Goal: Task Accomplishment & Management: Use online tool/utility

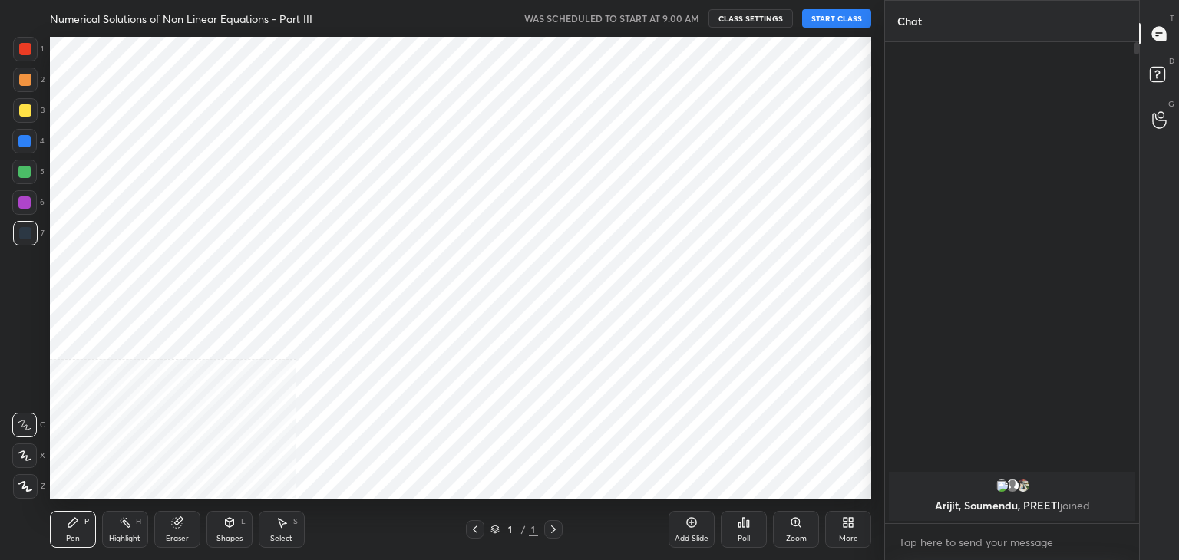
scroll to position [76265, 75905]
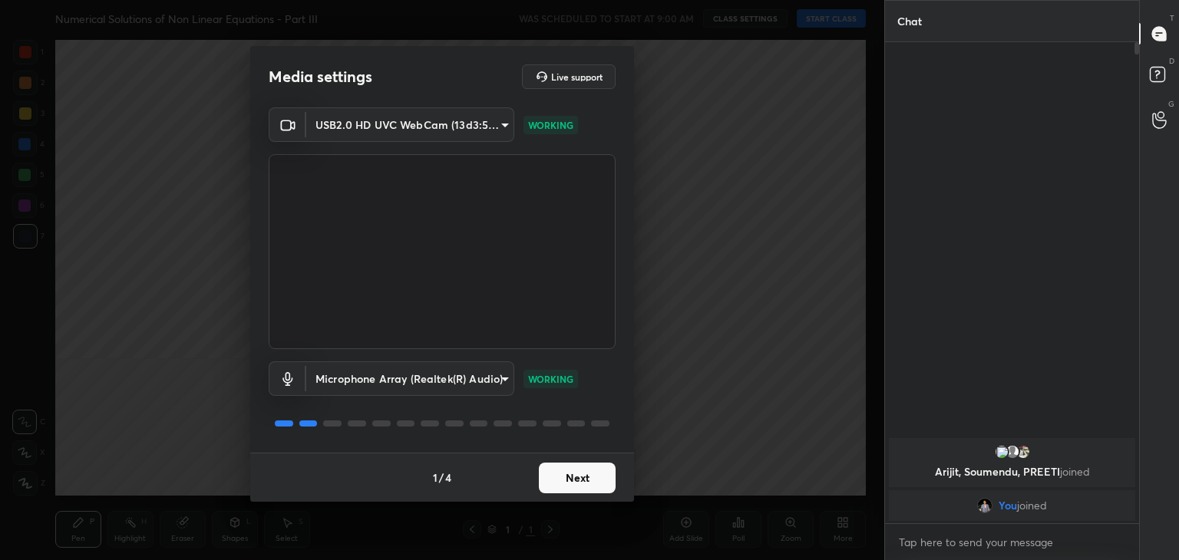
click at [549, 461] on div "1 / 4 Next" at bounding box center [442, 477] width 384 height 49
drag, startPoint x: 549, startPoint y: 461, endPoint x: 562, endPoint y: 480, distance: 22.6
click at [562, 480] on div "1 / 4 Next" at bounding box center [442, 477] width 384 height 49
click at [562, 480] on button "Next" at bounding box center [577, 478] width 77 height 31
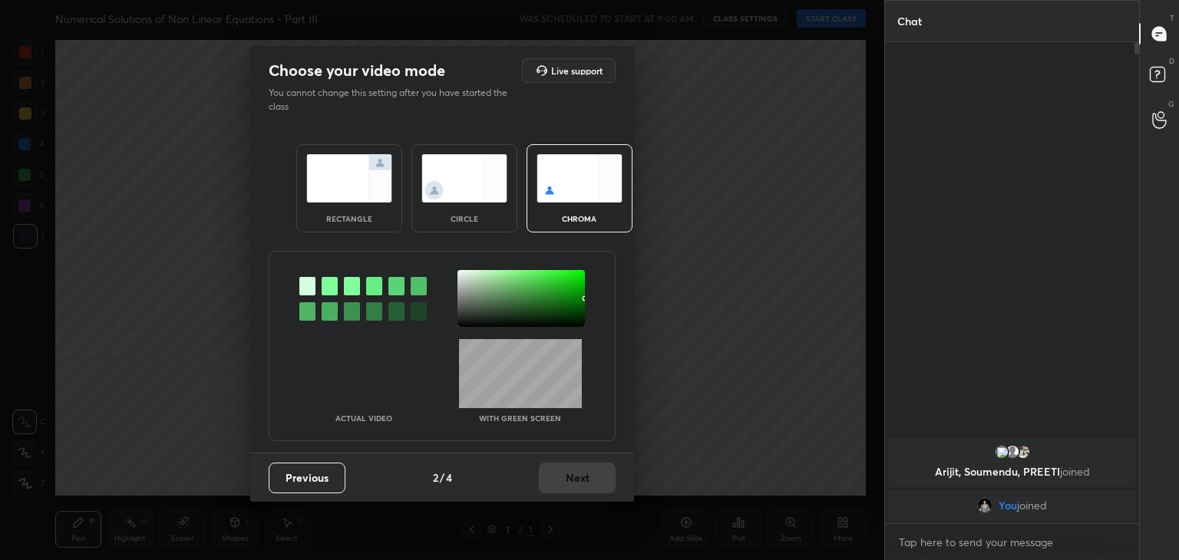
click at [562, 480] on div "Previous 2 / 4 Next" at bounding box center [442, 477] width 384 height 49
drag, startPoint x: 562, startPoint y: 480, endPoint x: 472, endPoint y: 173, distance: 319.8
click at [472, 173] on div "Choose your video mode Live support You cannot change this setting after you ha…" at bounding box center [442, 274] width 384 height 456
click at [472, 173] on img at bounding box center [464, 178] width 86 height 48
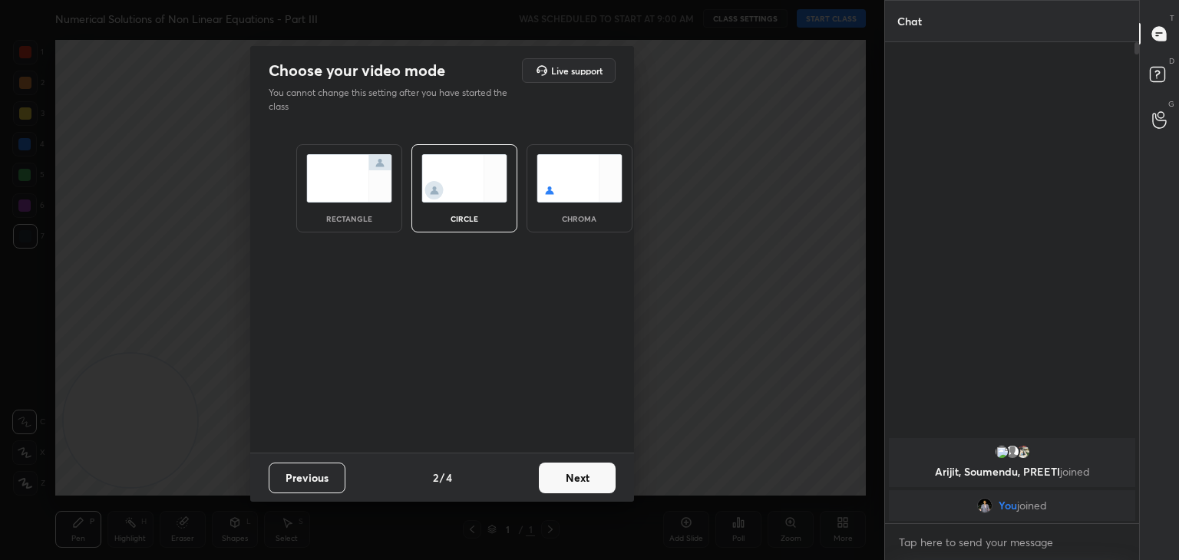
click at [580, 493] on div "Previous 2 / 4 Next" at bounding box center [442, 477] width 384 height 49
drag, startPoint x: 580, startPoint y: 493, endPoint x: 583, endPoint y: 476, distance: 17.9
click at [583, 476] on div "Previous 2 / 4 Next" at bounding box center [442, 477] width 384 height 49
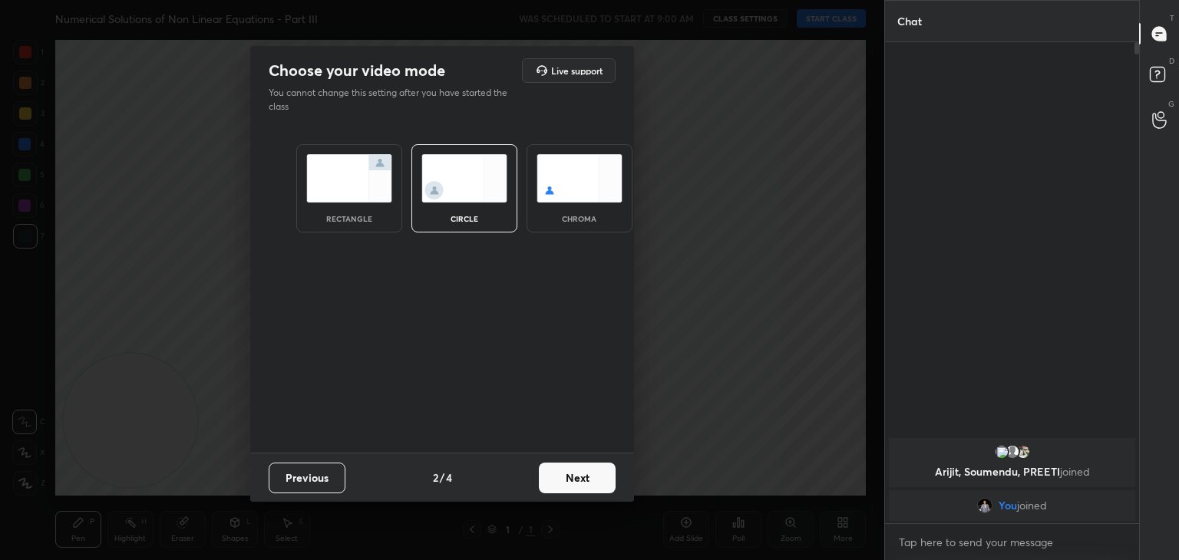
click at [583, 476] on button "Next" at bounding box center [577, 478] width 77 height 31
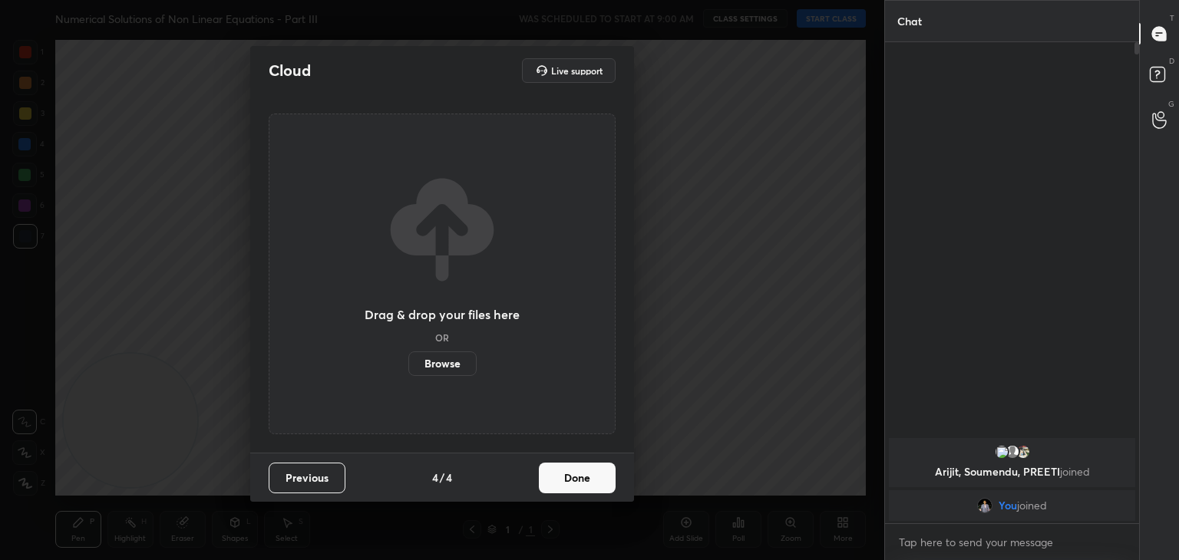
click at [583, 476] on button "Done" at bounding box center [577, 478] width 77 height 31
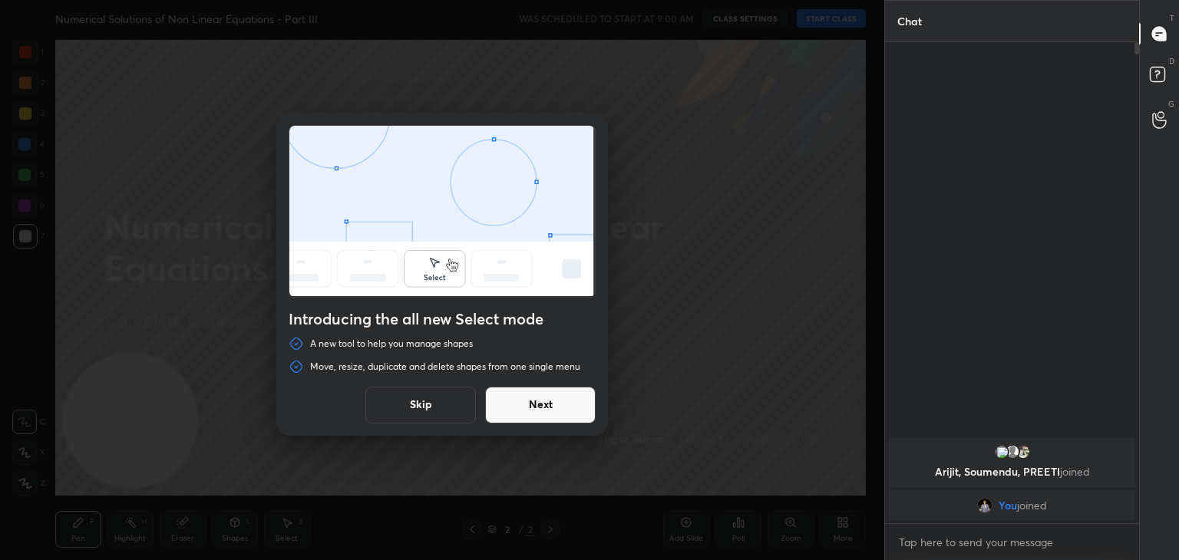
click at [422, 417] on button "Skip" at bounding box center [420, 405] width 110 height 37
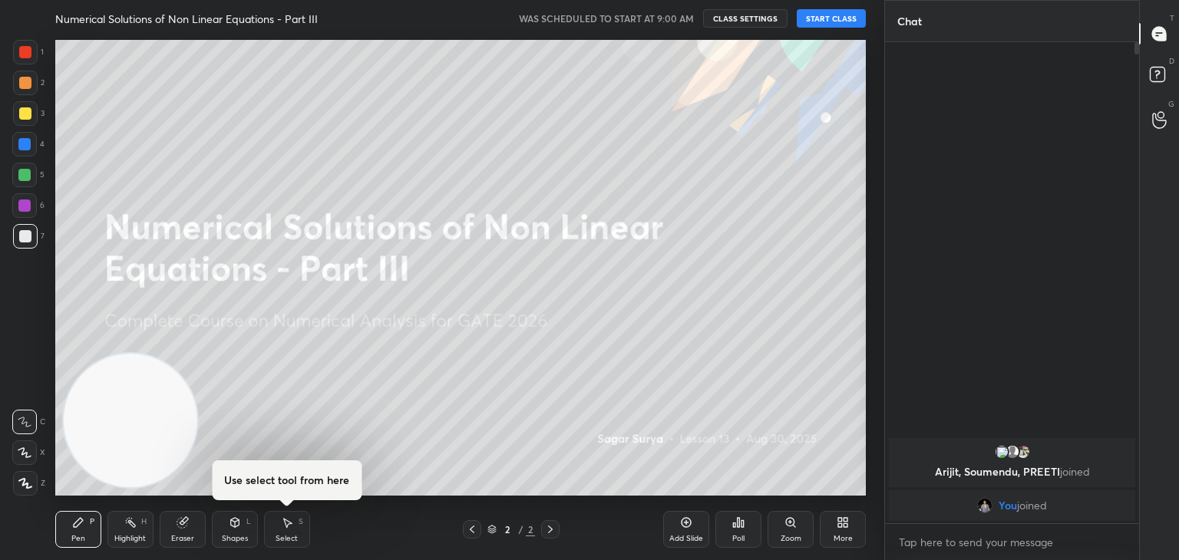
drag, startPoint x: 846, startPoint y: 16, endPoint x: 988, endPoint y: 530, distance: 533.3
click at [988, 530] on div "1 2 3 4 5 6 7 C X Z C X Z E E Erase all H H Numerical Solutions of Non Linear E…" at bounding box center [589, 280] width 1179 height 560
type textarea "x"
click at [988, 530] on textarea at bounding box center [1011, 542] width 229 height 25
type textarea "9"
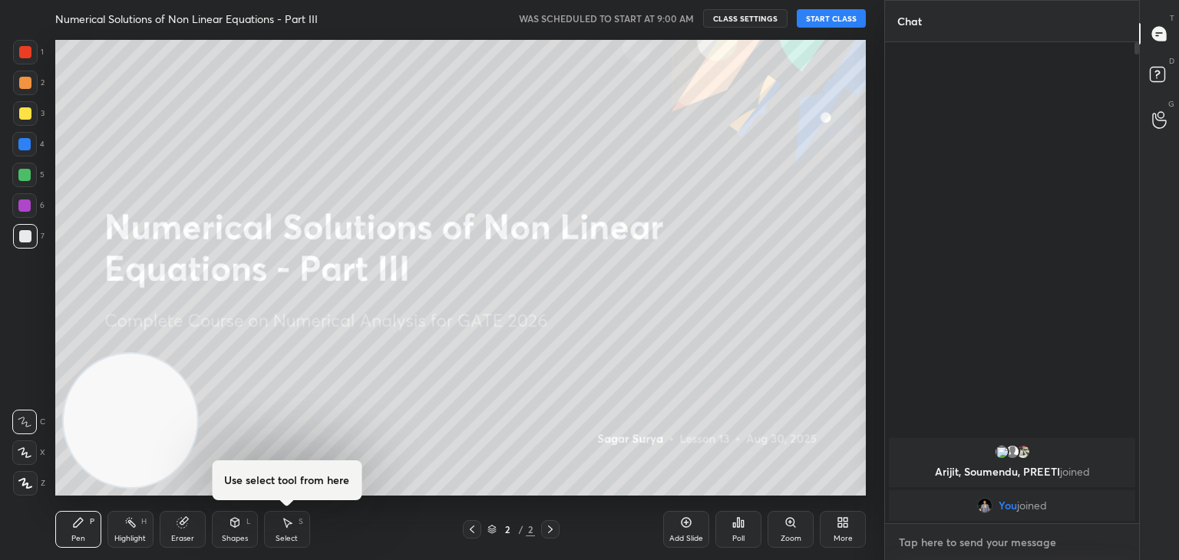
type textarea "x"
type textarea "9:"
type textarea "x"
type textarea "9:1"
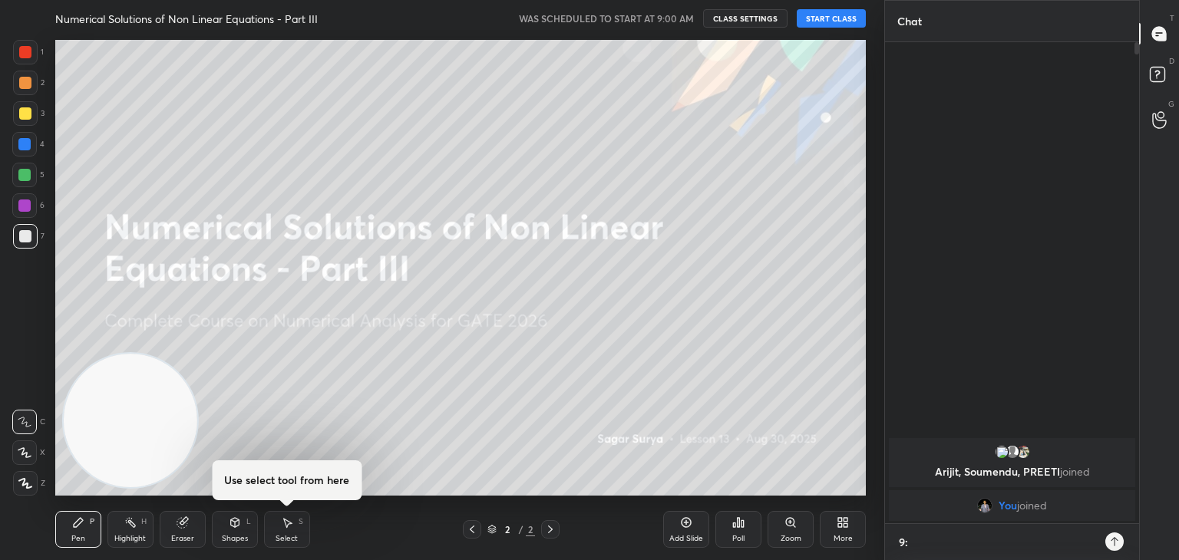
type textarea "x"
type textarea "9:10"
type textarea "x"
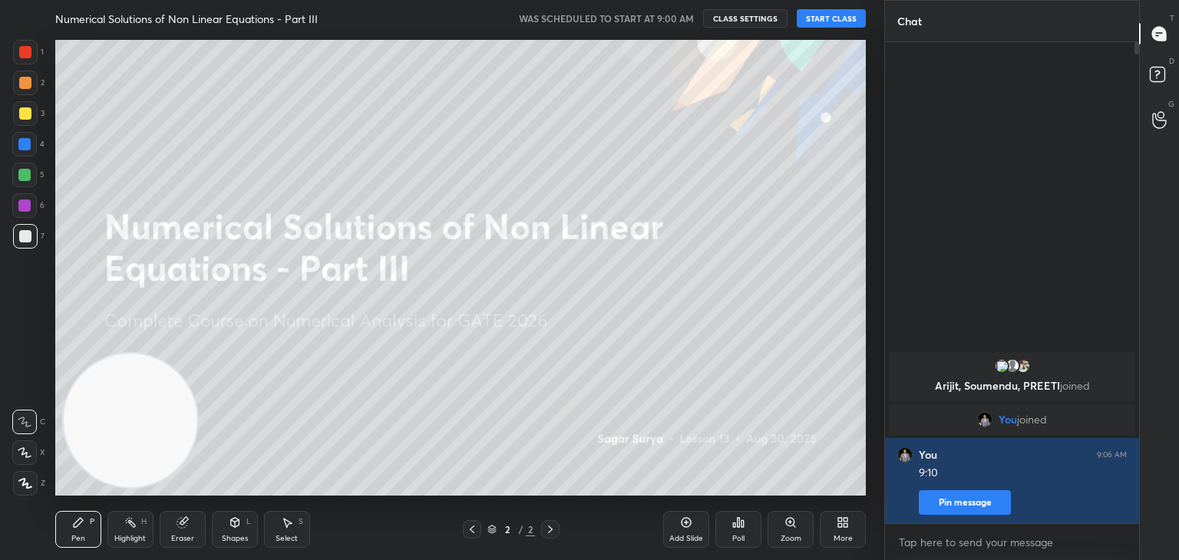
click at [839, 13] on button "START CLASS" at bounding box center [830, 18] width 69 height 18
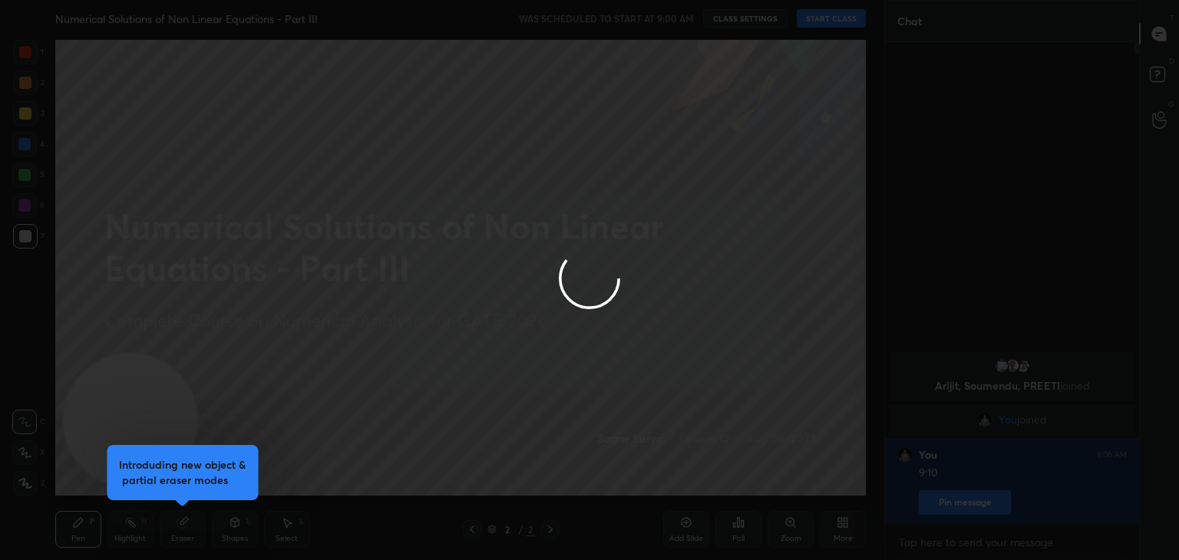
type textarea "x"
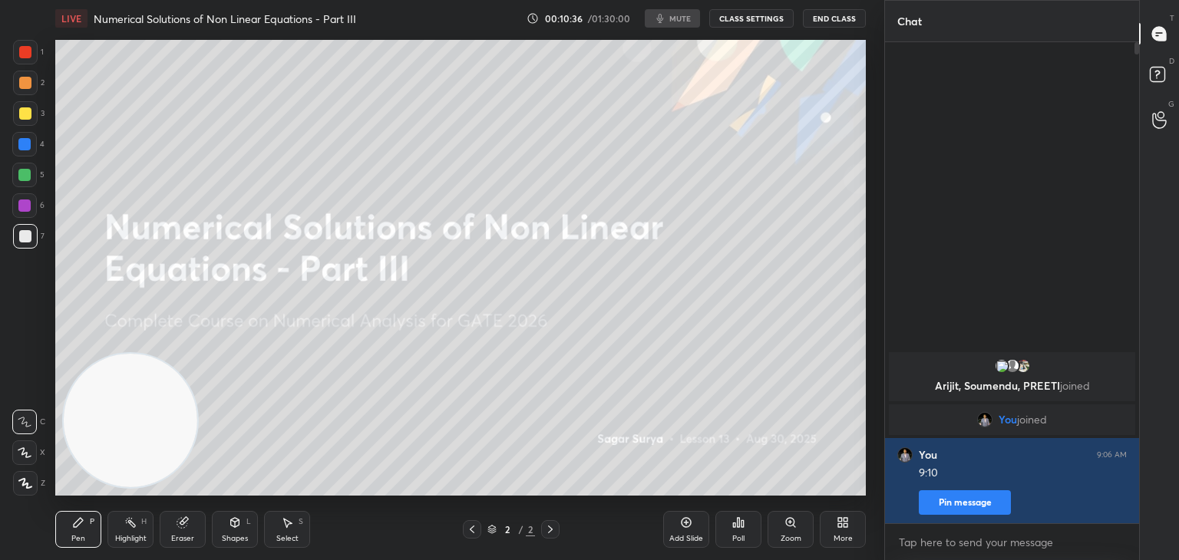
scroll to position [76265, 75905]
click at [773, 14] on button "CLASS SETTINGS" at bounding box center [751, 18] width 84 height 18
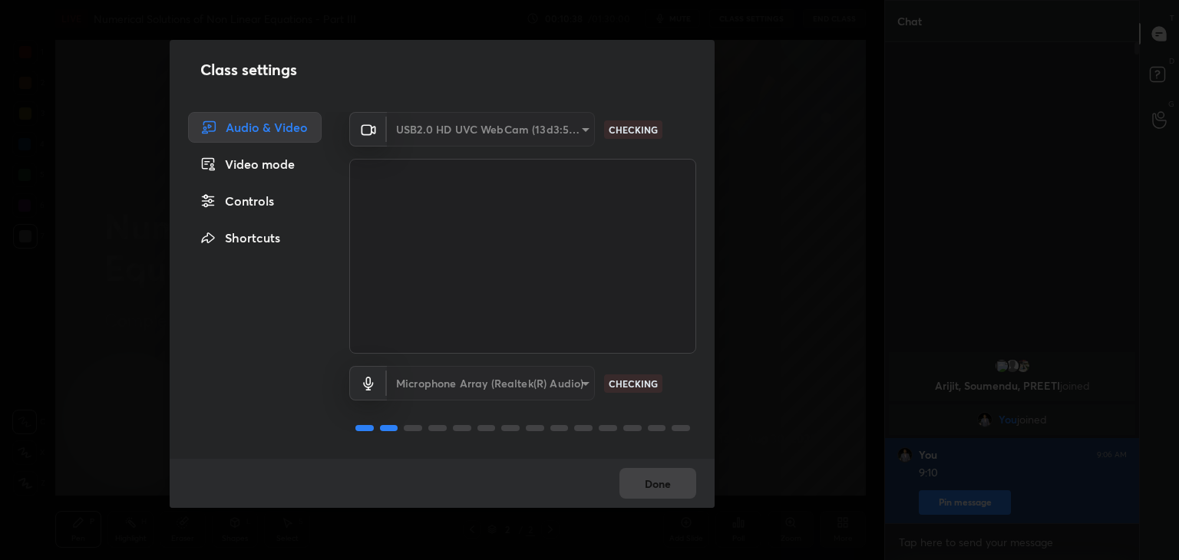
click at [509, 124] on div "USB2.0 HD UVC WebCam (13d3:56a2)" at bounding box center [491, 129] width 208 height 35
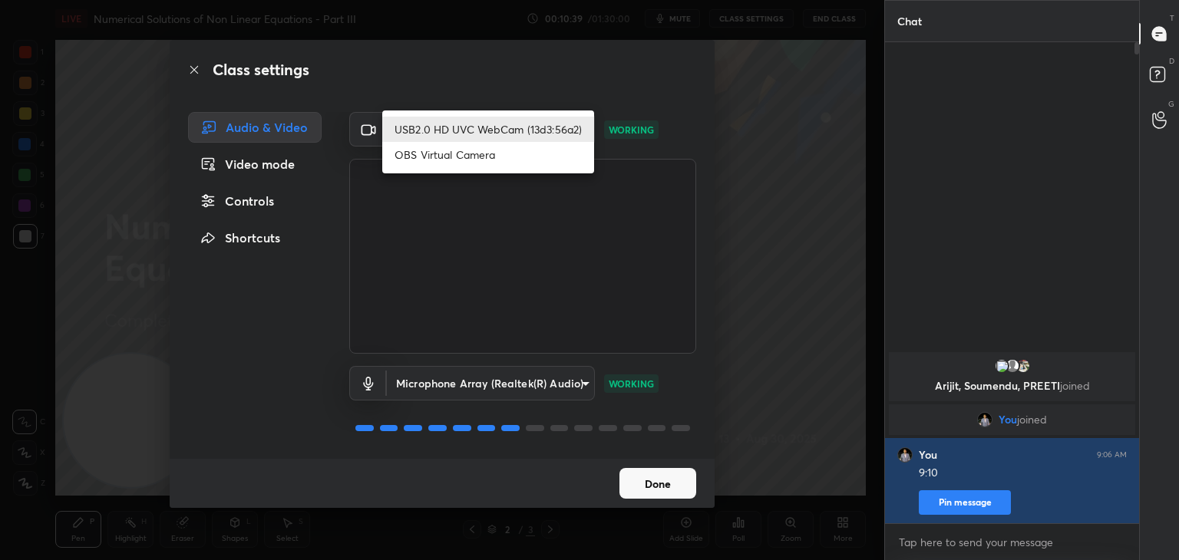
click at [571, 121] on body "1 2 3 4 5 6 7 C X Z C X Z E E Erase all H H LIVE Numerical Solutions of Non Lin…" at bounding box center [589, 280] width 1179 height 560
click at [273, 386] on div at bounding box center [589, 280] width 1179 height 560
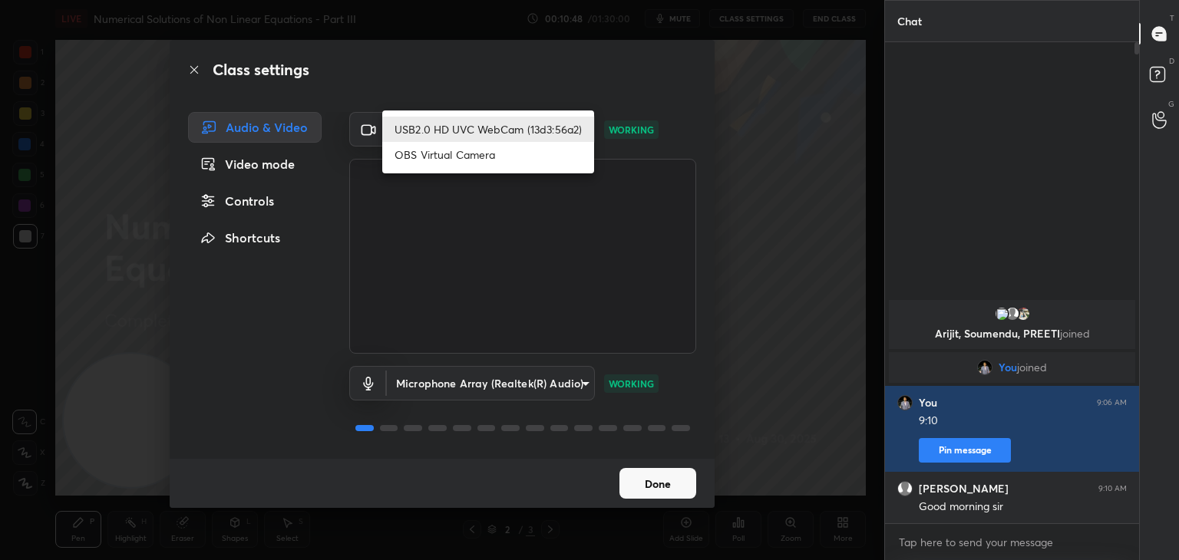
click at [564, 132] on body "1 2 3 4 5 6 7 C X Z C X Z E E Erase all H H LIVE Numerical Solutions of Non Lin…" at bounding box center [589, 280] width 1179 height 560
click at [642, 74] on div at bounding box center [589, 280] width 1179 height 560
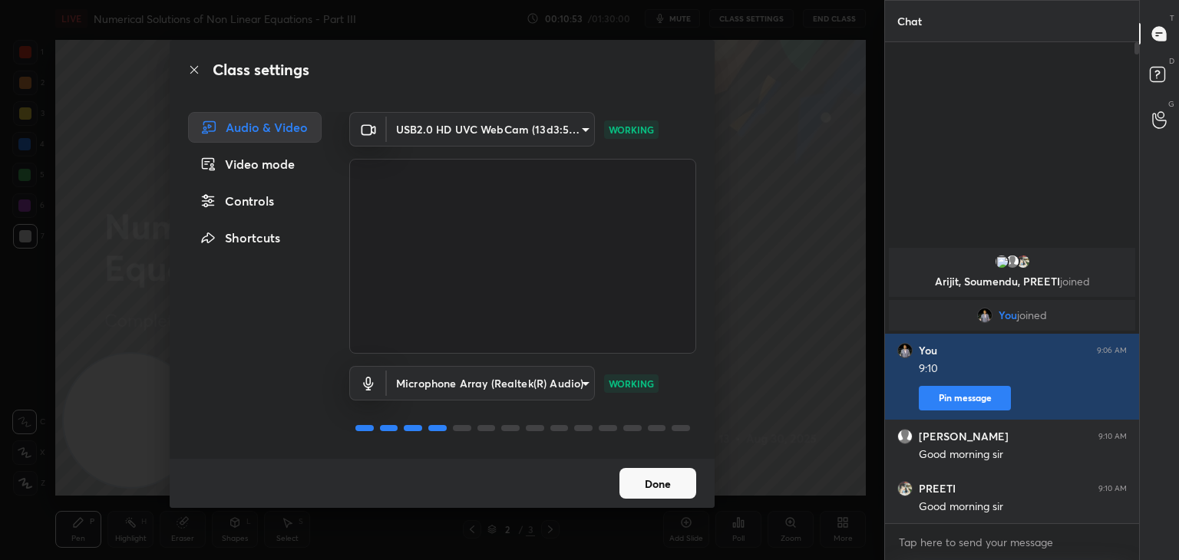
click at [658, 489] on button "Done" at bounding box center [657, 483] width 77 height 31
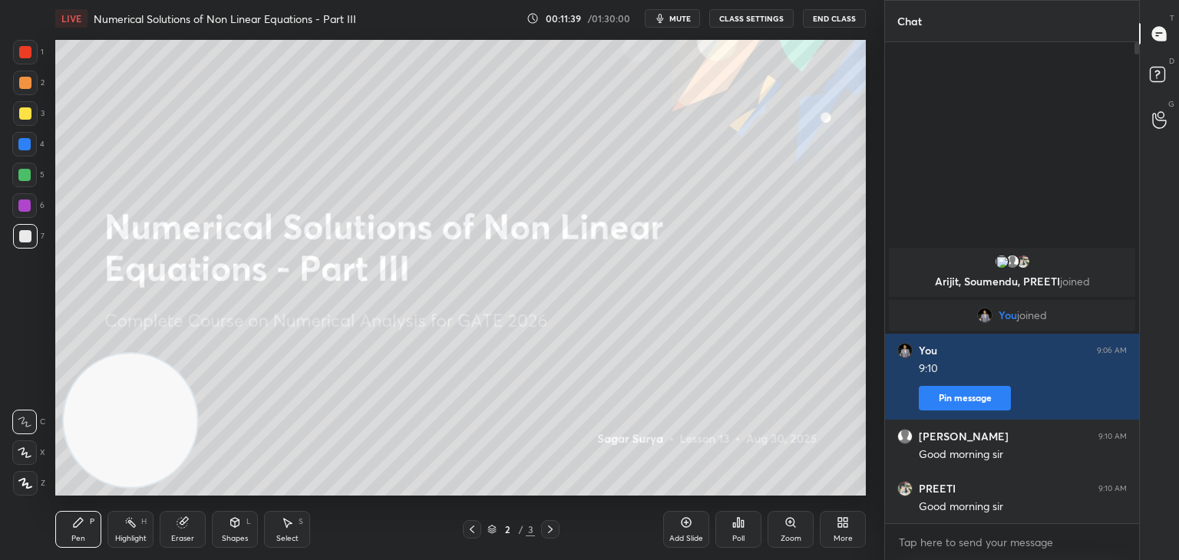
click at [836, 538] on div "More" at bounding box center [842, 539] width 19 height 8
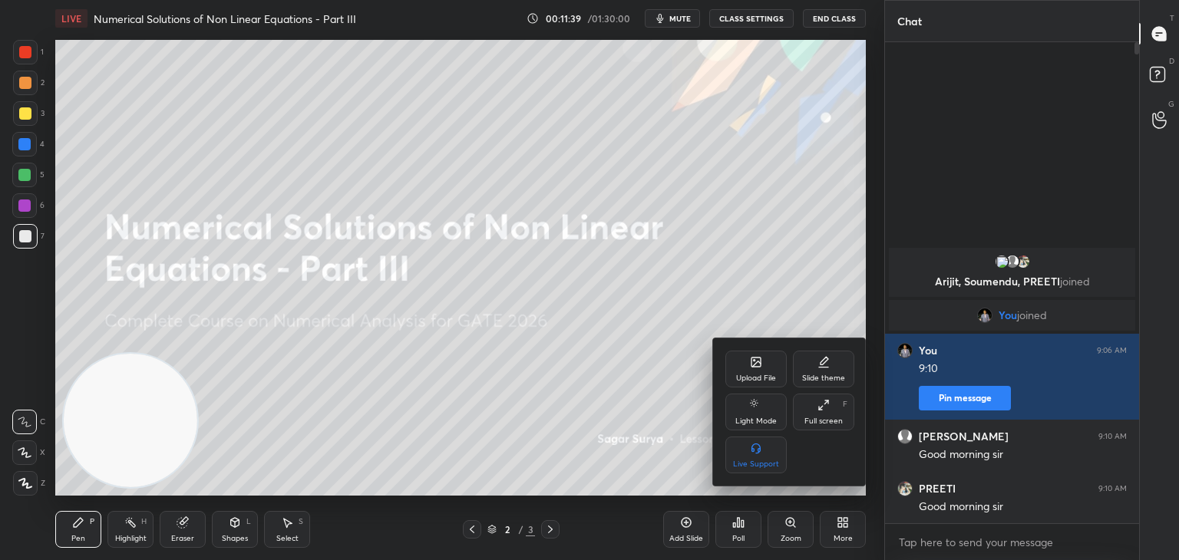
click at [746, 366] on div "Upload File" at bounding box center [755, 369] width 61 height 37
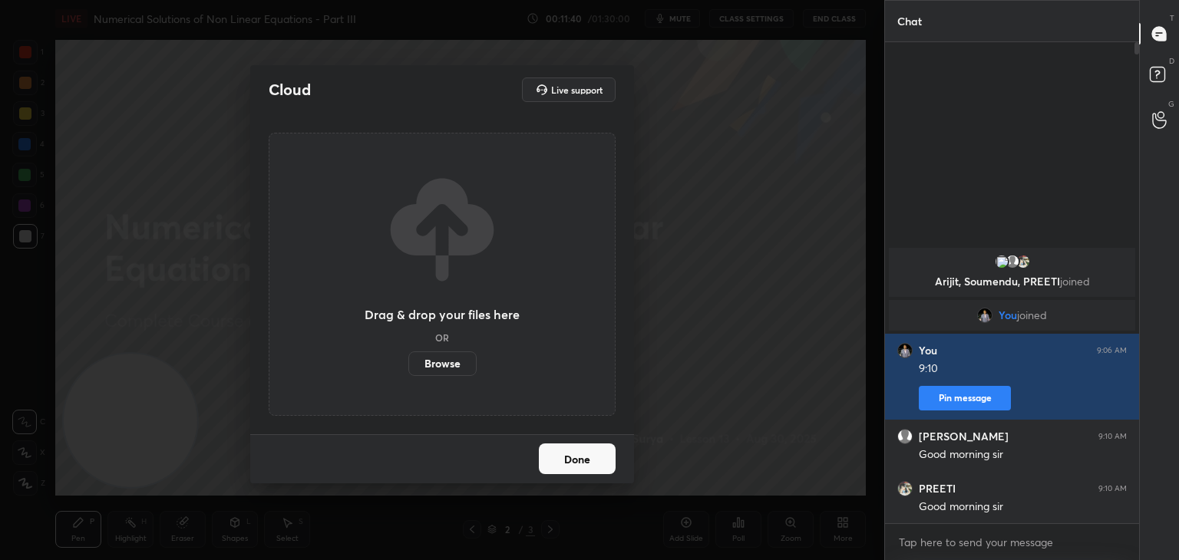
click at [449, 362] on label "Browse" at bounding box center [442, 363] width 68 height 25
click at [408, 362] on input "Browse" at bounding box center [408, 363] width 0 height 25
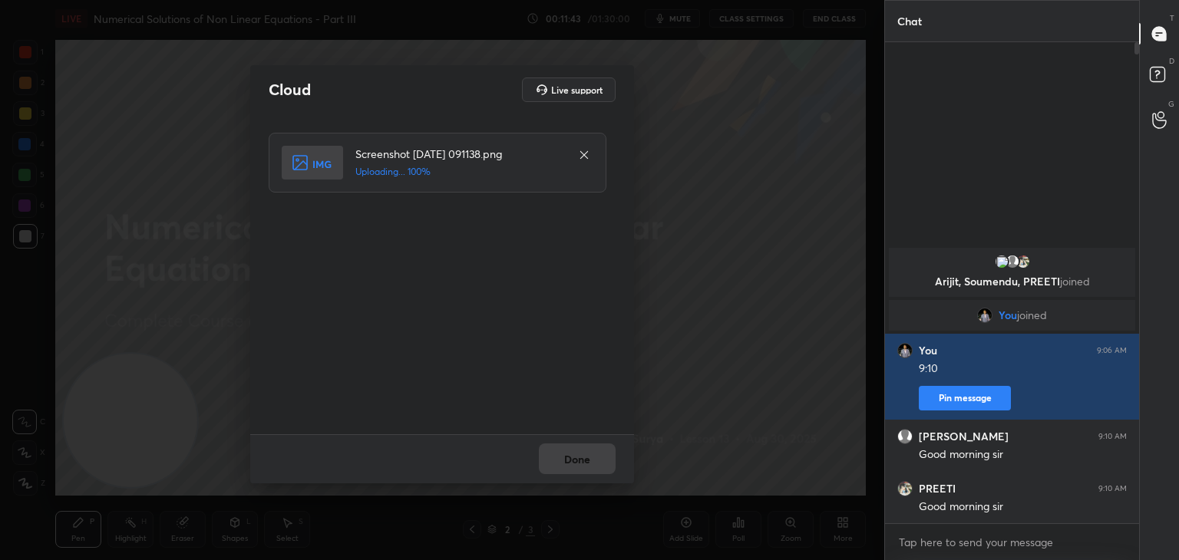
click at [579, 465] on div "Done" at bounding box center [442, 458] width 384 height 49
click at [581, 467] on button "Done" at bounding box center [577, 458] width 77 height 31
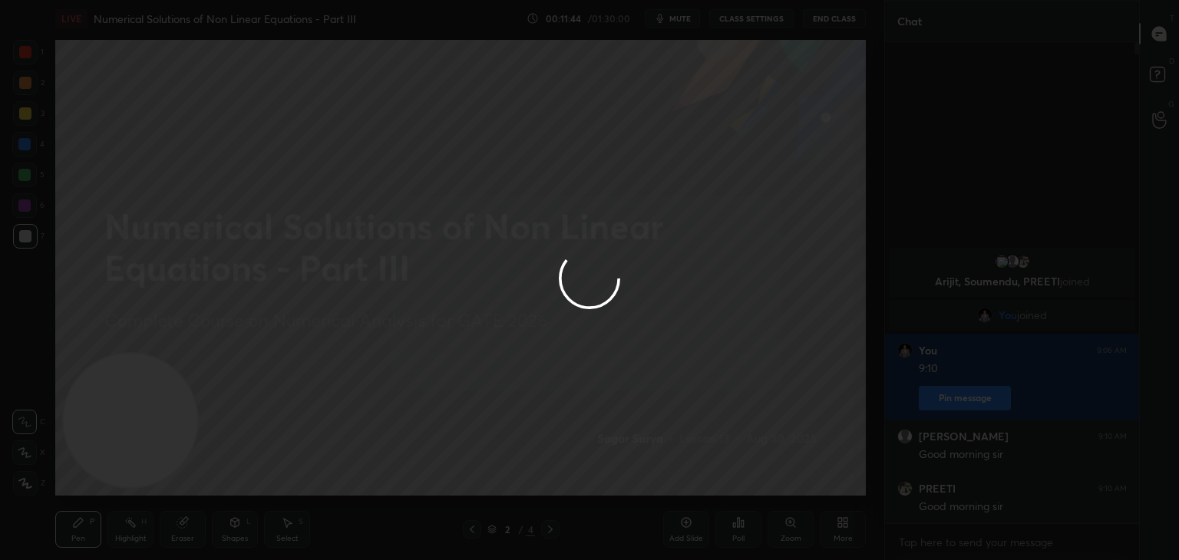
click at [584, 468] on div at bounding box center [589, 280] width 1179 height 560
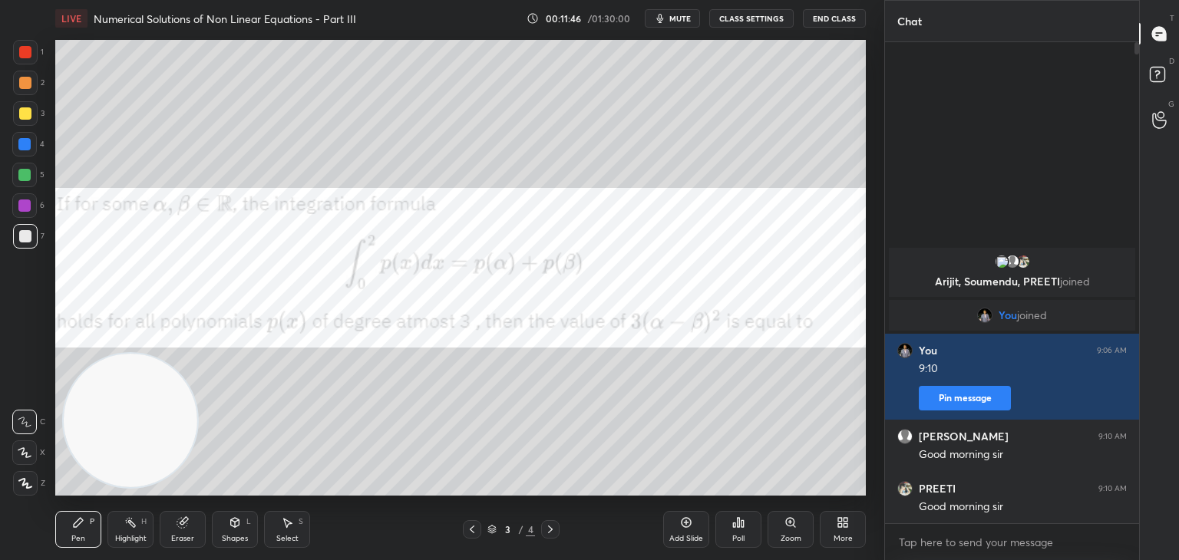
click at [33, 209] on div at bounding box center [24, 205] width 25 height 25
click at [681, 21] on span "mute" at bounding box center [679, 18] width 21 height 11
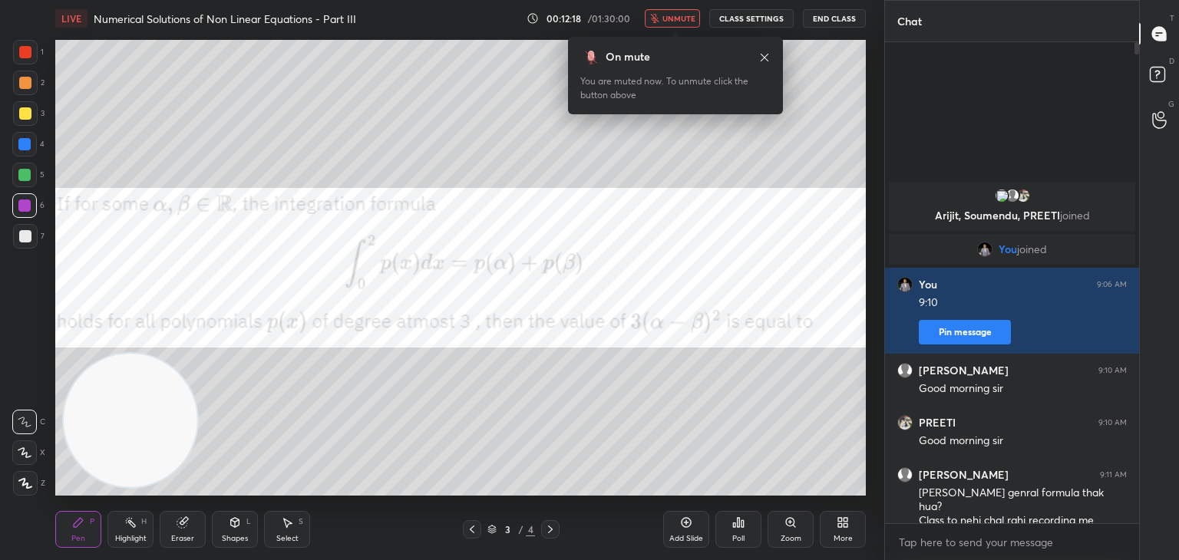
click at [691, 23] on button "unmute" at bounding box center [672, 18] width 55 height 18
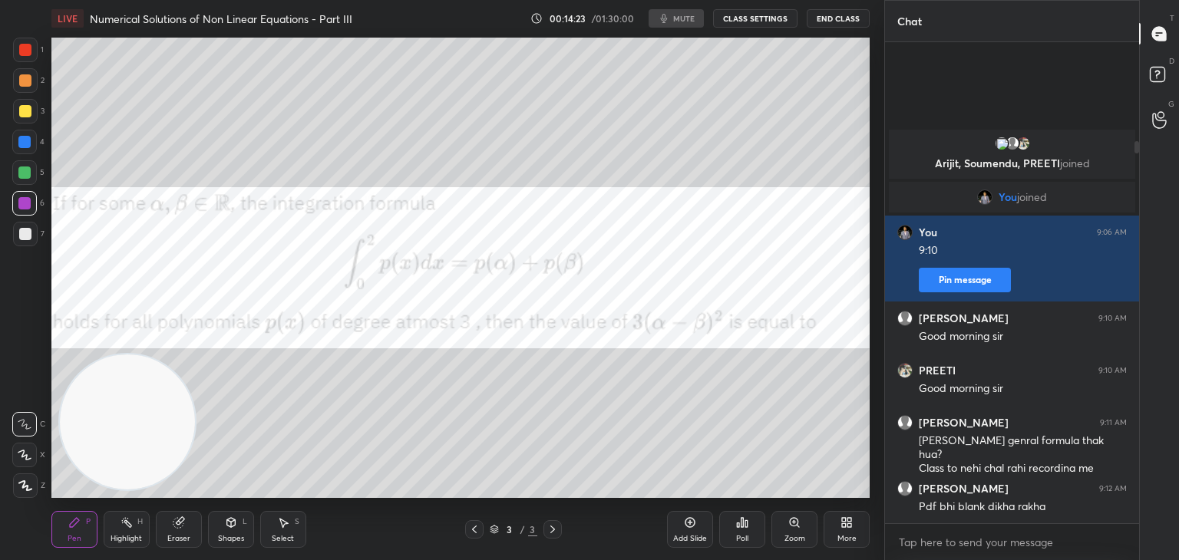
scroll to position [76265, 75905]
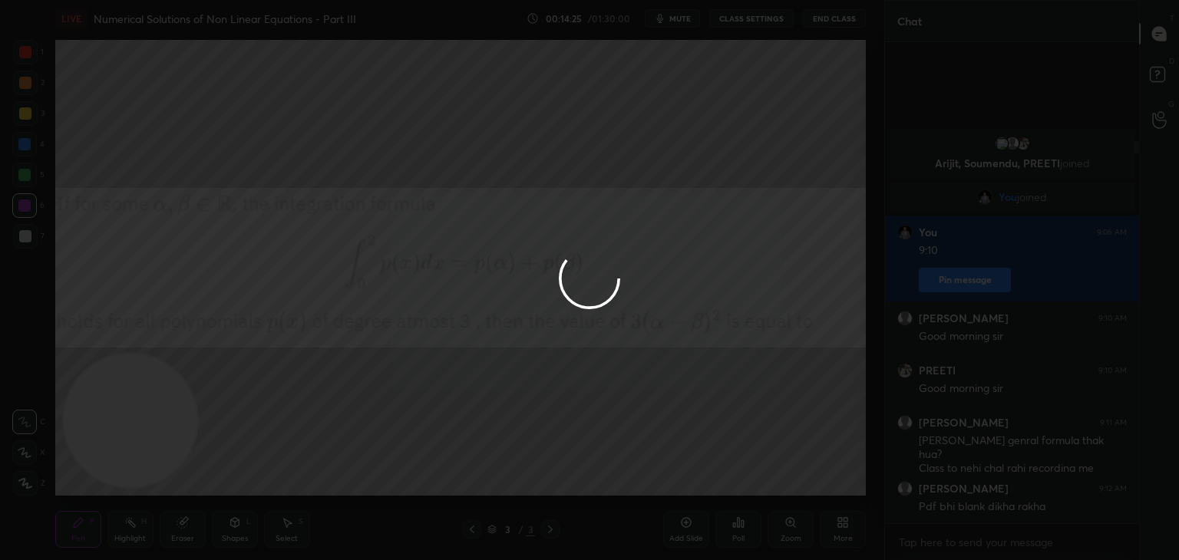
click at [758, 22] on div at bounding box center [589, 280] width 1179 height 560
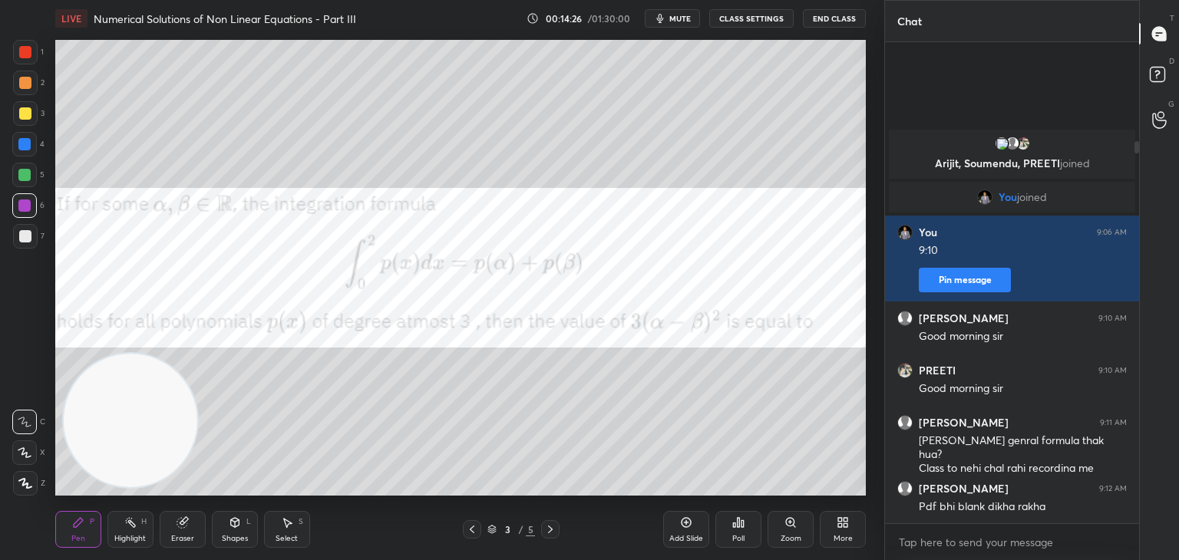
click at [768, 22] on button "CLASS SETTINGS" at bounding box center [751, 18] width 84 height 18
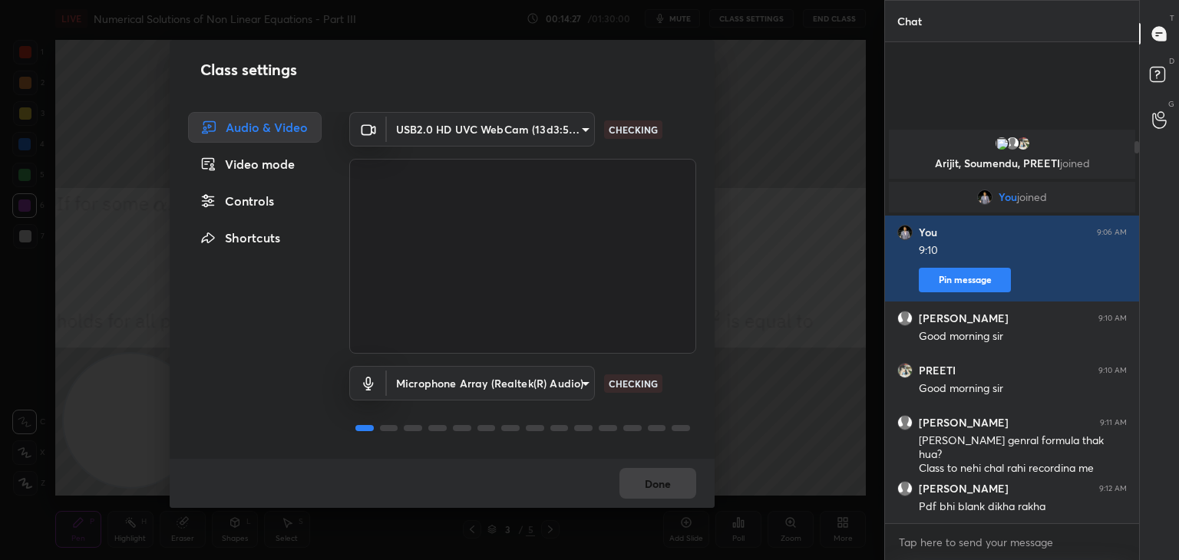
click at [559, 133] on body "1 2 3 4 5 6 7 C X Z C X Z E E Erase all H H LIVE Numerical Solutions of Non Lin…" at bounding box center [589, 280] width 1179 height 560
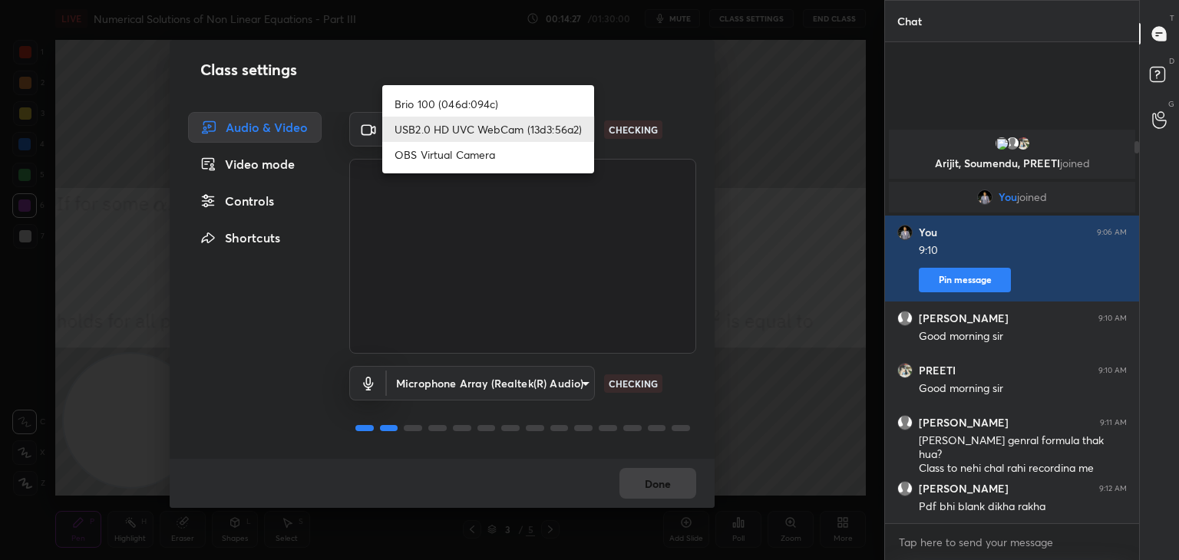
click at [546, 102] on li "Brio 100 (046d:094c)" at bounding box center [488, 103] width 212 height 25
type input "d7c4962d4ead45d72d61ead5c76da7b4797dfe199ea0b9e793b7c06f30b76eea"
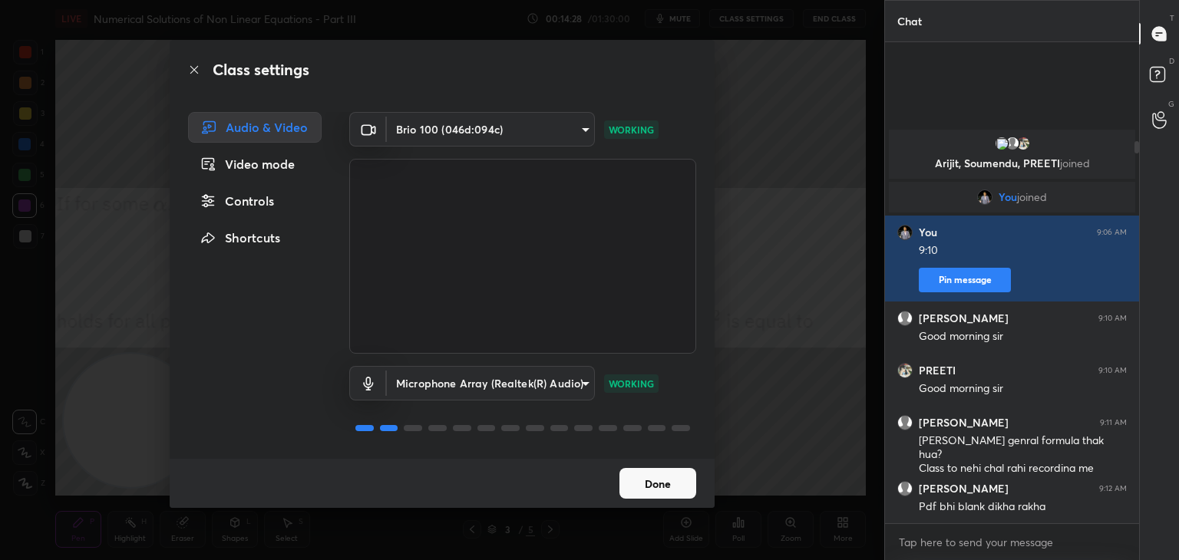
click at [668, 483] on button "Done" at bounding box center [657, 483] width 77 height 31
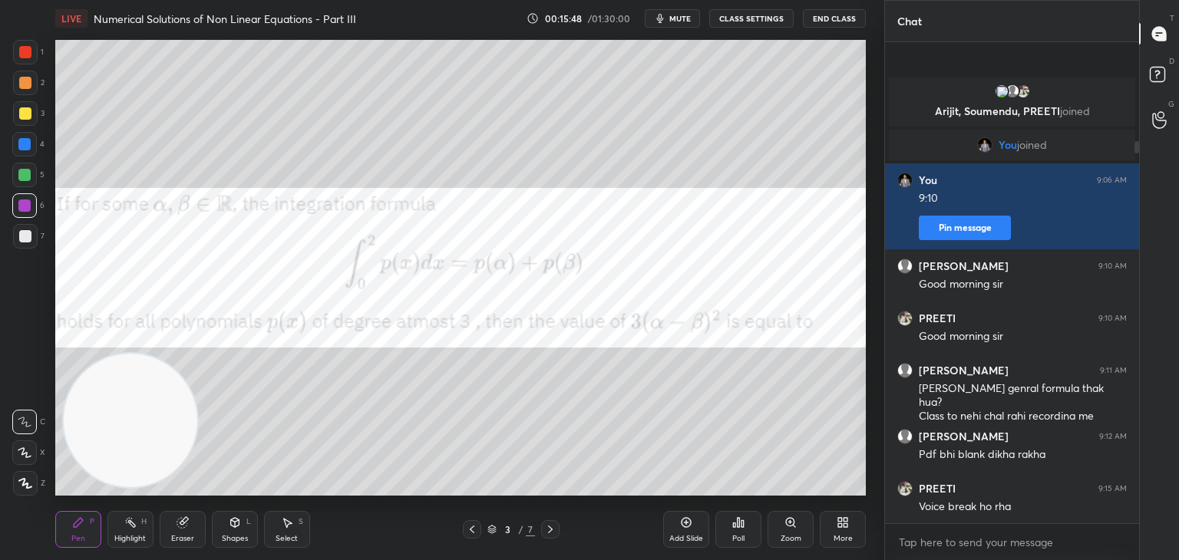
click at [757, 22] on button "CLASS SETTINGS" at bounding box center [751, 18] width 84 height 18
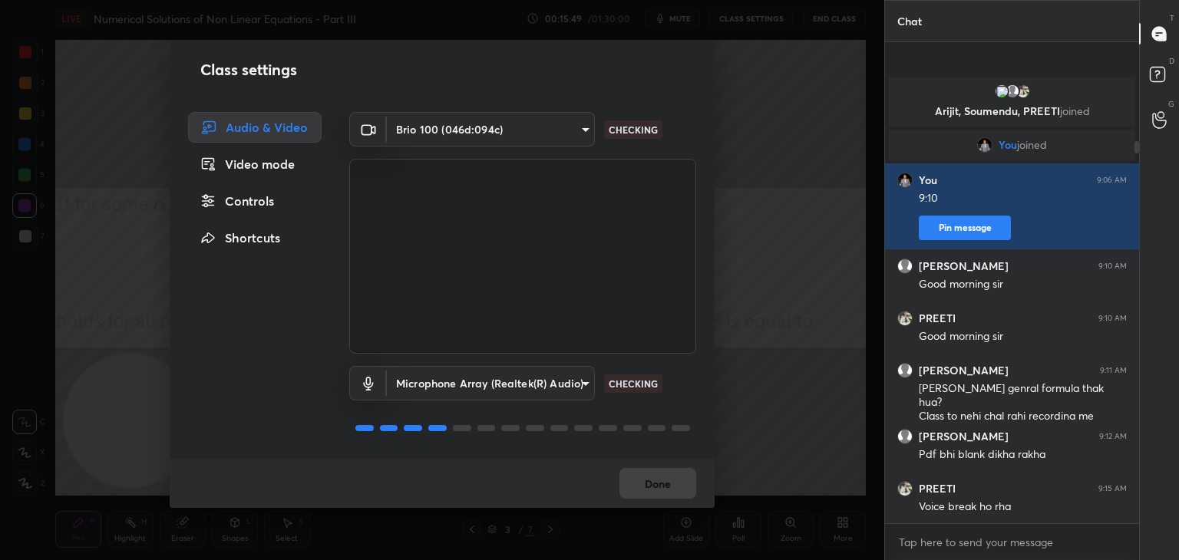
click at [483, 384] on body "1 2 3 4 5 6 7 C X Z C X Z E E Erase all H H LIVE Numerical Solutions of Non Lin…" at bounding box center [589, 280] width 1179 height 560
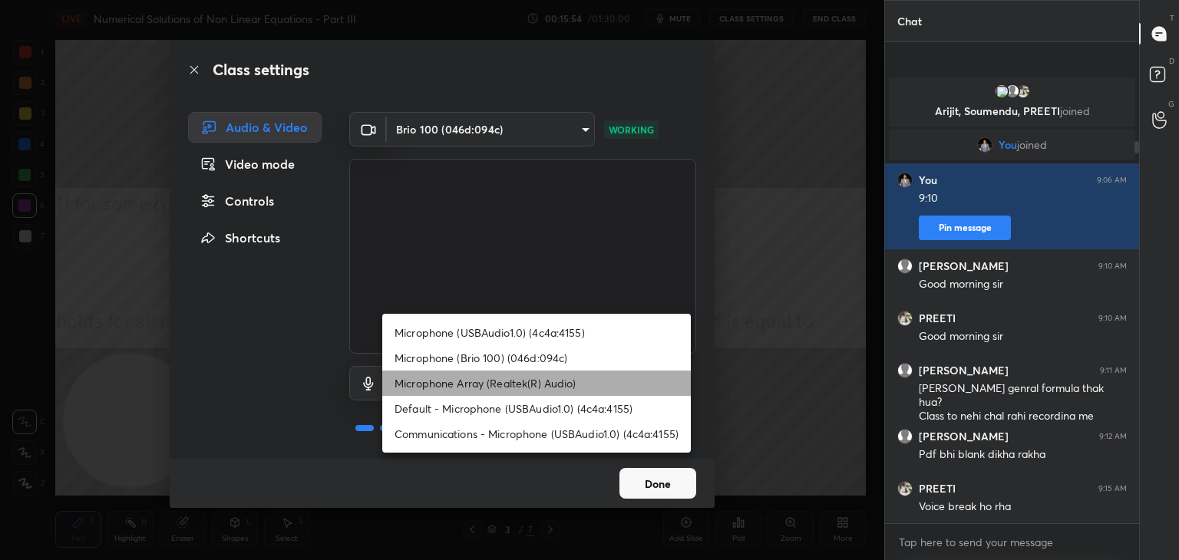
click at [544, 381] on li "Microphone Array (Realtek(R) Audio)" at bounding box center [536, 383] width 308 height 25
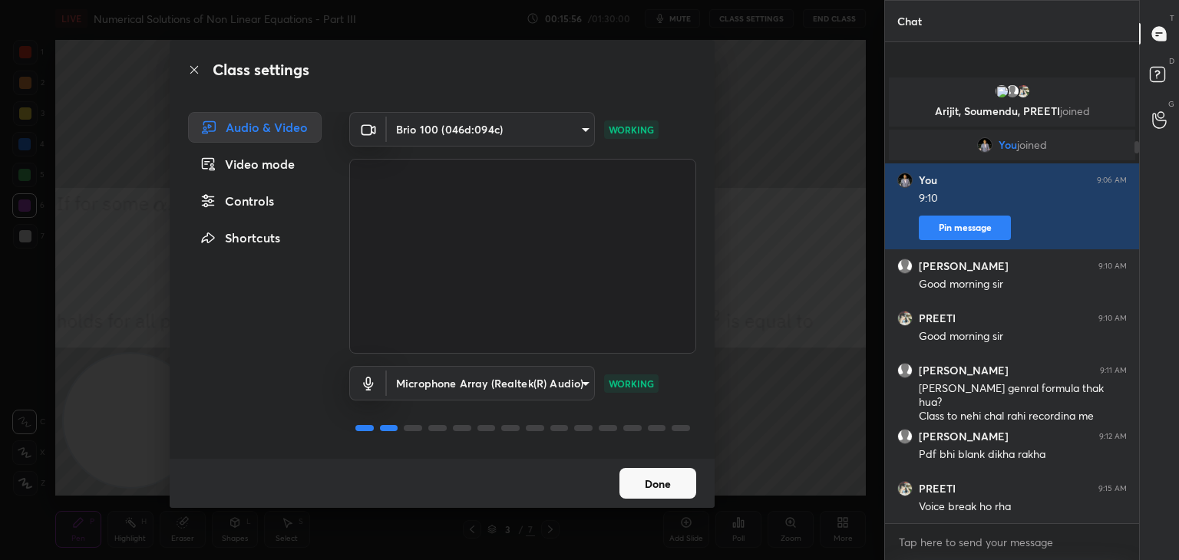
click at [665, 486] on button "Done" at bounding box center [657, 483] width 77 height 31
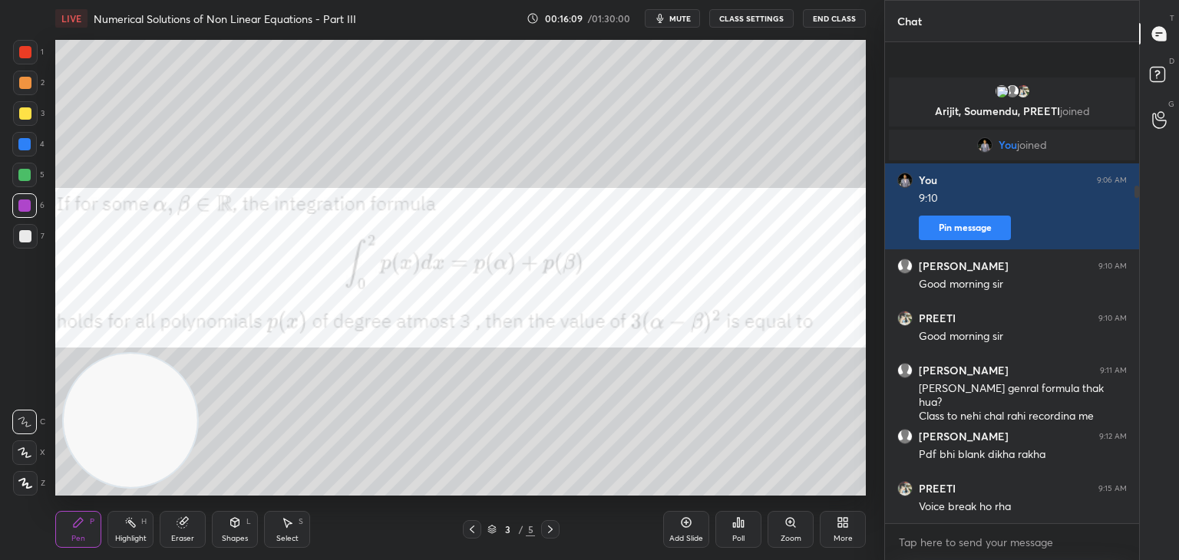
click at [31, 87] on div at bounding box center [25, 83] width 25 height 25
click at [236, 535] on div "Shapes" at bounding box center [235, 539] width 26 height 8
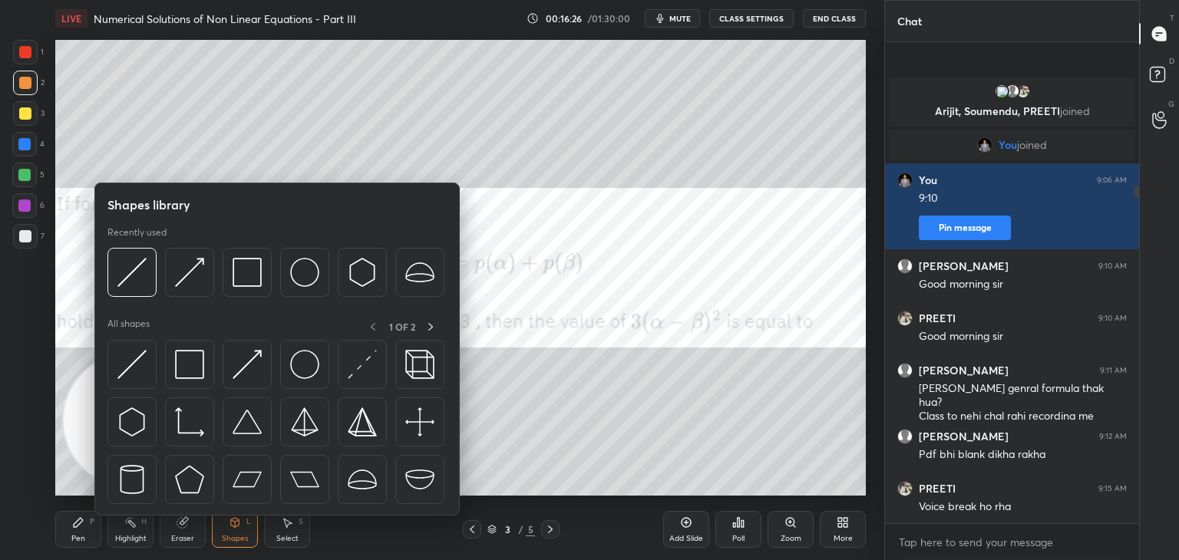
click at [197, 380] on div at bounding box center [189, 364] width 49 height 49
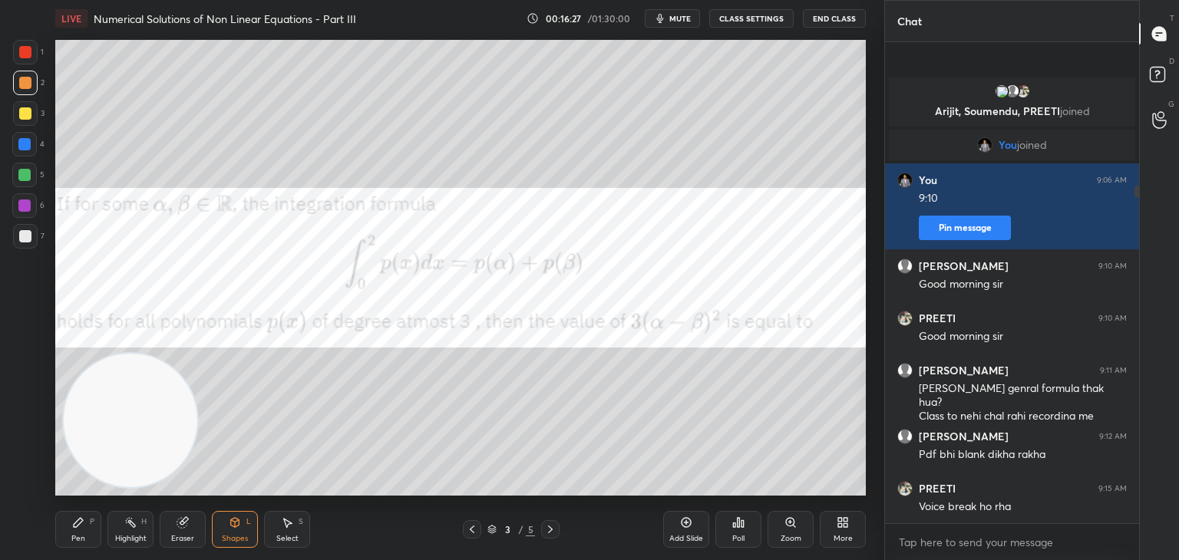
click at [22, 138] on div at bounding box center [24, 144] width 25 height 25
click at [25, 177] on div at bounding box center [24, 175] width 12 height 12
click at [81, 535] on div "Pen" at bounding box center [78, 539] width 14 height 8
click at [25, 239] on div at bounding box center [25, 236] width 12 height 12
click at [25, 50] on div at bounding box center [25, 52] width 12 height 12
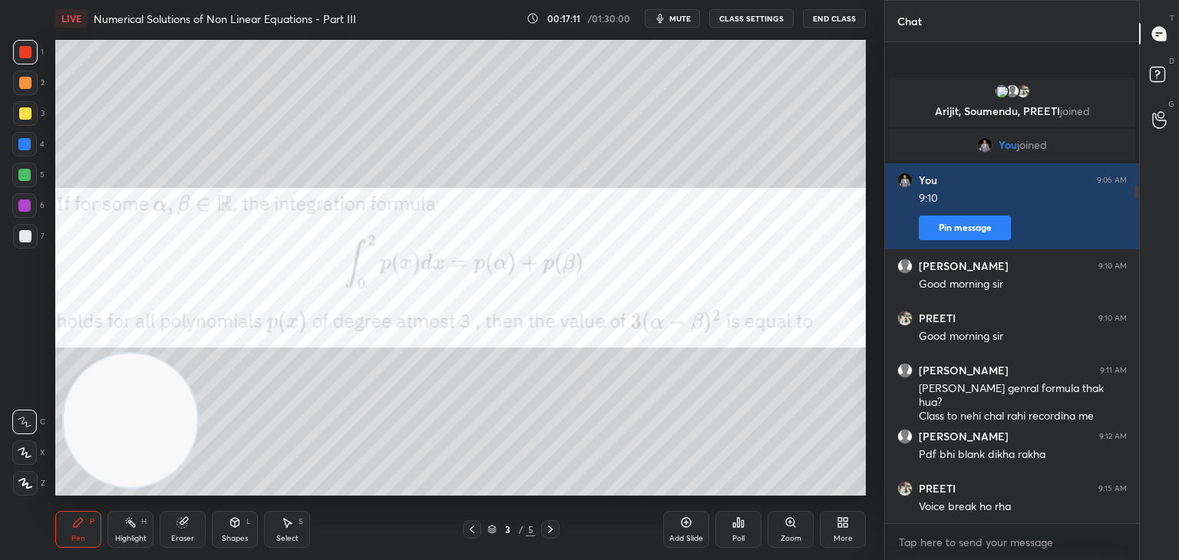
click at [25, 81] on div at bounding box center [25, 83] width 12 height 12
click at [23, 242] on div at bounding box center [25, 236] width 12 height 12
click at [694, 517] on div "Add Slide" at bounding box center [686, 529] width 46 height 37
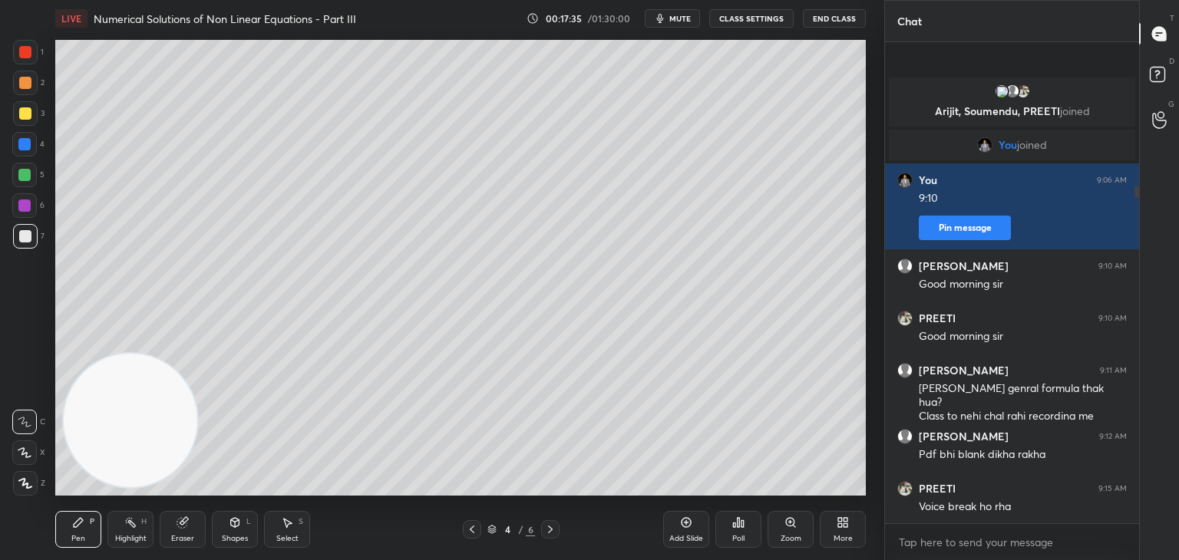
click at [470, 529] on icon at bounding box center [472, 529] width 12 height 12
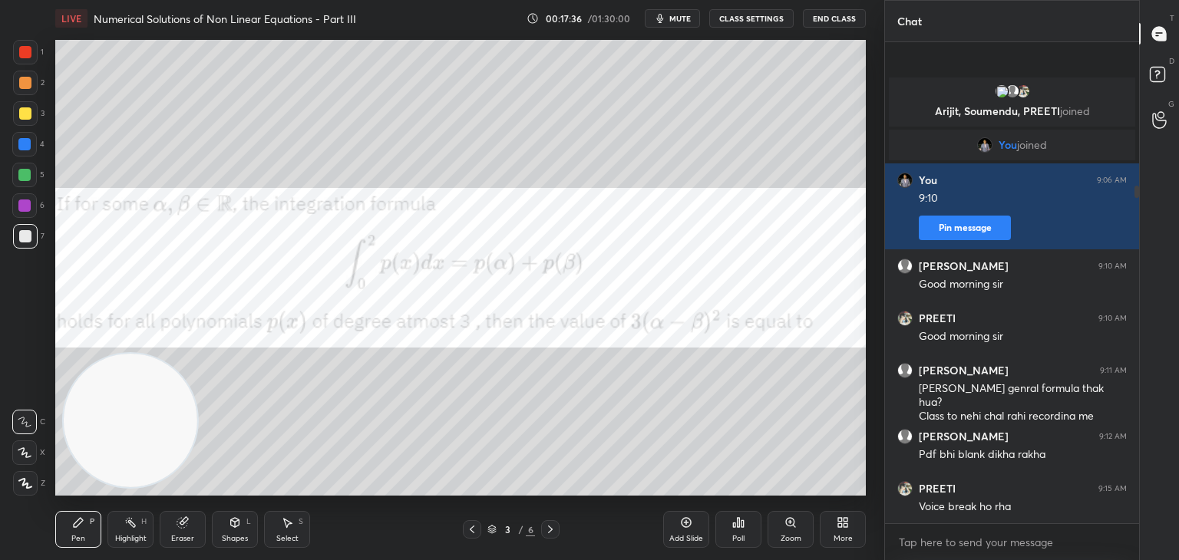
click at [548, 532] on icon at bounding box center [550, 529] width 12 height 12
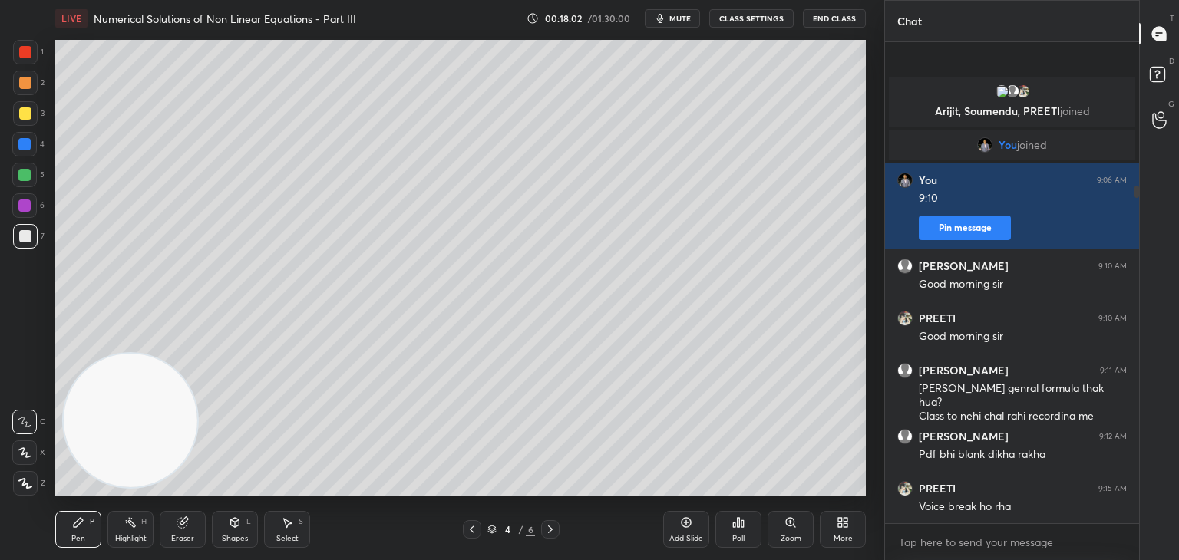
click at [31, 50] on div at bounding box center [25, 52] width 25 height 25
click at [28, 242] on div at bounding box center [25, 236] width 12 height 12
drag, startPoint x: 116, startPoint y: 433, endPoint x: 741, endPoint y: 50, distance: 733.2
click at [197, 346] on video at bounding box center [131, 413] width 134 height 134
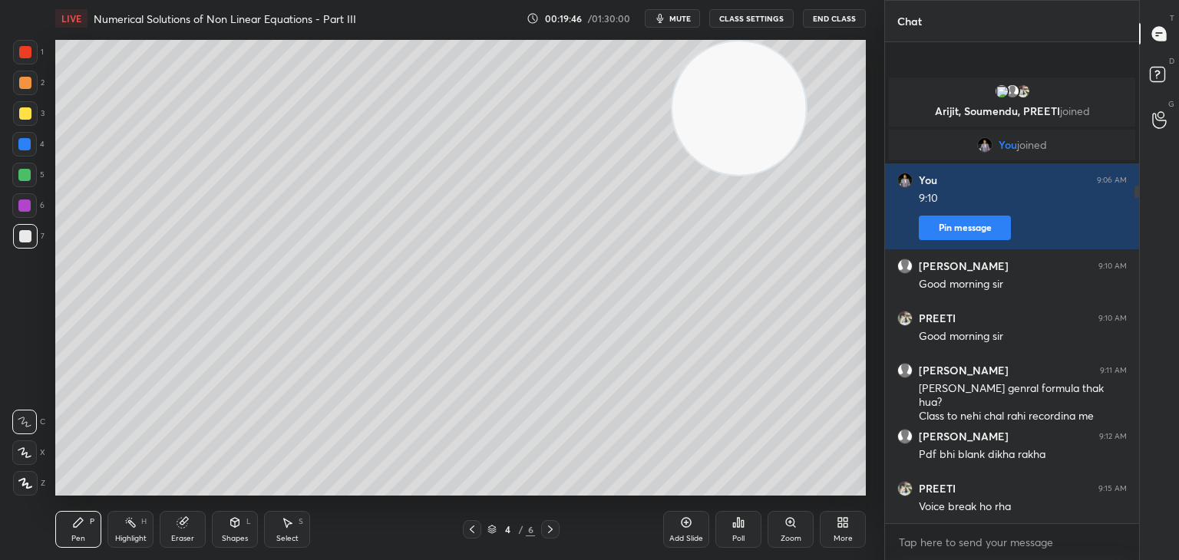
scroll to position [20, 0]
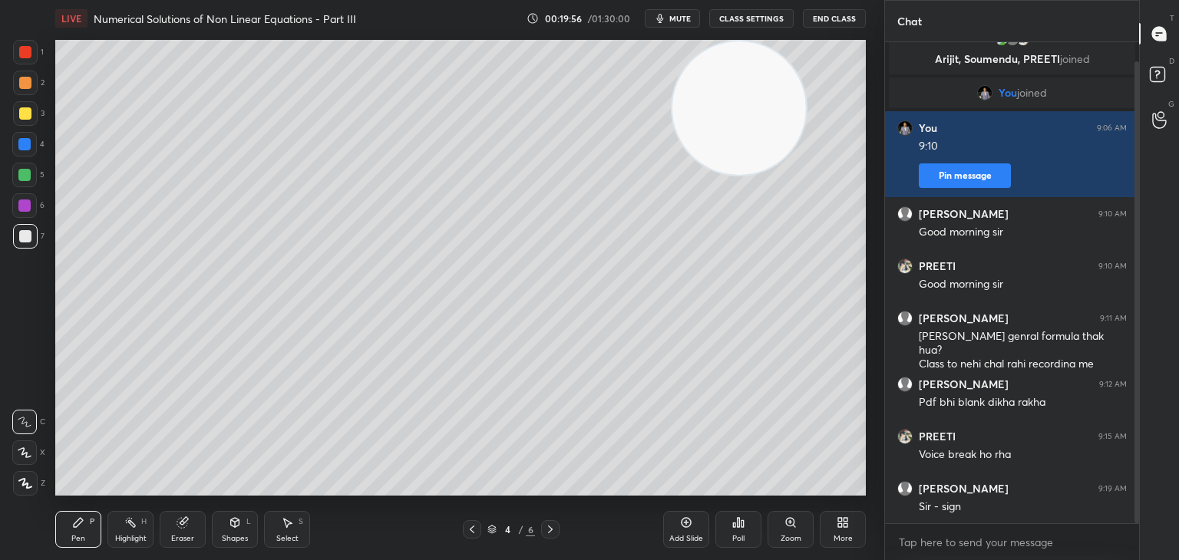
drag, startPoint x: 181, startPoint y: 519, endPoint x: 187, endPoint y: 530, distance: 12.4
click at [184, 521] on g at bounding box center [183, 523] width 12 height 12
click at [92, 530] on div "Pen P" at bounding box center [78, 529] width 46 height 37
drag, startPoint x: 704, startPoint y: 417, endPoint x: 701, endPoint y: 424, distance: 8.3
click at [703, 175] on video at bounding box center [739, 108] width 134 height 134
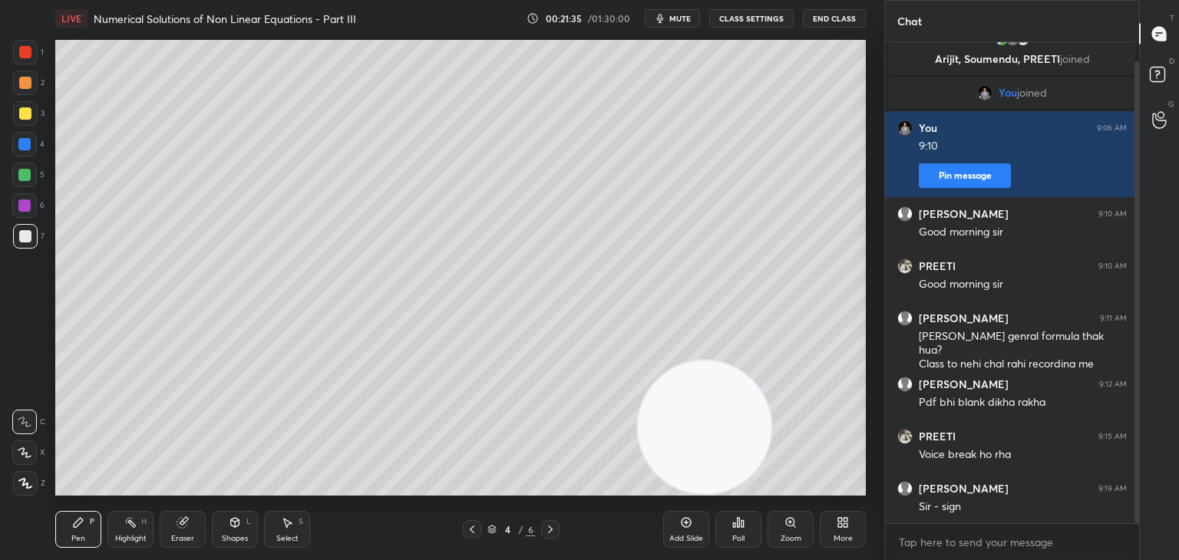
click at [236, 541] on div "Shapes" at bounding box center [235, 539] width 26 height 8
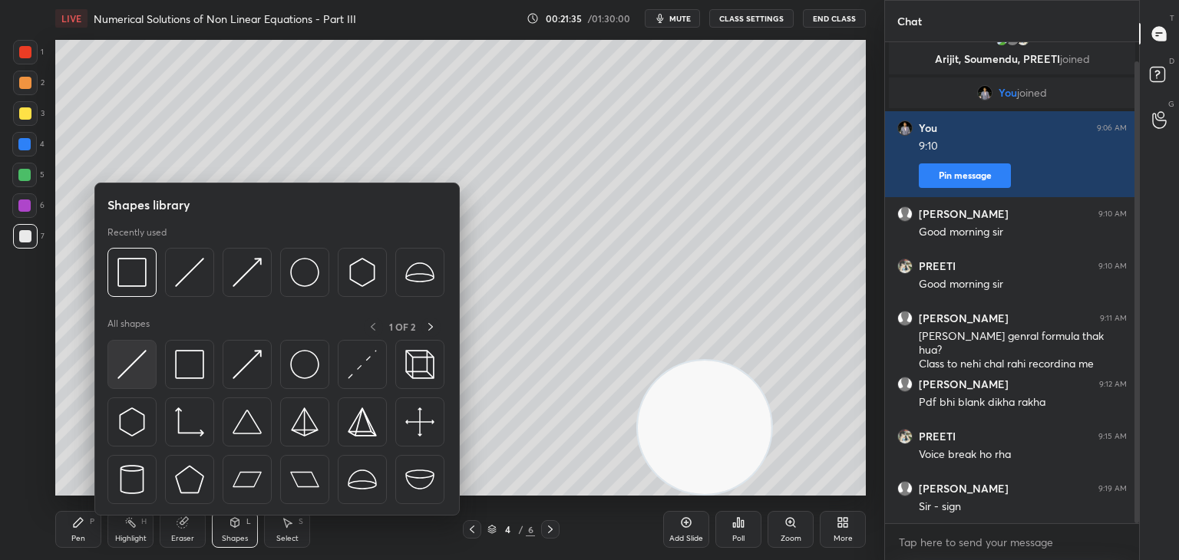
click at [138, 368] on img at bounding box center [131, 364] width 29 height 29
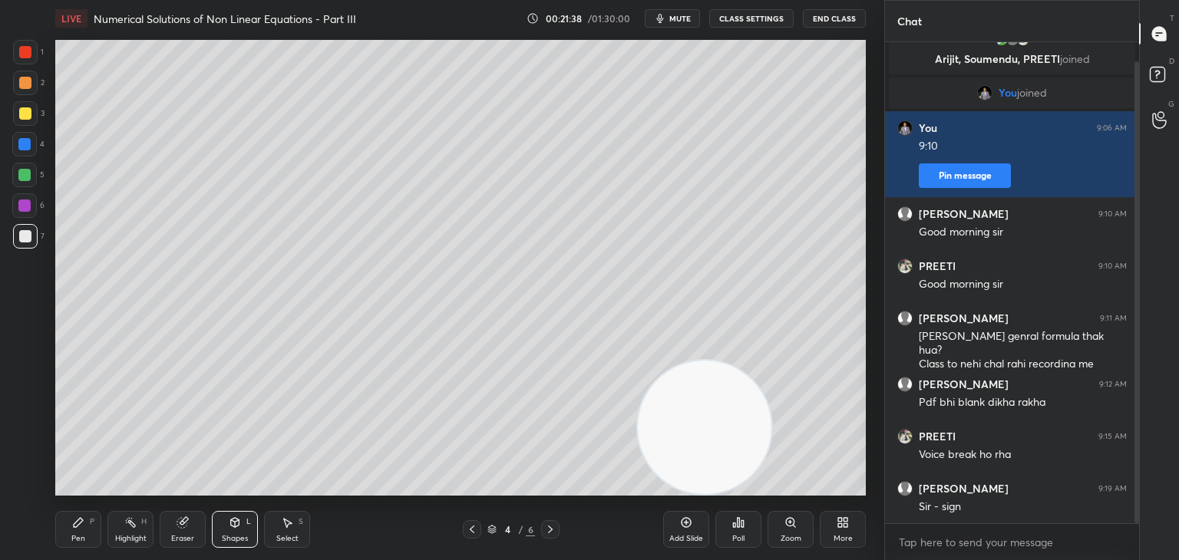
click at [96, 523] on div "Pen P" at bounding box center [78, 529] width 46 height 37
click at [28, 242] on div at bounding box center [25, 236] width 25 height 25
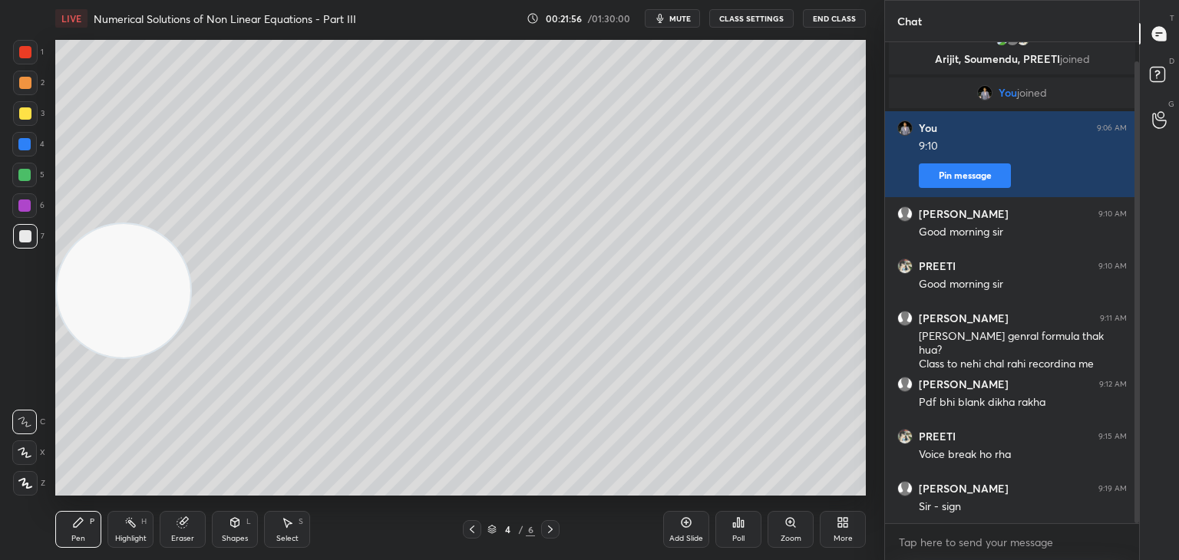
drag, startPoint x: 647, startPoint y: 400, endPoint x: 0, endPoint y: 250, distance: 663.9
click at [0, 274] on div "1 2 3 4 5 6 7 C X Z C X Z E E Erase all H H LIVE Numerical Solutions of Non Lin…" at bounding box center [436, 280] width 872 height 560
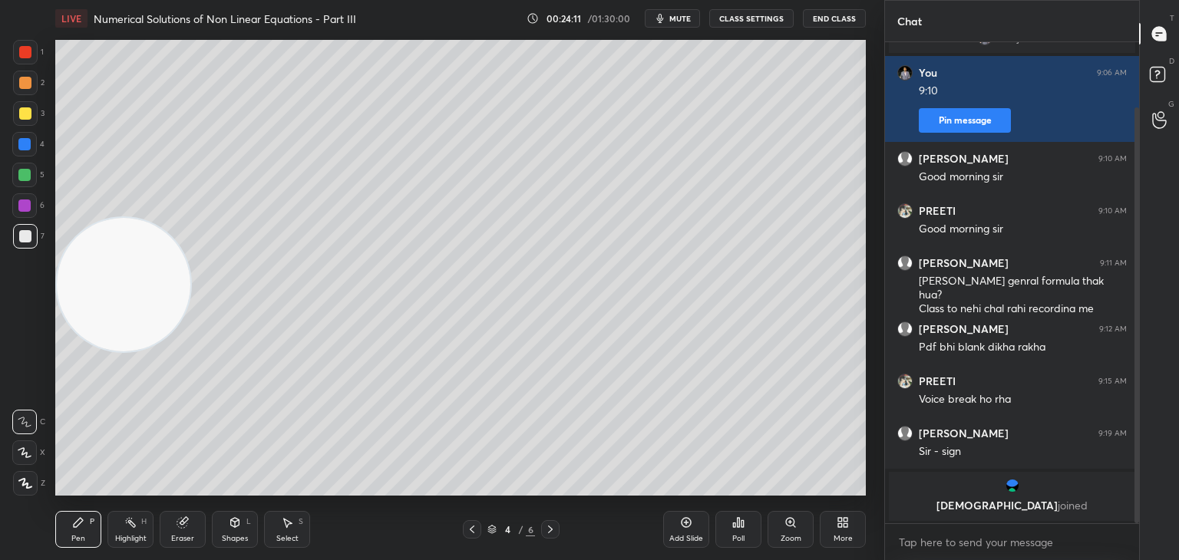
click at [687, 531] on div "Add Slide" at bounding box center [686, 529] width 46 height 37
click at [175, 530] on div "Eraser" at bounding box center [183, 529] width 46 height 37
click at [87, 527] on div "Pen P" at bounding box center [78, 529] width 46 height 37
click at [470, 533] on icon at bounding box center [472, 529] width 12 height 12
click at [548, 535] on icon at bounding box center [550, 529] width 12 height 12
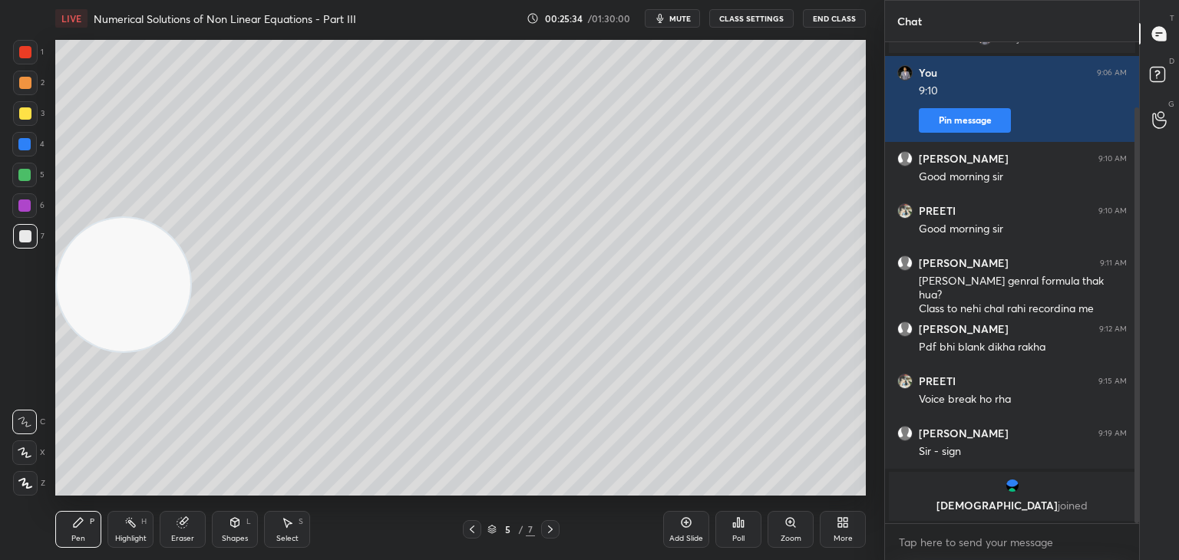
click at [182, 542] on div "Eraser" at bounding box center [182, 539] width 23 height 8
click at [80, 524] on icon at bounding box center [78, 522] width 12 height 12
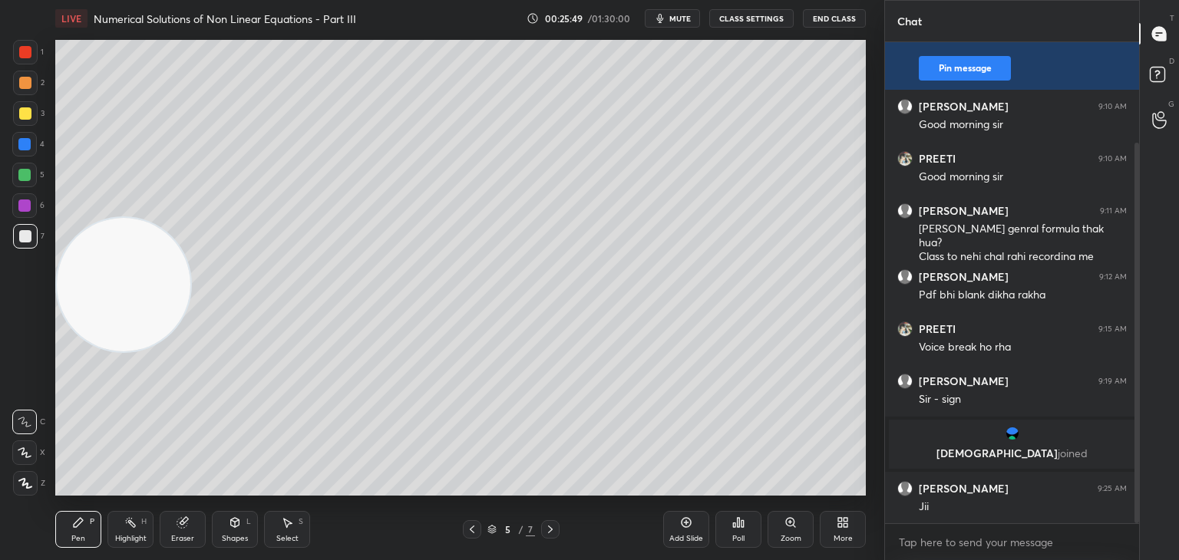
click at [473, 527] on icon at bounding box center [472, 530] width 5 height 8
click at [470, 529] on icon at bounding box center [472, 530] width 5 height 8
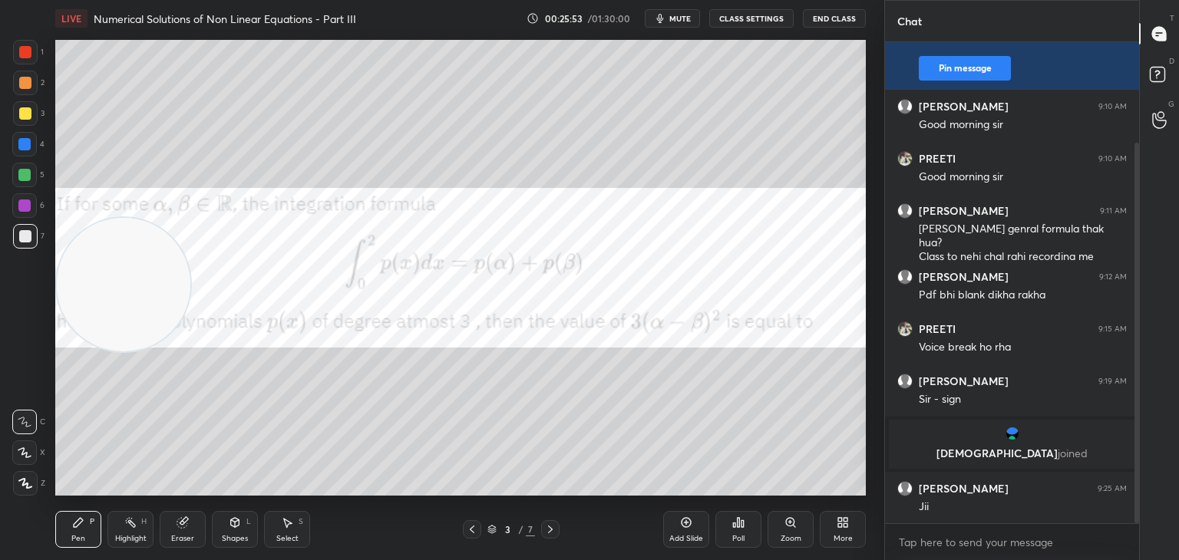
click at [31, 77] on div at bounding box center [25, 83] width 25 height 25
click at [552, 527] on icon at bounding box center [550, 529] width 12 height 12
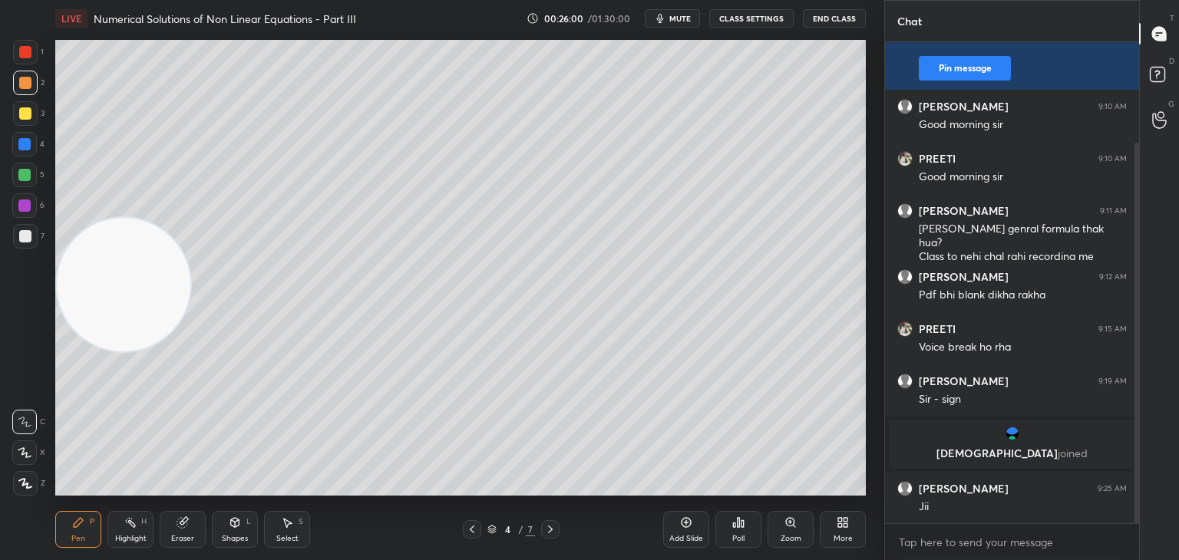
drag, startPoint x: 122, startPoint y: 267, endPoint x: 162, endPoint y: 84, distance: 187.7
click at [162, 218] on video at bounding box center [124, 285] width 134 height 134
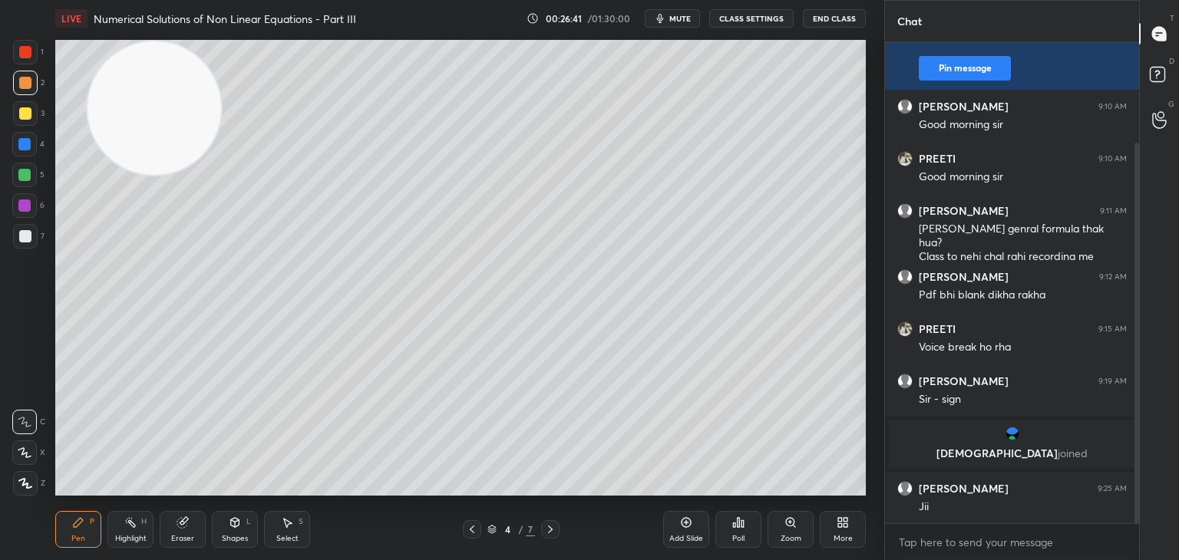
click at [549, 525] on icon at bounding box center [550, 529] width 12 height 12
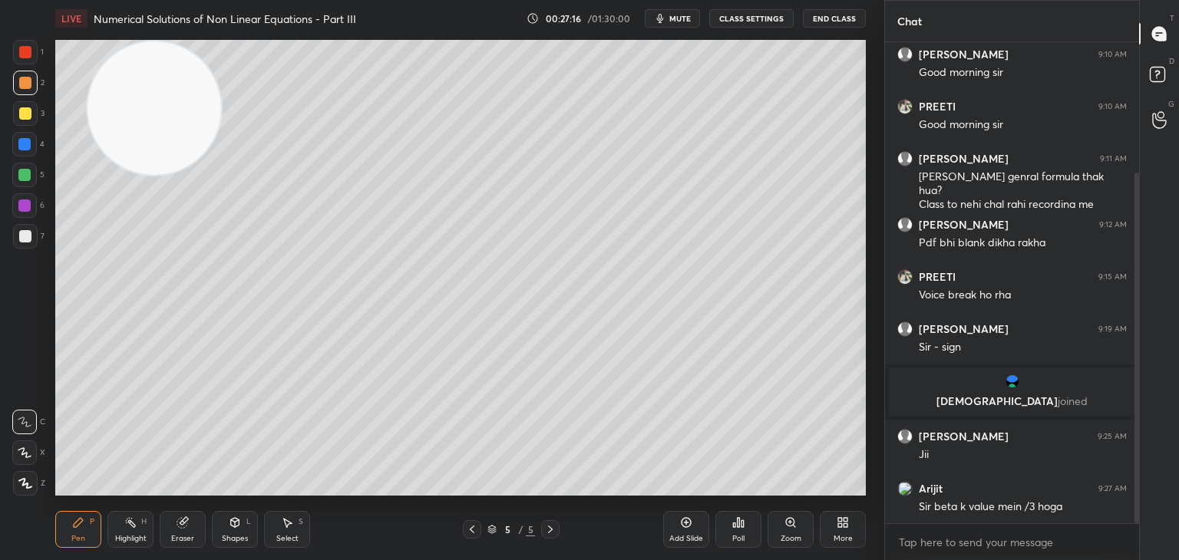
scroll to position [246, 0]
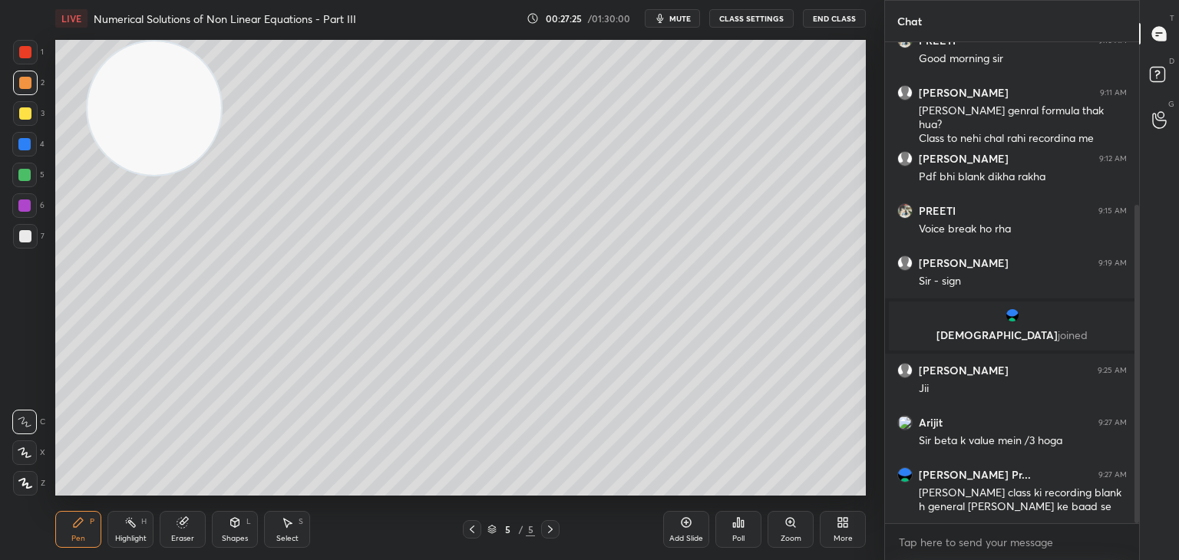
drag, startPoint x: 470, startPoint y: 529, endPoint x: 479, endPoint y: 519, distance: 12.5
click at [470, 529] on icon at bounding box center [472, 529] width 12 height 12
click at [31, 117] on div at bounding box center [25, 113] width 25 height 25
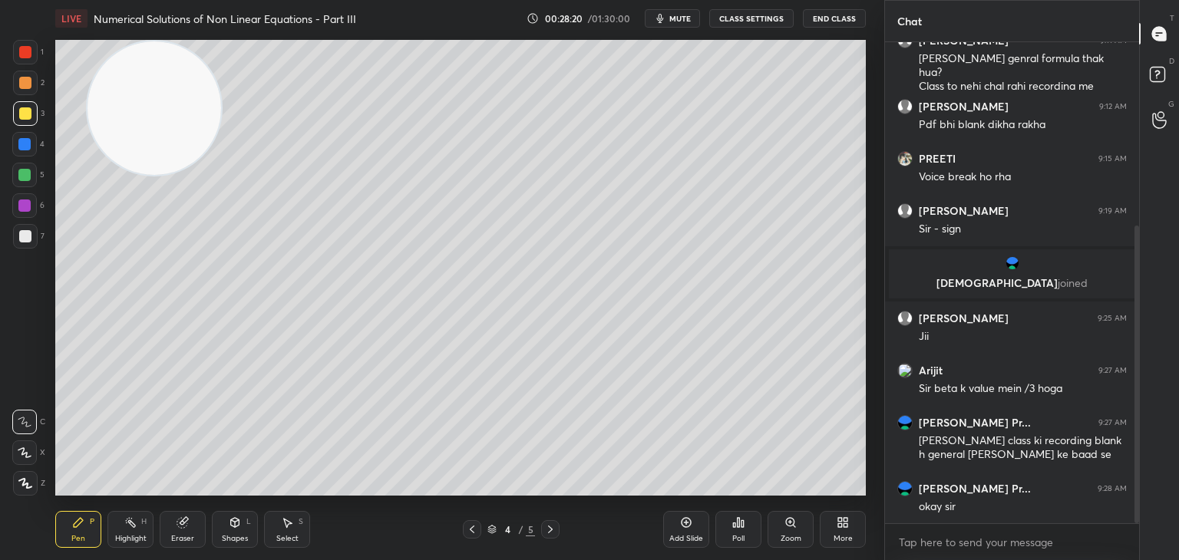
click at [176, 532] on div "Eraser" at bounding box center [183, 529] width 46 height 37
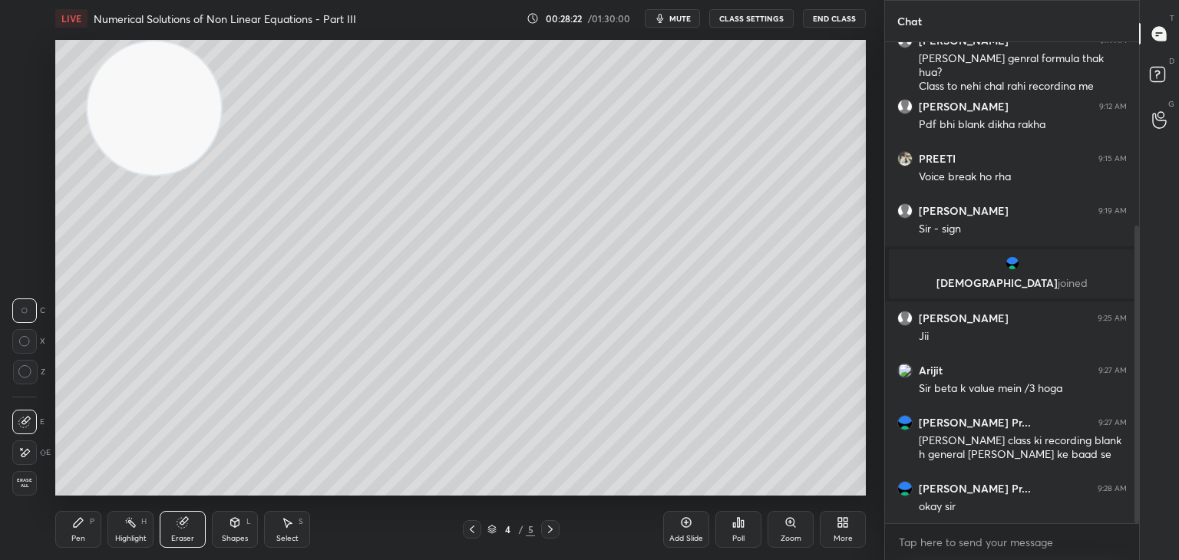
click at [91, 532] on div "Pen P" at bounding box center [78, 529] width 46 height 37
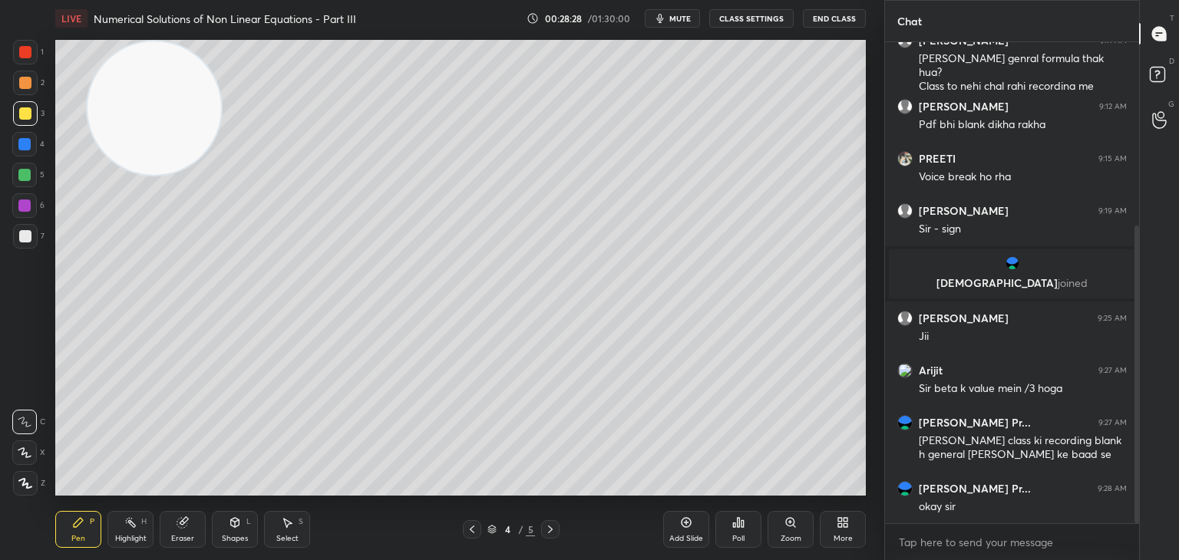
click at [178, 529] on div "Eraser" at bounding box center [183, 529] width 46 height 37
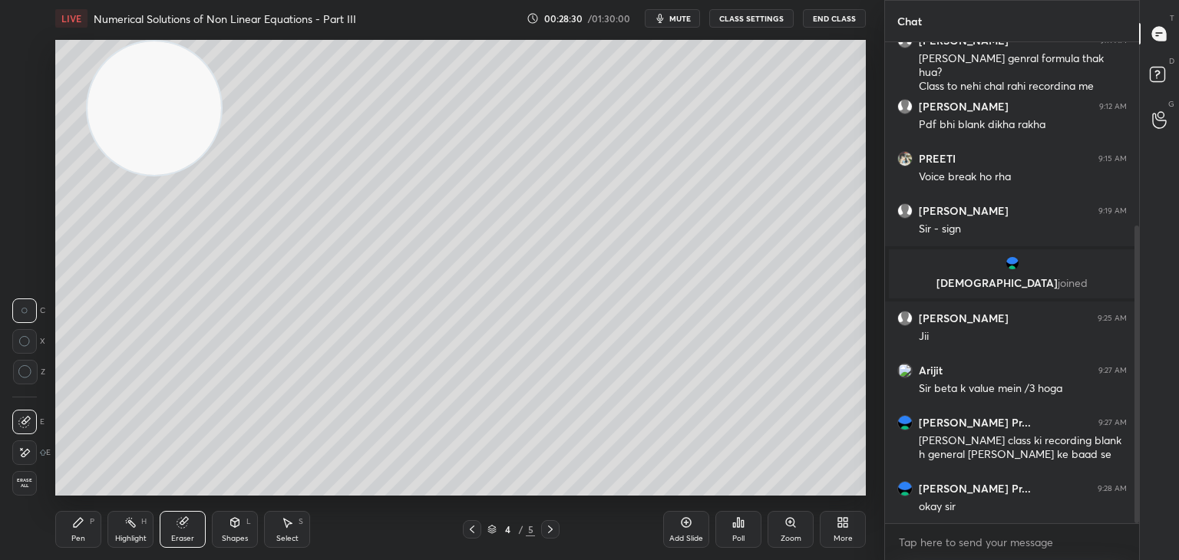
click at [84, 529] on div "Pen P" at bounding box center [78, 529] width 46 height 37
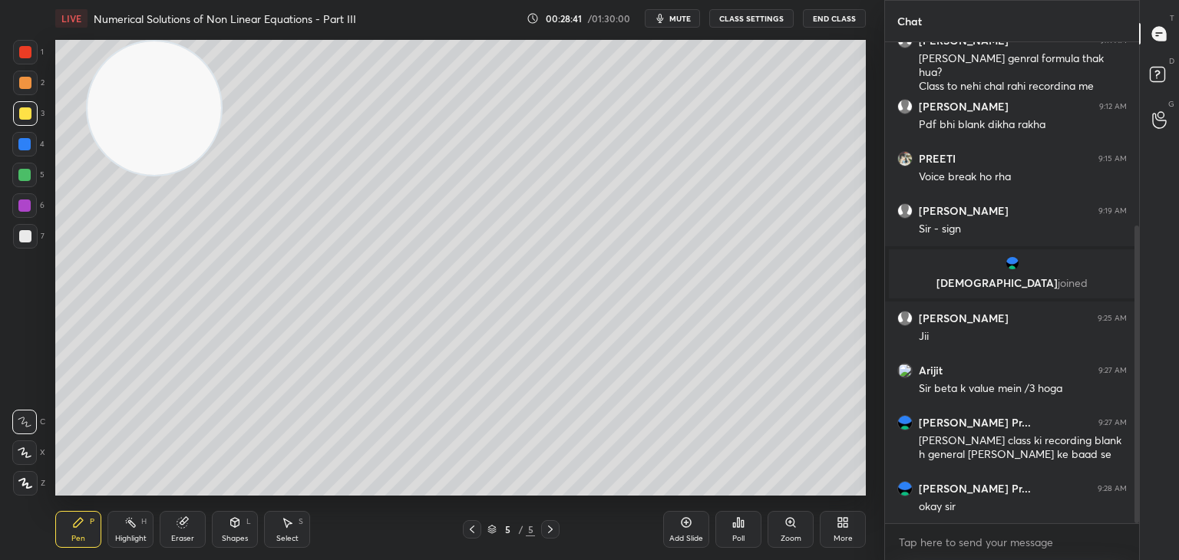
drag, startPoint x: 140, startPoint y: 99, endPoint x: 5, endPoint y: 448, distance: 374.6
click at [0, 460] on div "1 2 3 4 5 6 7 C X Z C X Z E E Erase all H H LIVE Numerical Solutions of Non Lin…" at bounding box center [436, 280] width 872 height 560
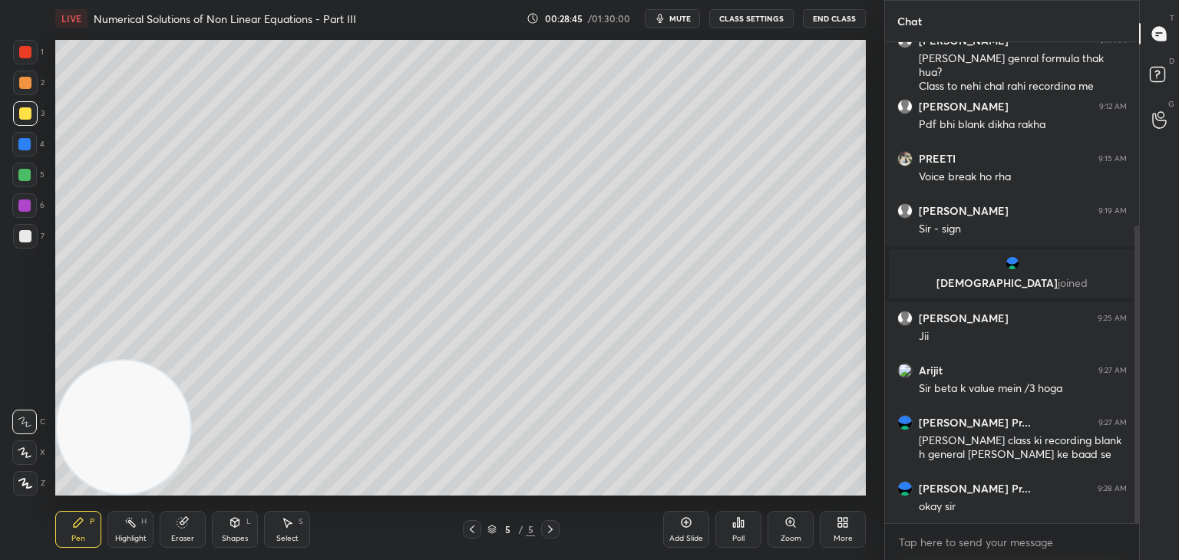
click at [184, 523] on g at bounding box center [183, 523] width 12 height 12
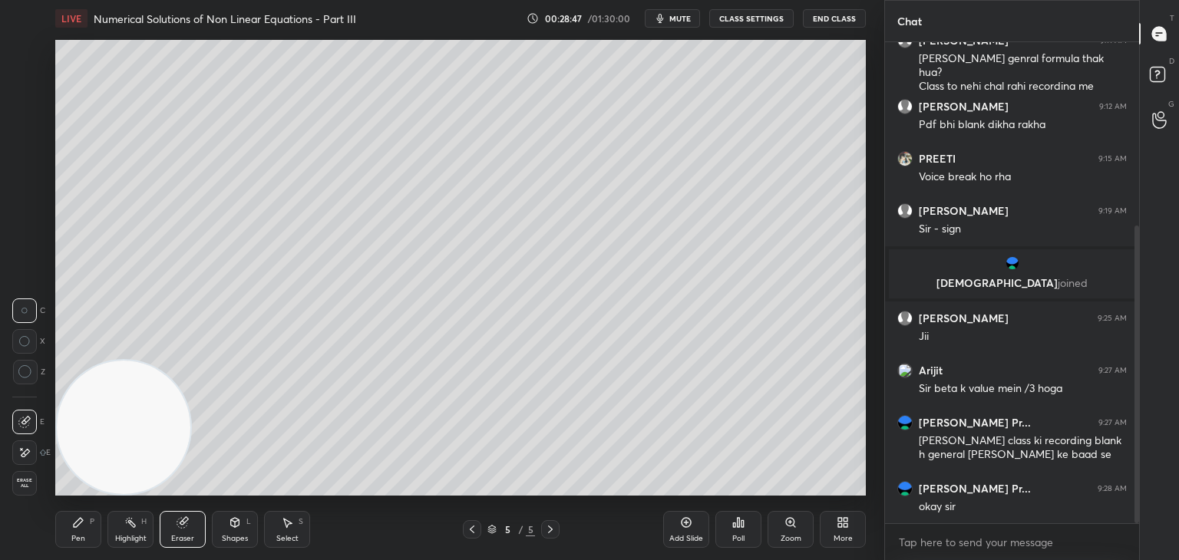
click at [78, 527] on icon at bounding box center [78, 522] width 12 height 12
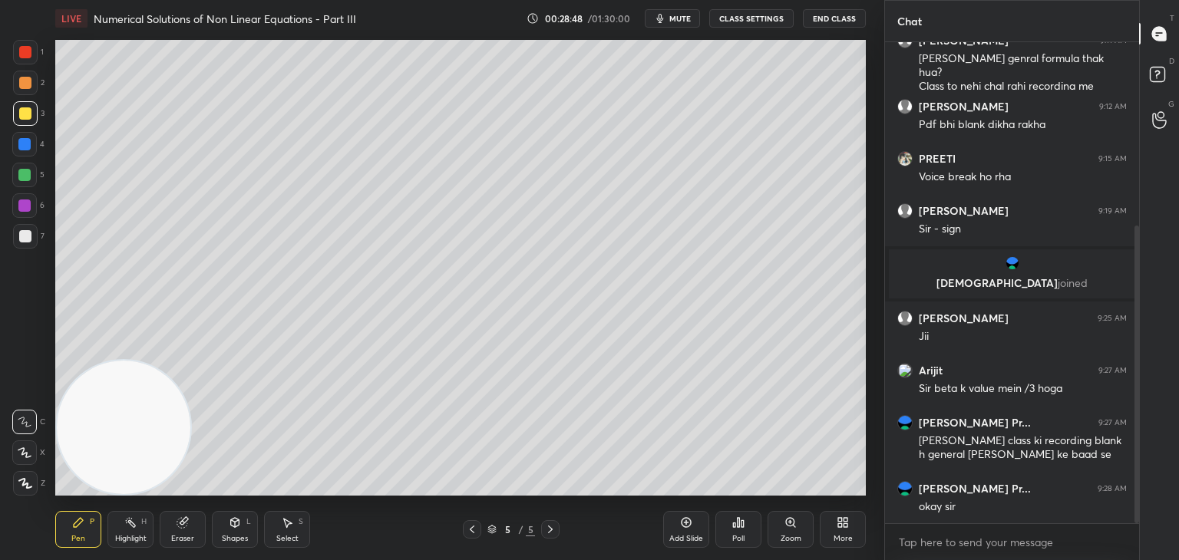
click at [190, 532] on div "Eraser" at bounding box center [183, 529] width 46 height 37
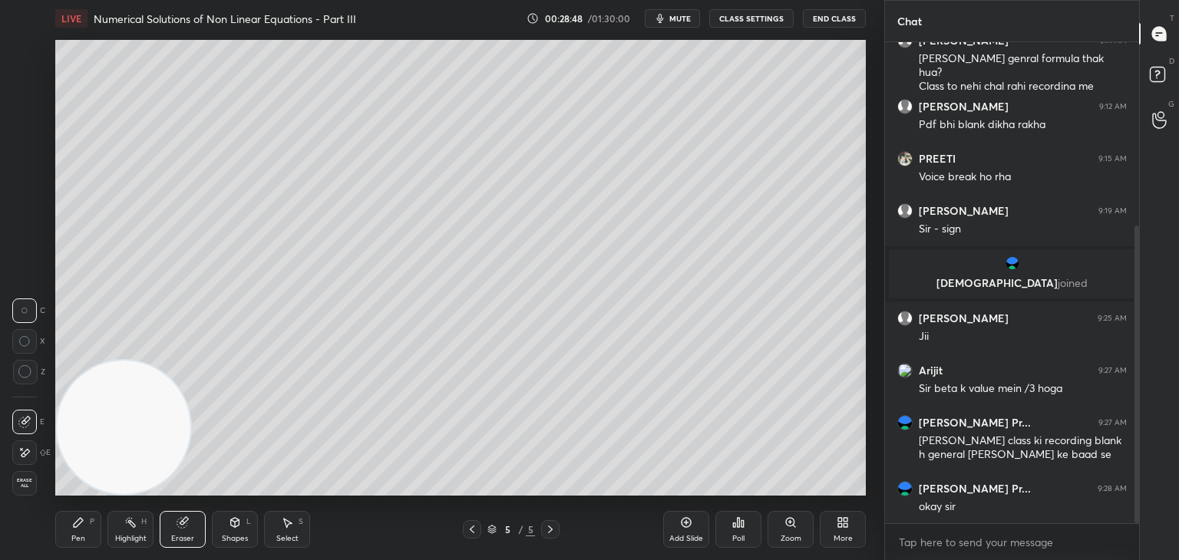
click at [31, 482] on span "Erase all" at bounding box center [24, 483] width 23 height 11
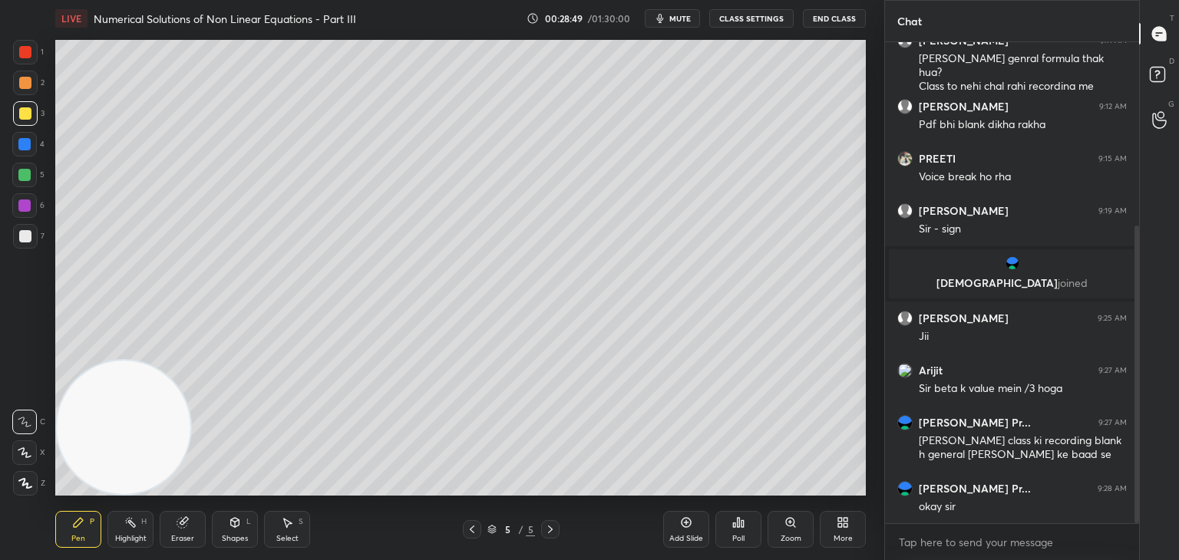
click at [82, 524] on div "Pen P" at bounding box center [78, 529] width 46 height 37
click at [470, 535] on icon at bounding box center [472, 529] width 12 height 12
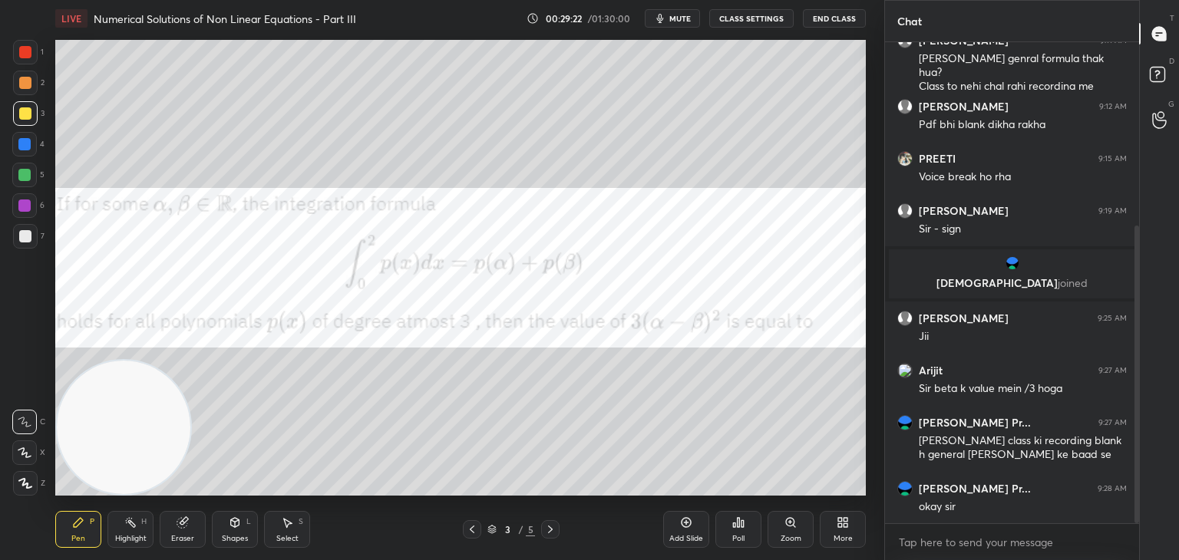
click at [544, 529] on icon at bounding box center [550, 529] width 12 height 12
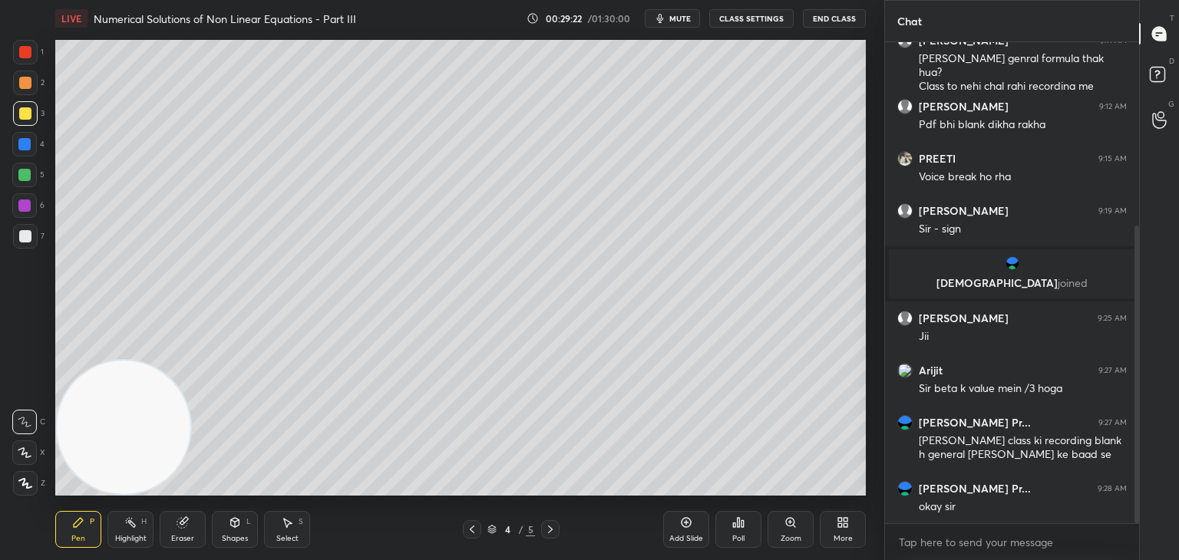
click at [549, 529] on icon at bounding box center [550, 529] width 12 height 12
click at [170, 534] on div "Eraser" at bounding box center [183, 529] width 46 height 37
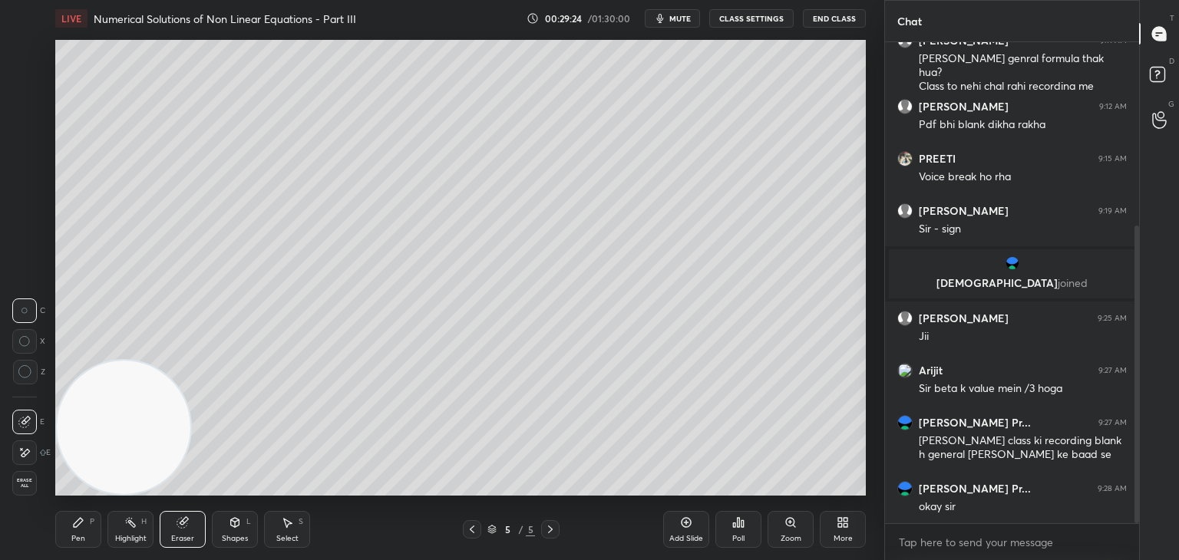
click at [16, 483] on span "Erase all" at bounding box center [24, 483] width 23 height 11
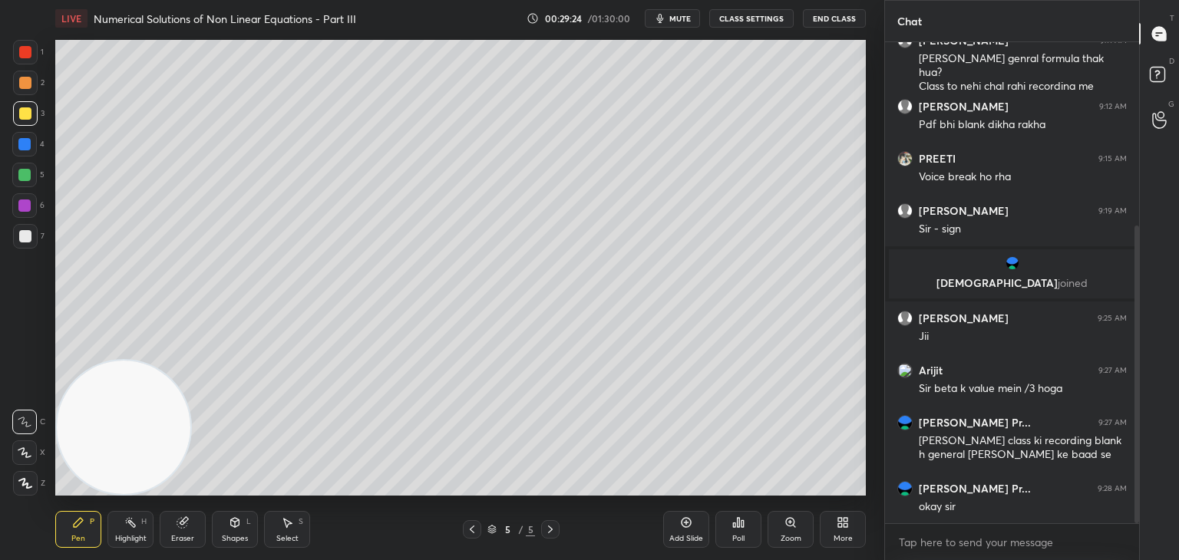
click at [83, 526] on div "Pen P" at bounding box center [78, 529] width 46 height 37
click at [472, 531] on icon at bounding box center [472, 529] width 12 height 12
click at [159, 532] on div "Pen P Highlight H Eraser Shapes L Select S" at bounding box center [207, 529] width 304 height 37
drag, startPoint x: 166, startPoint y: 519, endPoint x: 190, endPoint y: 526, distance: 25.5
click at [166, 519] on div "Eraser" at bounding box center [183, 529] width 46 height 37
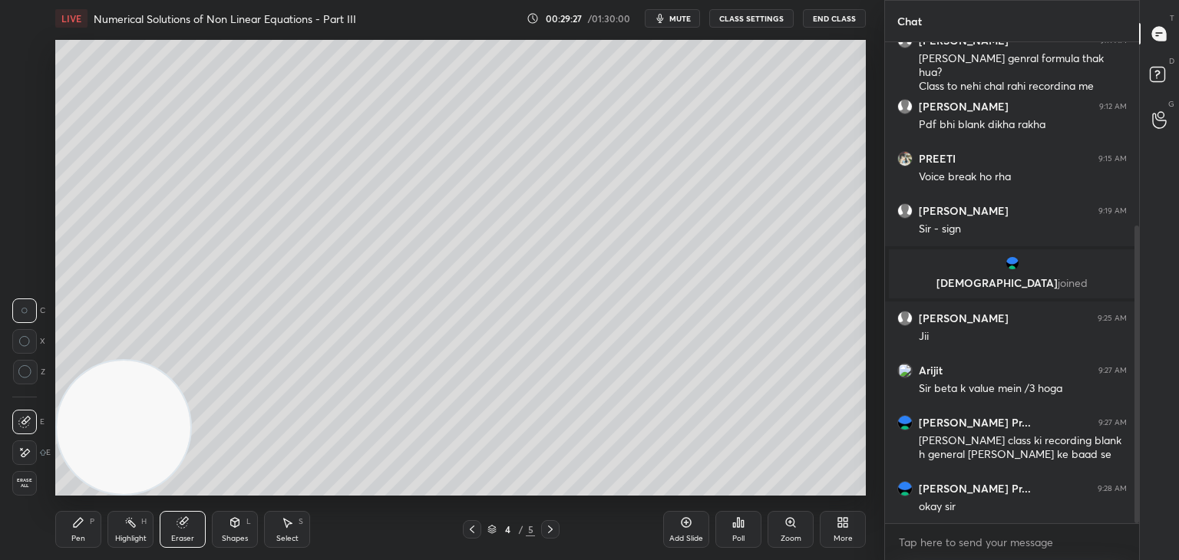
click at [27, 455] on icon at bounding box center [24, 453] width 12 height 13
click at [83, 535] on div "Pen" at bounding box center [78, 539] width 14 height 8
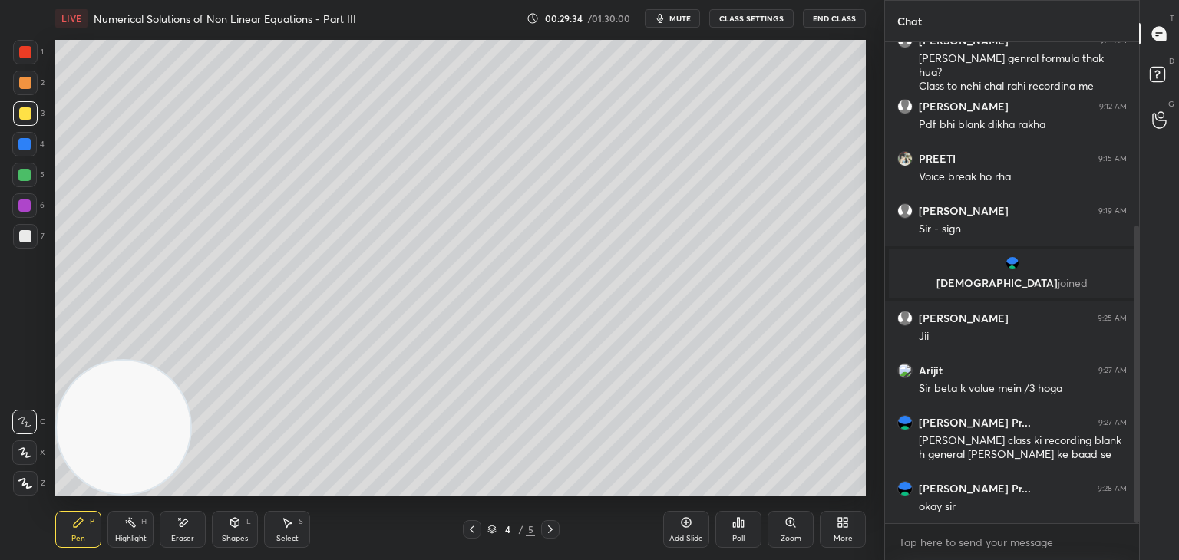
click at [23, 243] on div at bounding box center [25, 236] width 25 height 25
click at [675, 532] on div "Add Slide" at bounding box center [686, 529] width 46 height 37
drag, startPoint x: 107, startPoint y: 440, endPoint x: 127, endPoint y: 460, distance: 27.1
click at [98, 488] on video at bounding box center [124, 428] width 134 height 134
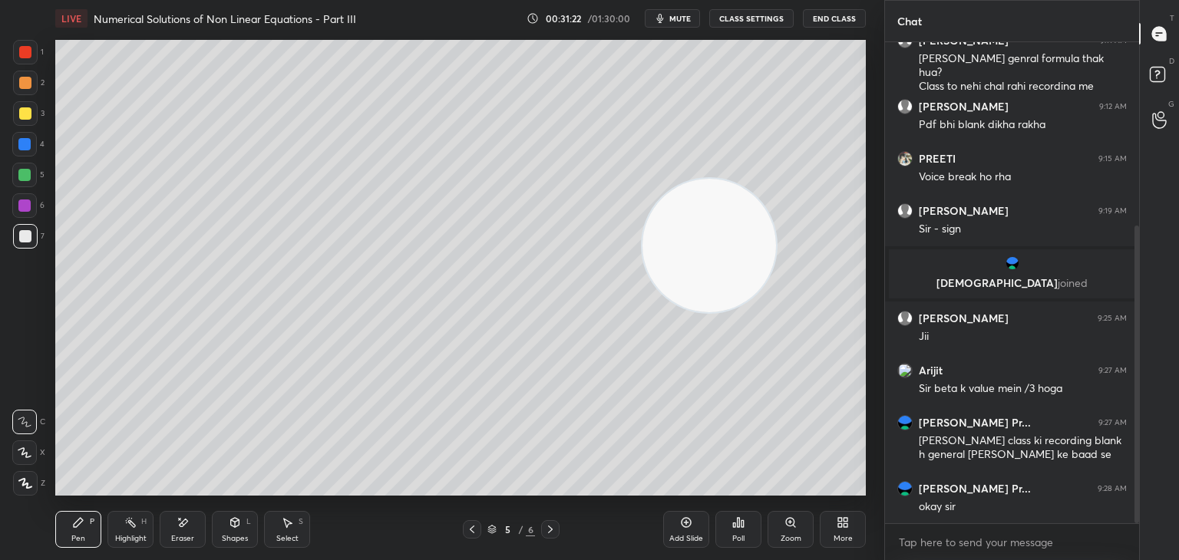
drag, startPoint x: 288, startPoint y: 395, endPoint x: 744, endPoint y: 232, distance: 483.9
click at [776, 236] on video at bounding box center [709, 246] width 134 height 134
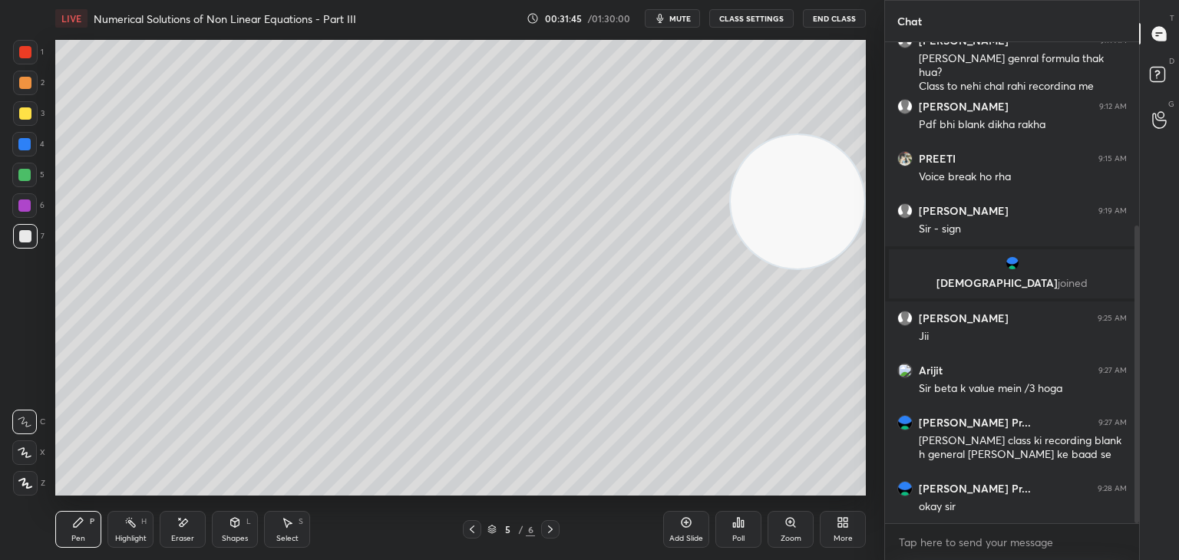
click at [473, 534] on icon at bounding box center [472, 529] width 12 height 12
drag, startPoint x: 733, startPoint y: 238, endPoint x: 176, endPoint y: 305, distance: 560.4
click at [730, 269] on video at bounding box center [797, 202] width 134 height 134
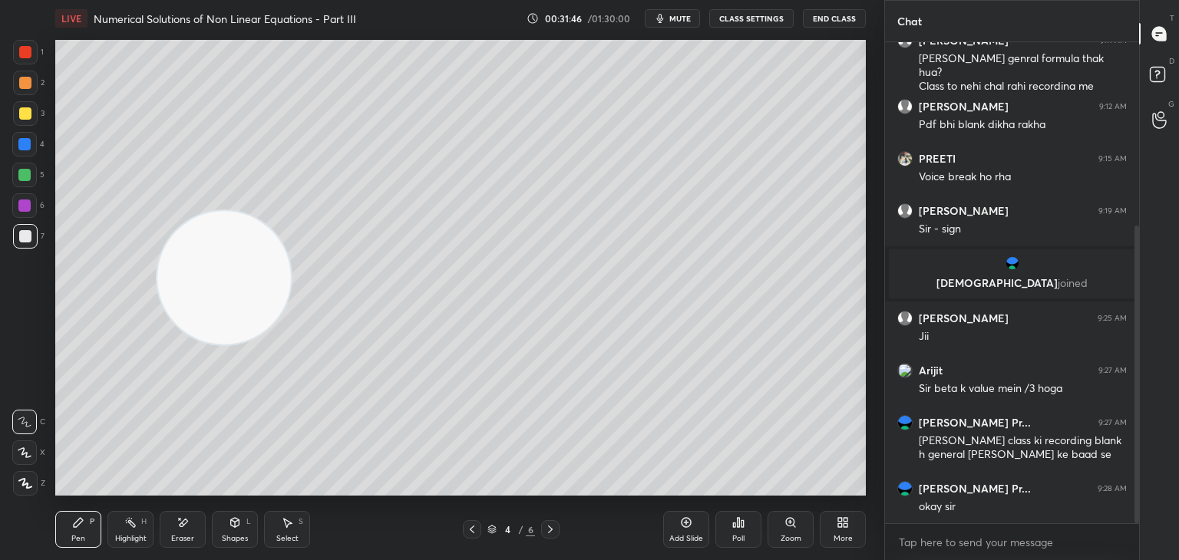
click at [548, 530] on icon at bounding box center [550, 529] width 12 height 12
click at [25, 122] on div at bounding box center [25, 113] width 25 height 25
click at [20, 117] on div at bounding box center [25, 113] width 12 height 12
click at [546, 532] on icon at bounding box center [550, 529] width 12 height 12
click at [479, 530] on div "6 / 6" at bounding box center [511, 529] width 97 height 18
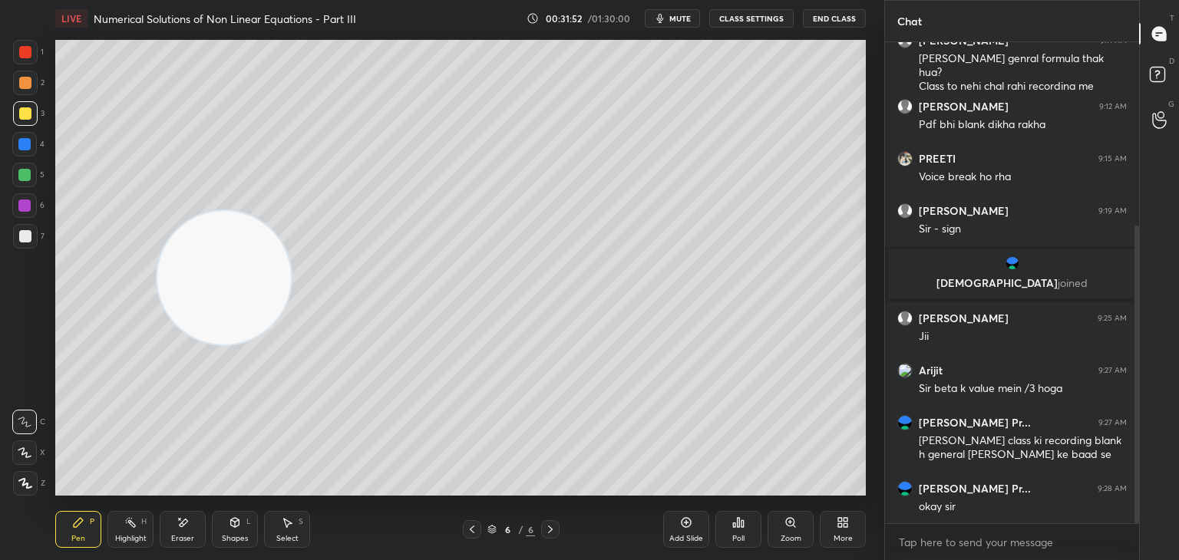
click at [473, 532] on icon at bounding box center [472, 529] width 12 height 12
click at [855, 529] on div "More" at bounding box center [842, 529] width 46 height 37
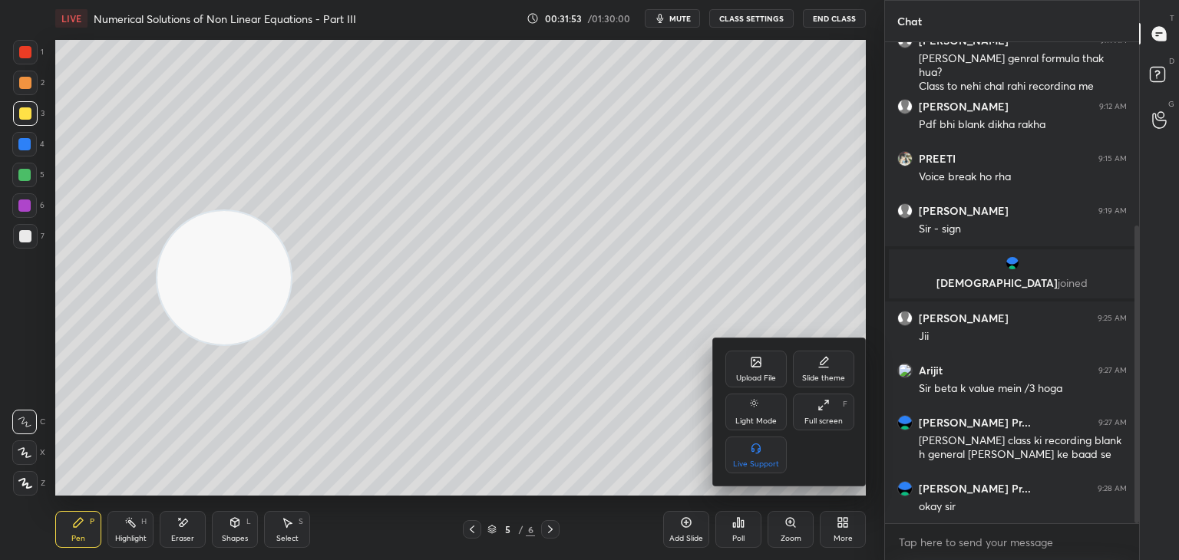
click at [767, 364] on div "Upload File" at bounding box center [755, 369] width 61 height 37
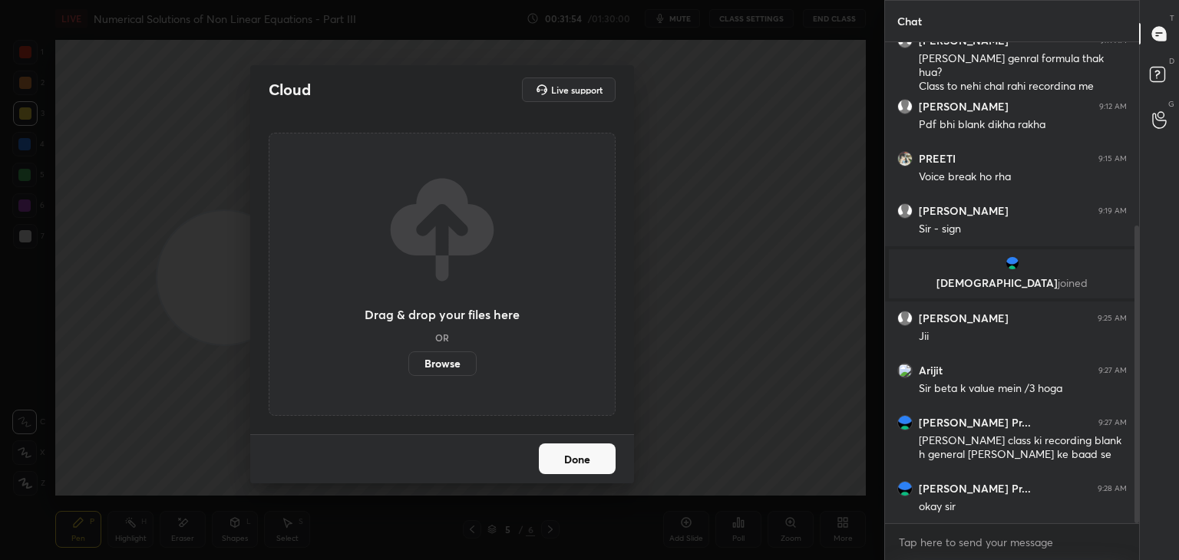
click at [440, 367] on label "Browse" at bounding box center [442, 363] width 68 height 25
click at [408, 367] on input "Browse" at bounding box center [408, 363] width 0 height 25
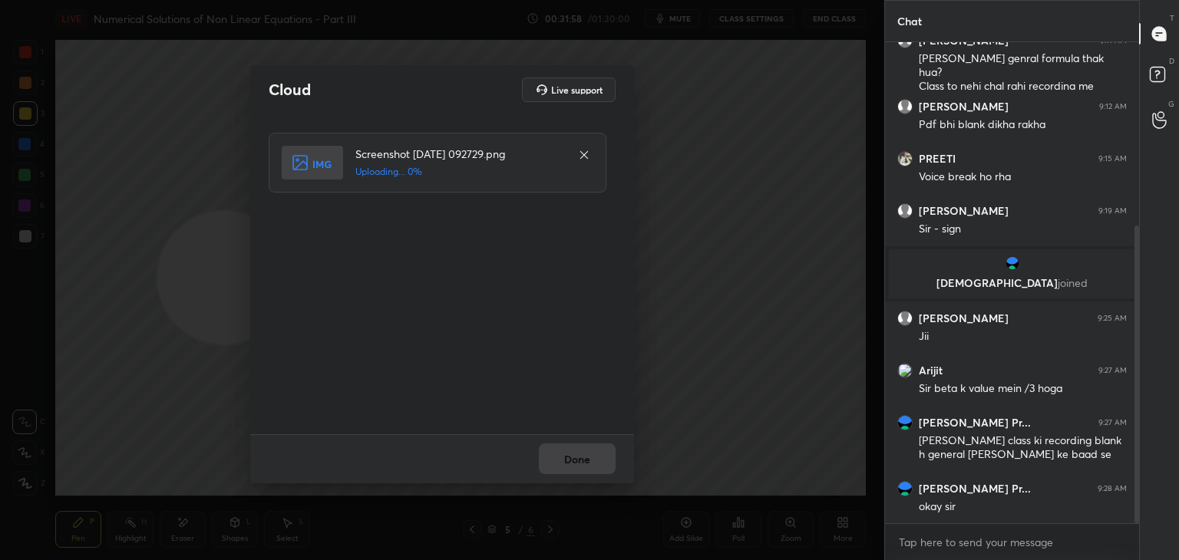
click at [582, 458] on div "Done" at bounding box center [442, 458] width 384 height 49
click at [582, 461] on div "Done" at bounding box center [442, 458] width 384 height 49
click at [583, 463] on button "Done" at bounding box center [577, 458] width 77 height 31
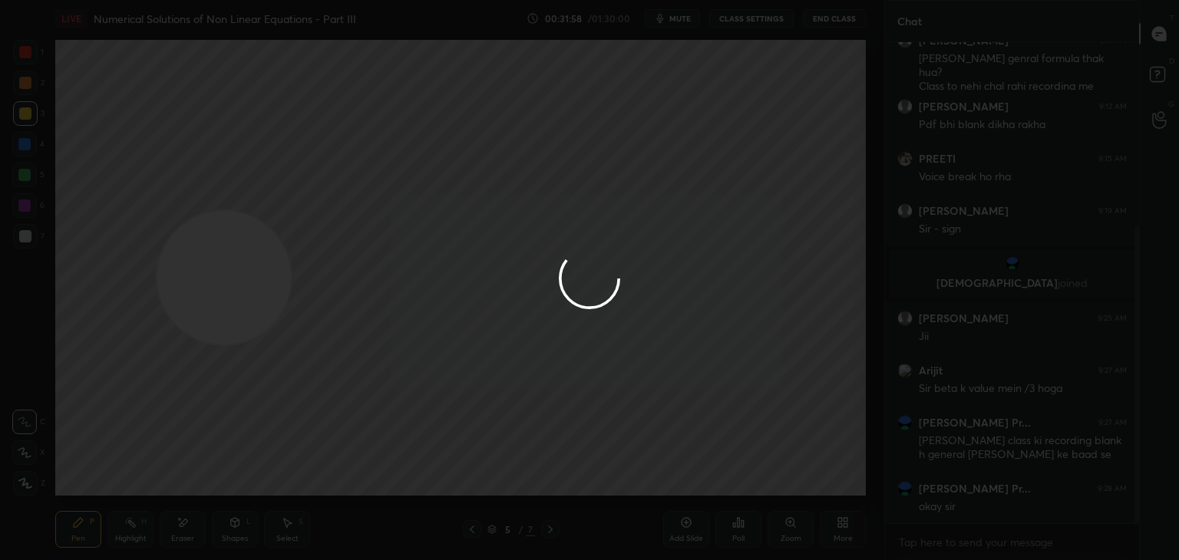
click at [583, 464] on button "Done" at bounding box center [577, 458] width 77 height 31
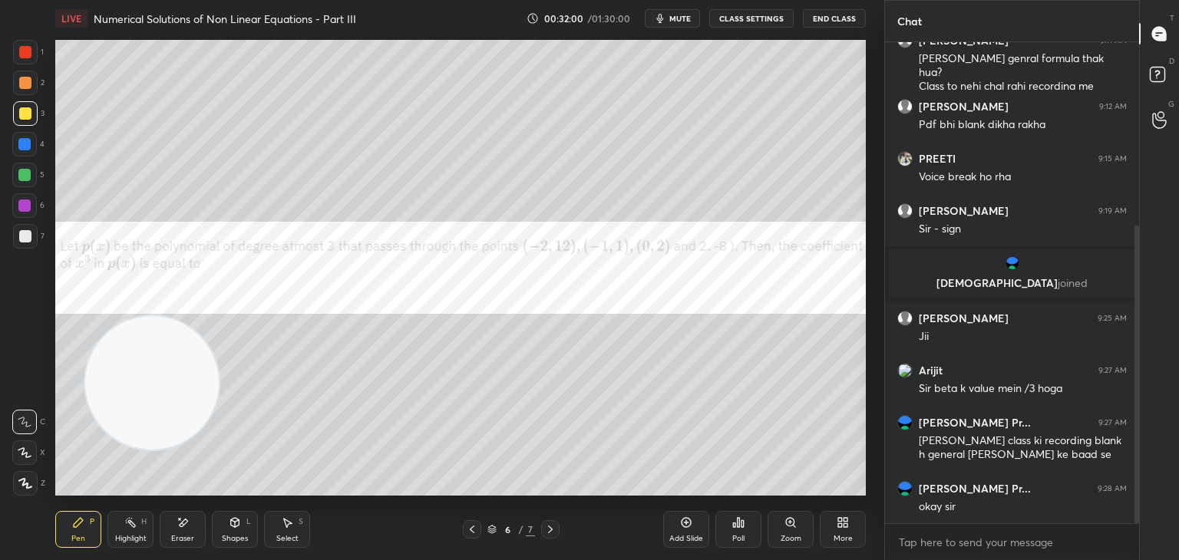
drag, startPoint x: 216, startPoint y: 314, endPoint x: 26, endPoint y: 555, distance: 307.0
click at [18, 0] on html "1 2 3 4 5 6 7 C X Z E E Erase all H H LIVE Numerical Solutions of Non Linear Eq…" at bounding box center [589, 0] width 1179 height 0
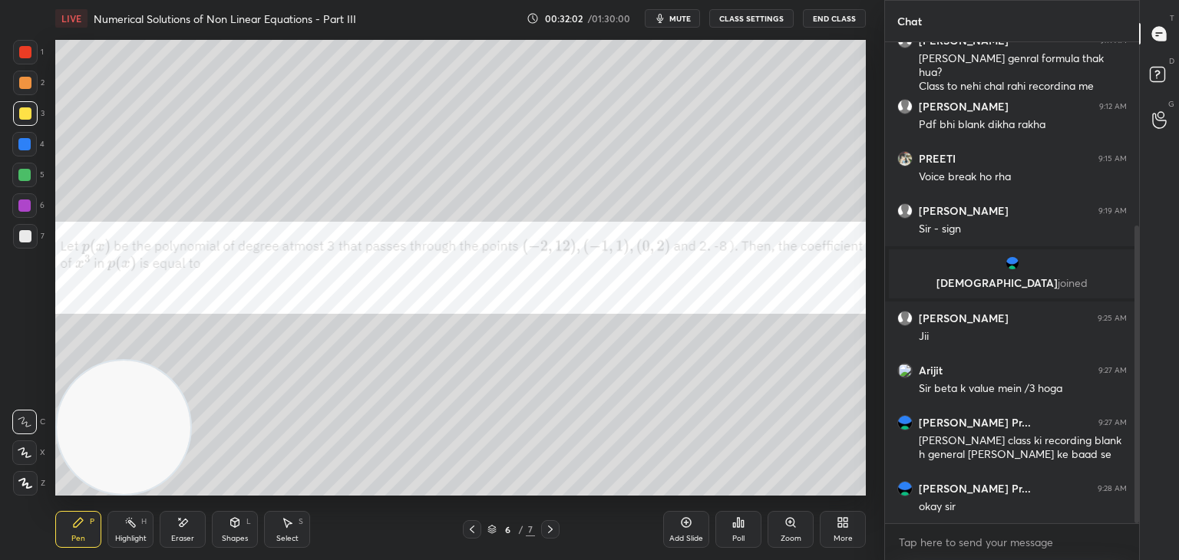
click at [757, 16] on button "CLASS SETTINGS" at bounding box center [751, 18] width 84 height 18
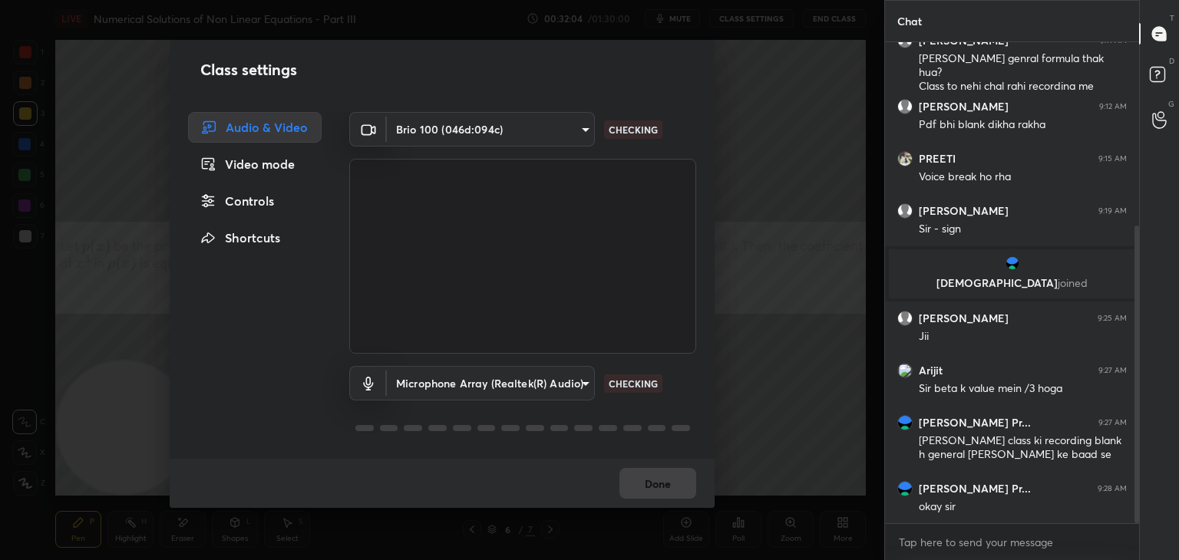
click at [496, 125] on body "1 2 3 4 5 6 7 C X Z E E Erase all H H LIVE Numerical Solutions of Non Linear Eq…" at bounding box center [589, 280] width 1179 height 560
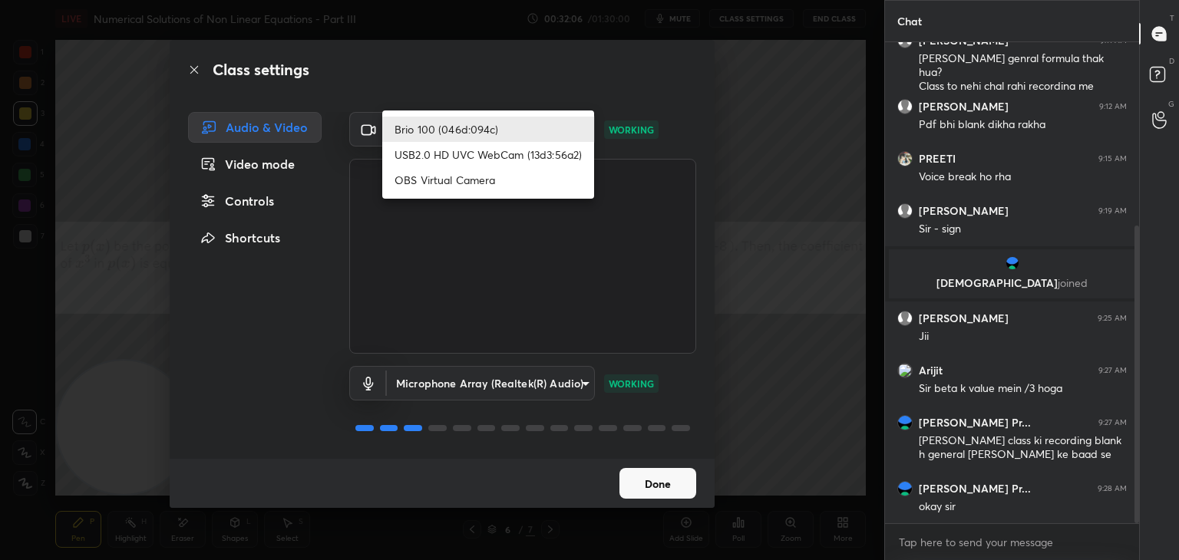
click at [494, 146] on li "USB2.0 HD UVC WebCam (13d3:56a2)" at bounding box center [488, 154] width 212 height 25
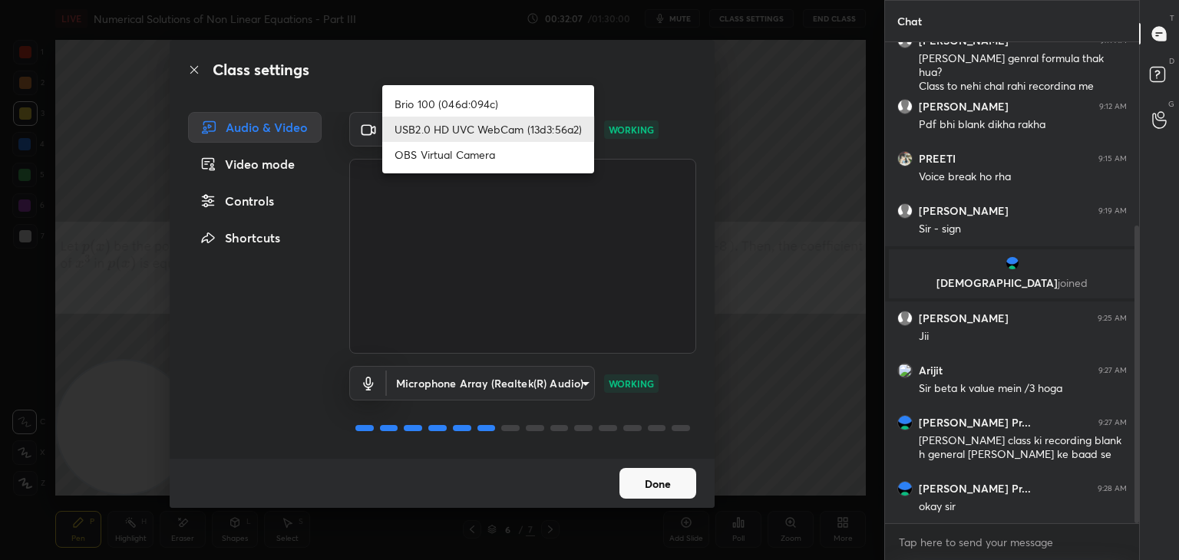
click at [494, 130] on body "1 2 3 4 5 6 7 C X Z E E Erase all H H LIVE Numerical Solutions of Non Linear Eq…" at bounding box center [589, 280] width 1179 height 560
click at [503, 107] on li "Brio 100 (046d:094c)" at bounding box center [488, 103] width 212 height 25
type input "d7c4962d4ead45d72d61ead5c76da7b4797dfe199ea0b9e793b7c06f30b76eea"
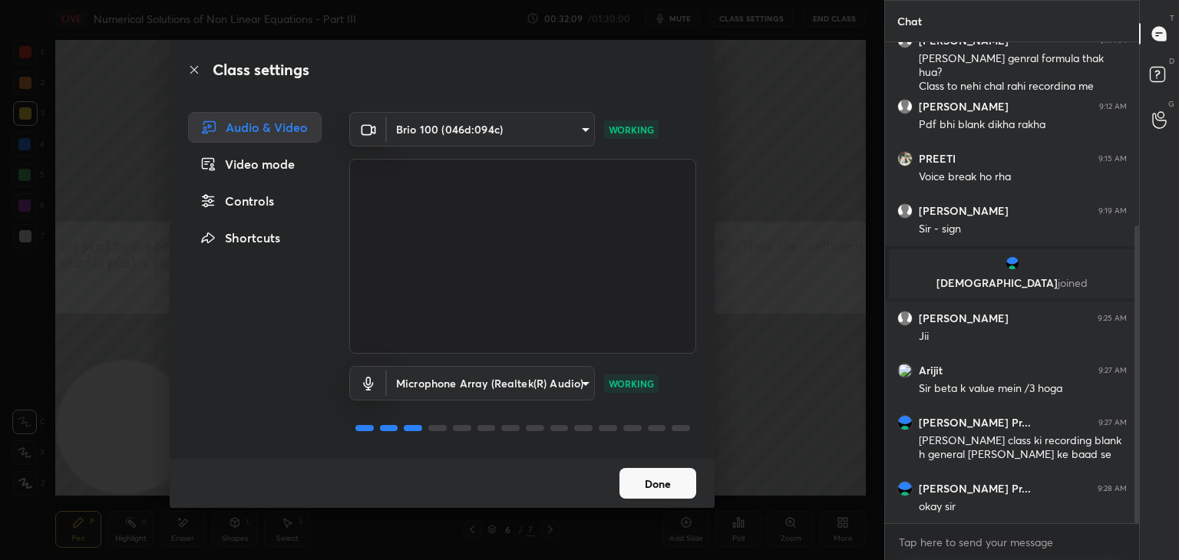
click at [683, 483] on button "Done" at bounding box center [657, 483] width 77 height 31
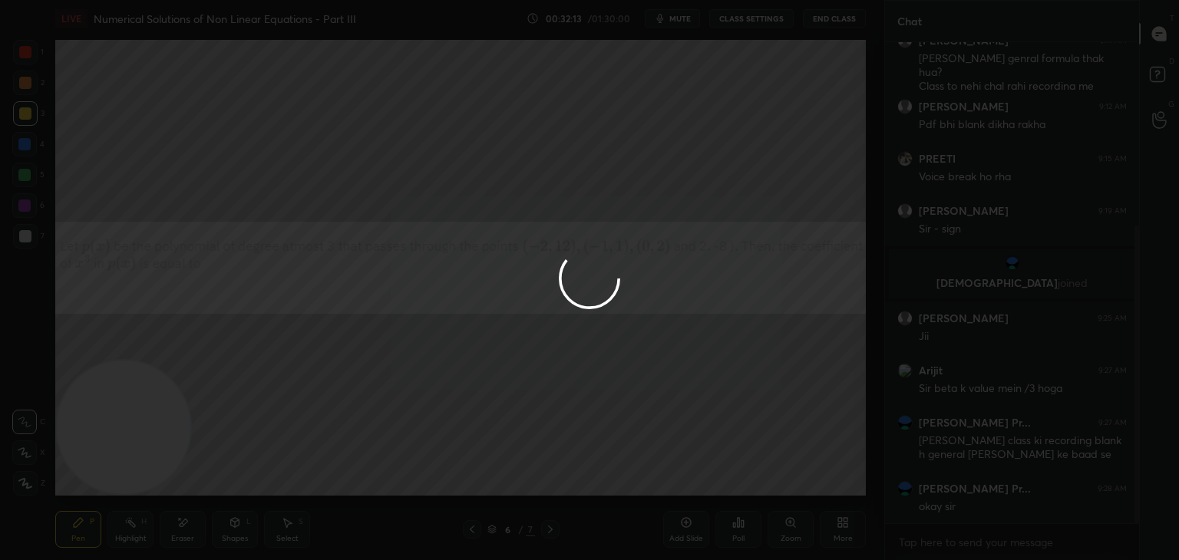
click at [681, 19] on div at bounding box center [589, 280] width 1179 height 560
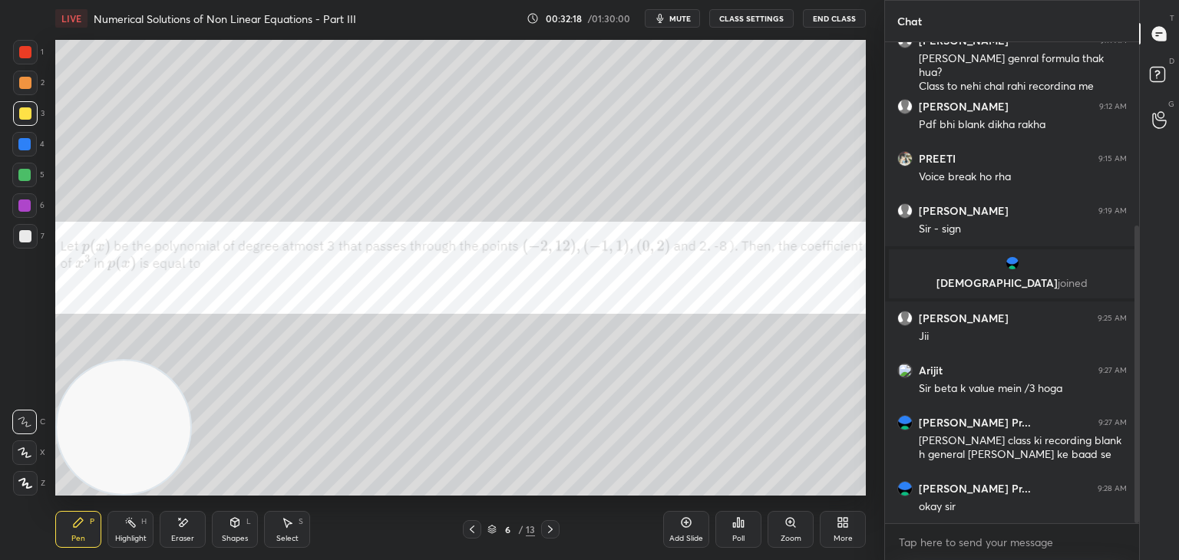
click at [671, 21] on button "mute" at bounding box center [672, 18] width 55 height 18
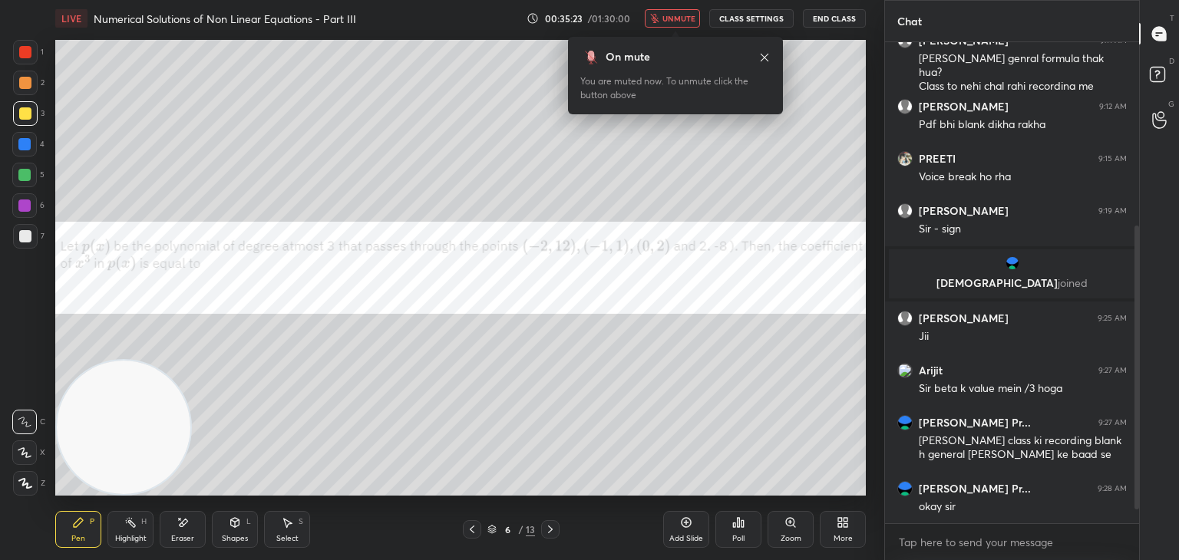
scroll to position [350, 0]
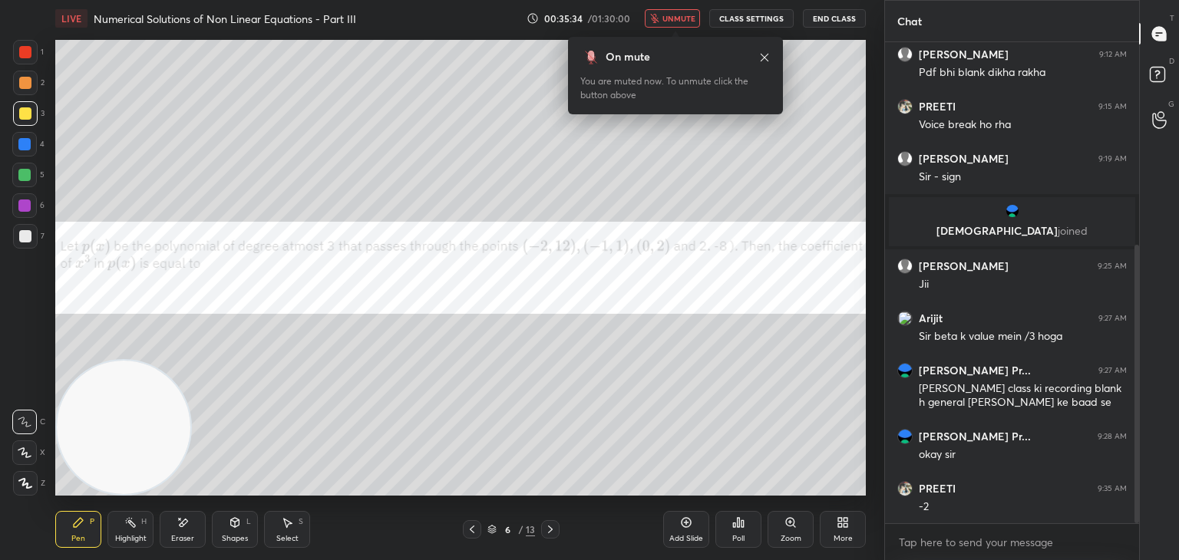
click at [675, 13] on span "unmute" at bounding box center [678, 18] width 33 height 11
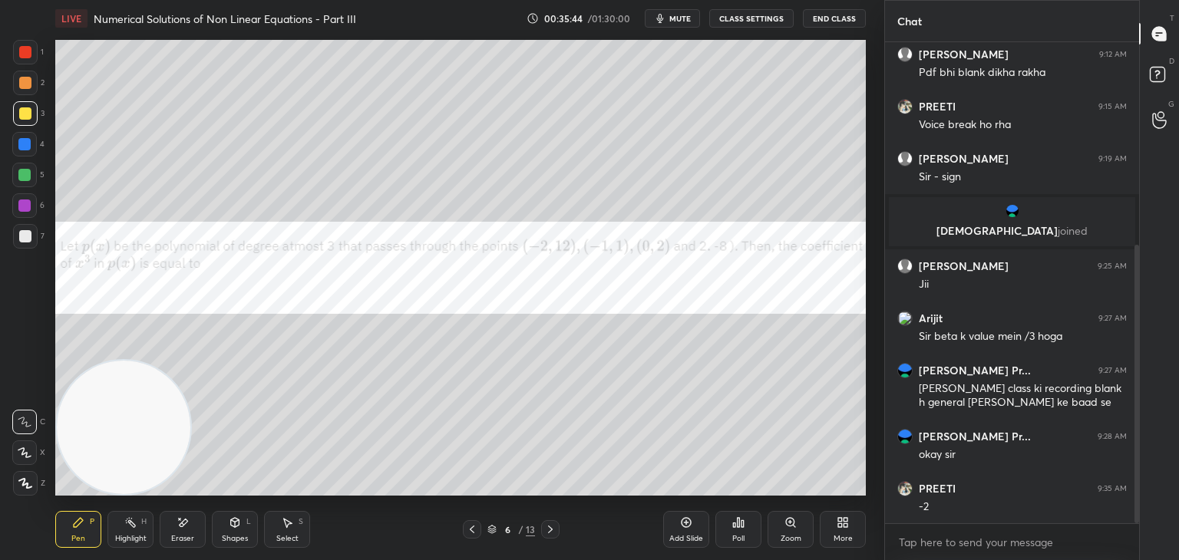
click at [22, 233] on div at bounding box center [25, 236] width 12 height 12
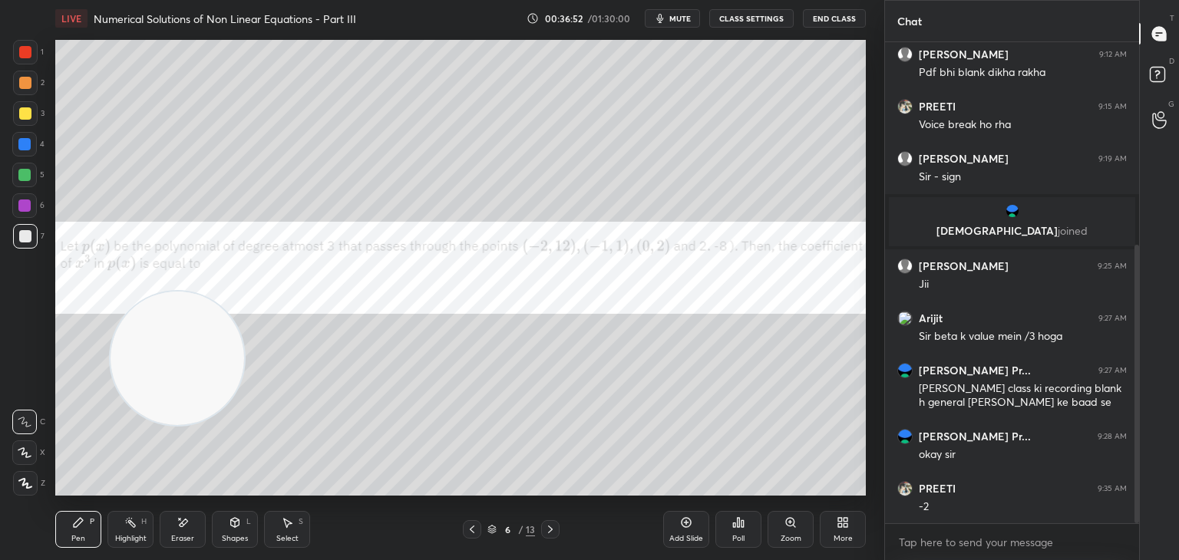
drag, startPoint x: 135, startPoint y: 412, endPoint x: 640, endPoint y: 41, distance: 626.7
click at [244, 292] on video at bounding box center [177, 359] width 134 height 134
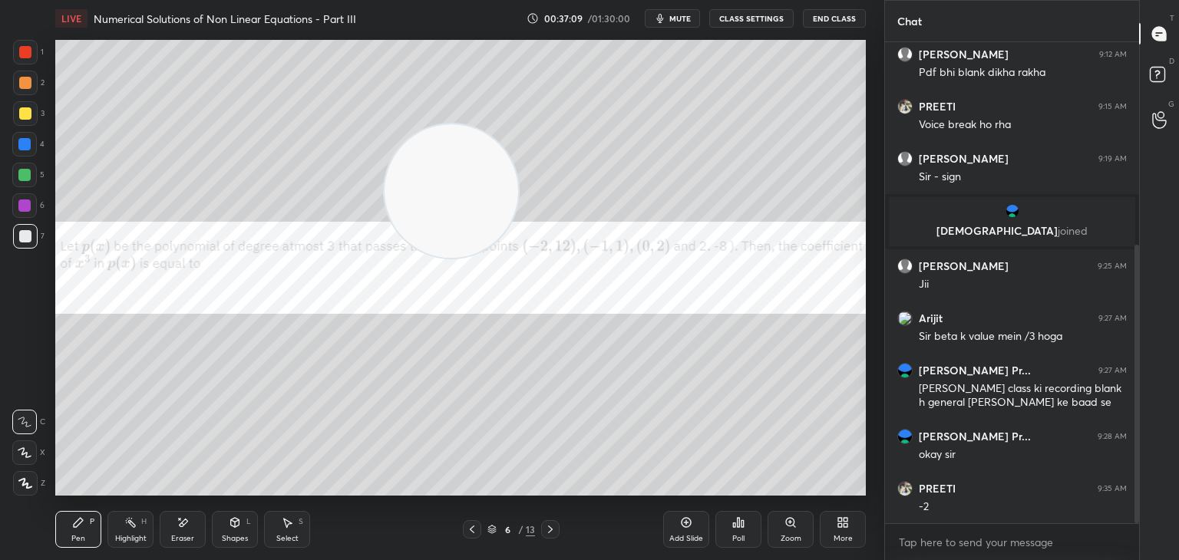
drag, startPoint x: 494, startPoint y: 206, endPoint x: 2, endPoint y: 508, distance: 577.6
click at [0, 516] on div "1 2 3 4 5 6 7 C X Z E E Erase all H H LIVE Numerical Solutions of Non Linear Eq…" at bounding box center [436, 280] width 872 height 560
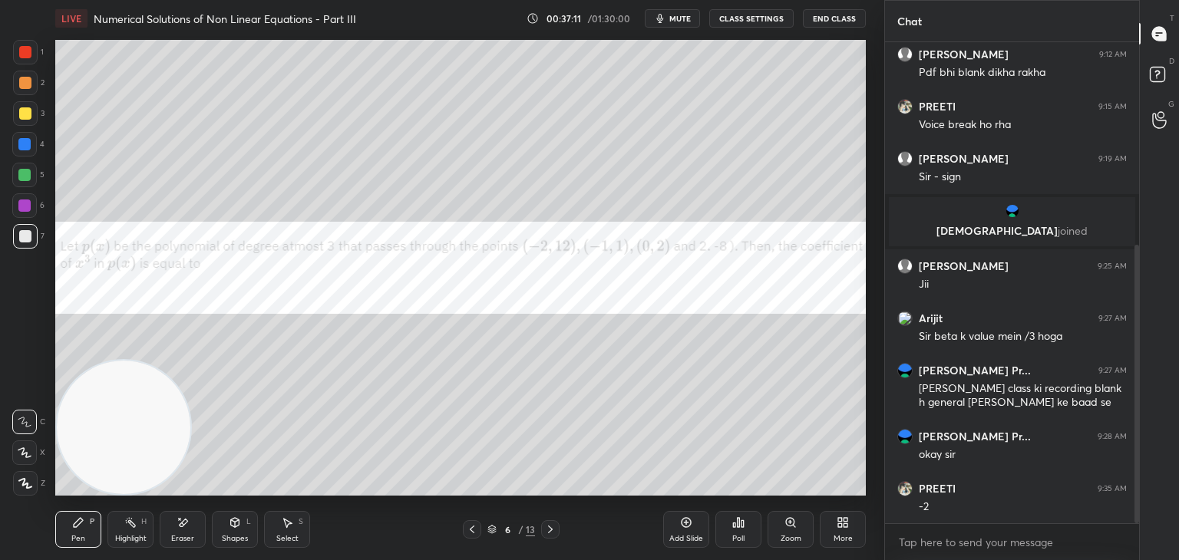
click at [20, 247] on div at bounding box center [25, 236] width 25 height 25
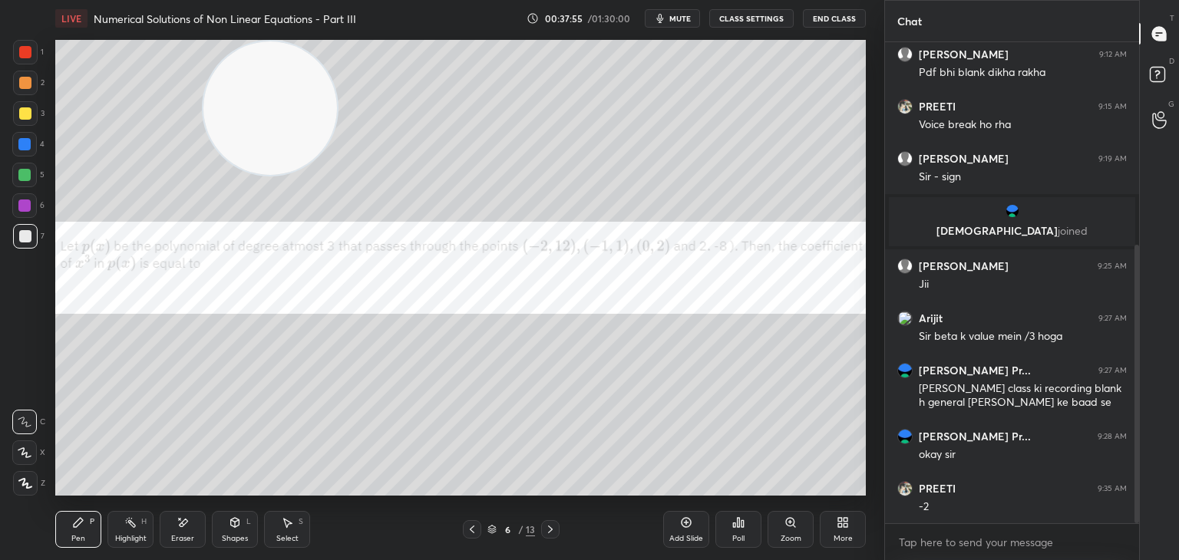
drag, startPoint x: 104, startPoint y: 446, endPoint x: 30, endPoint y: 269, distance: 191.9
click at [0, 316] on div "1 2 3 4 5 6 7 C X Z E E Erase all H H LIVE Numerical Solutions of Non Linear Eq…" at bounding box center [436, 280] width 872 height 560
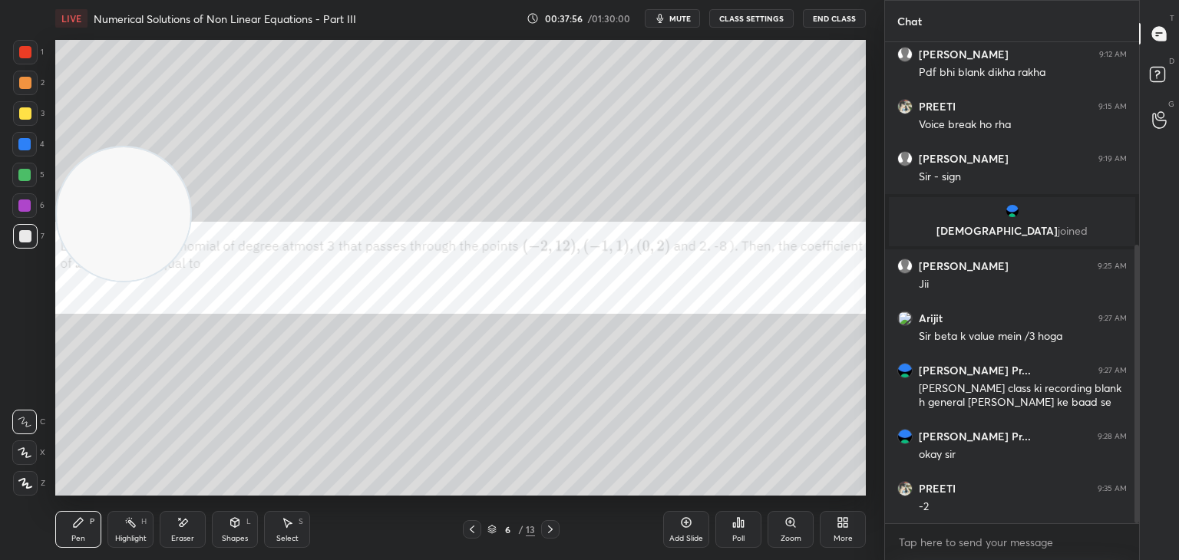
drag, startPoint x: 124, startPoint y: 238, endPoint x: 134, endPoint y: 157, distance: 81.3
click at [127, 194] on video at bounding box center [124, 214] width 134 height 134
drag, startPoint x: 48, startPoint y: 243, endPoint x: 2, endPoint y: 256, distance: 47.8
click at [0, 266] on div "1 2 3 4 5 6 7 C X Z E E Erase all H H LIVE Numerical Solutions of Non Linear Eq…" at bounding box center [436, 280] width 872 height 560
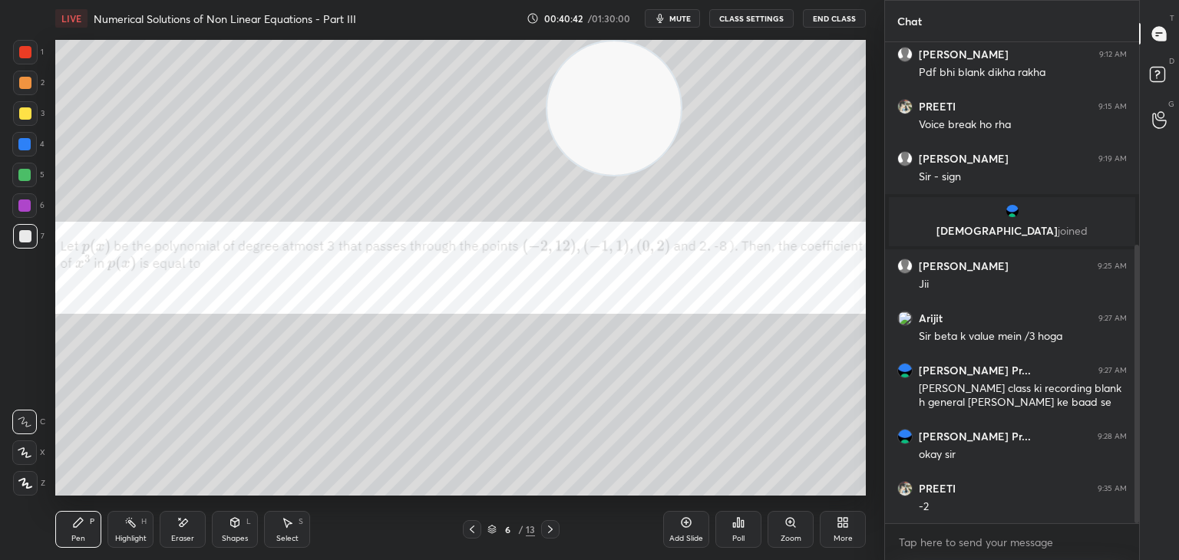
drag, startPoint x: 111, startPoint y: 236, endPoint x: 737, endPoint y: 0, distance: 668.5
click at [746, 0] on div "LIVE Numerical Solutions of Non Linear Equations - Part III 00:40:42 / 01:30:00…" at bounding box center [460, 280] width 823 height 560
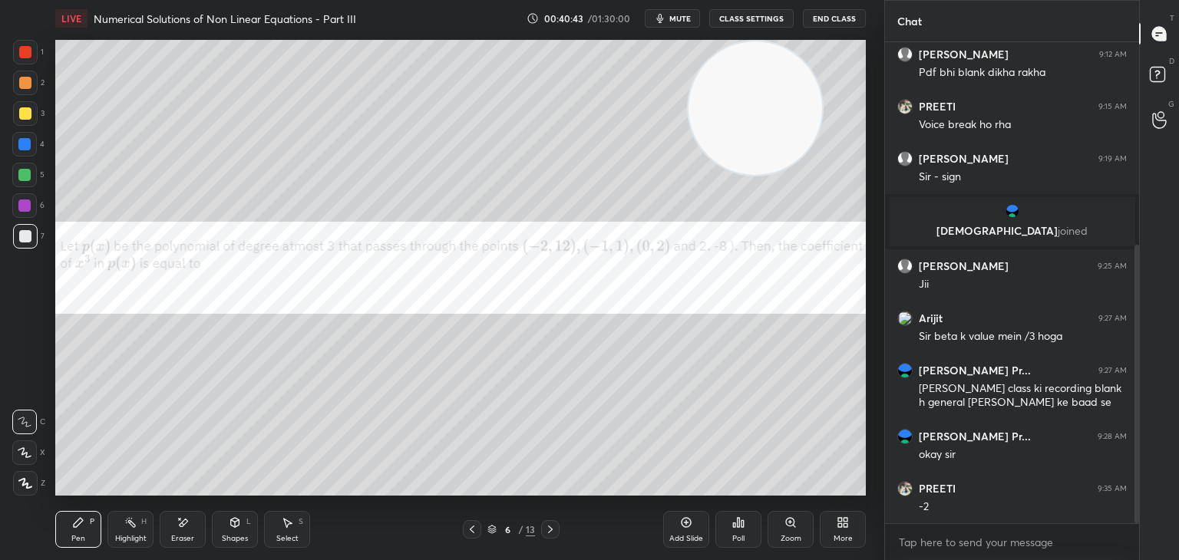
click at [22, 114] on div at bounding box center [25, 113] width 12 height 12
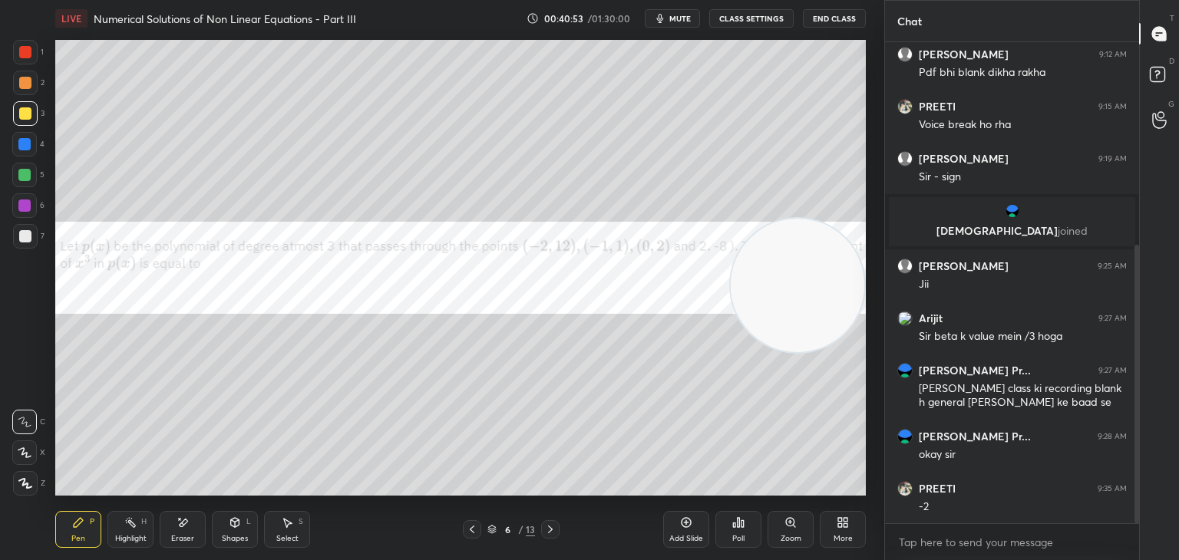
drag, startPoint x: 722, startPoint y: 107, endPoint x: 772, endPoint y: 259, distance: 159.2
click at [773, 272] on video at bounding box center [797, 286] width 134 height 134
drag, startPoint x: 763, startPoint y: 294, endPoint x: 0, endPoint y: 213, distance: 767.0
click at [21, 237] on div "1 2 3 4 5 6 7 C X Z E E Erase all H H LIVE Numerical Solutions of Non Linear Eq…" at bounding box center [436, 280] width 872 height 560
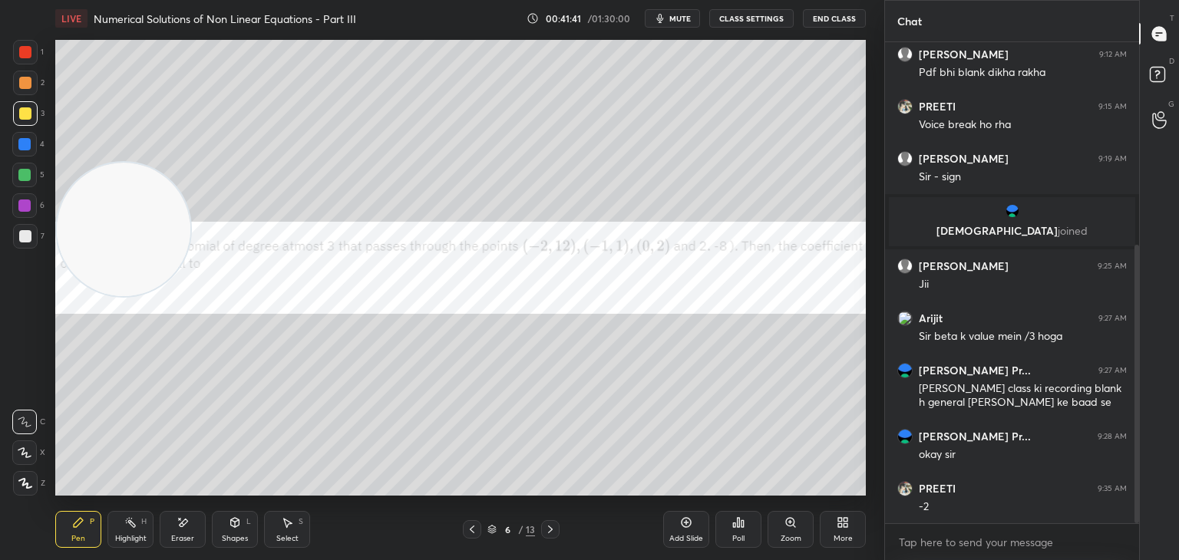
click at [175, 532] on div "Eraser" at bounding box center [183, 529] width 46 height 37
click at [28, 453] on icon at bounding box center [24, 453] width 12 height 13
click at [92, 526] on div "Pen P" at bounding box center [78, 529] width 46 height 37
click at [29, 234] on div at bounding box center [25, 236] width 12 height 12
click at [180, 526] on icon at bounding box center [184, 523] width 8 height 8
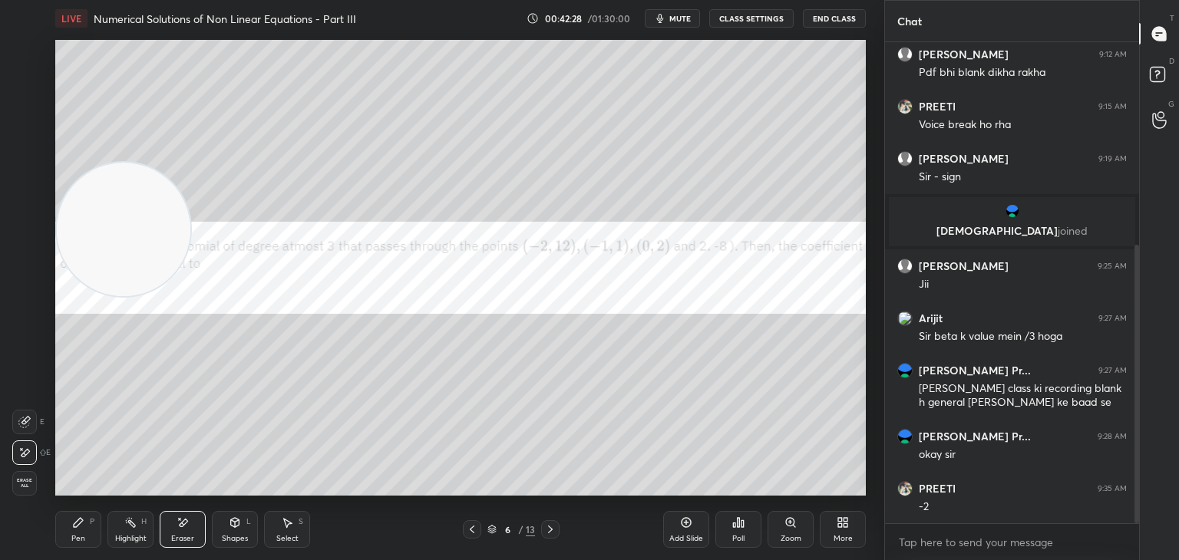
click at [77, 529] on icon at bounding box center [78, 522] width 12 height 12
click at [7, 77] on div "1 2 3 4 5 6 7 C X Z E E Erase all H H" at bounding box center [24, 268] width 49 height 456
click at [37, 48] on div "1" at bounding box center [28, 52] width 31 height 25
drag, startPoint x: 45, startPoint y: 400, endPoint x: 42, endPoint y: 426, distance: 26.2
click at [42, 424] on div "1 2 3 4 5 6 7 C X Z E E Erase all H H LIVE Numerical Solutions of Non Linear Eq…" at bounding box center [436, 280] width 872 height 560
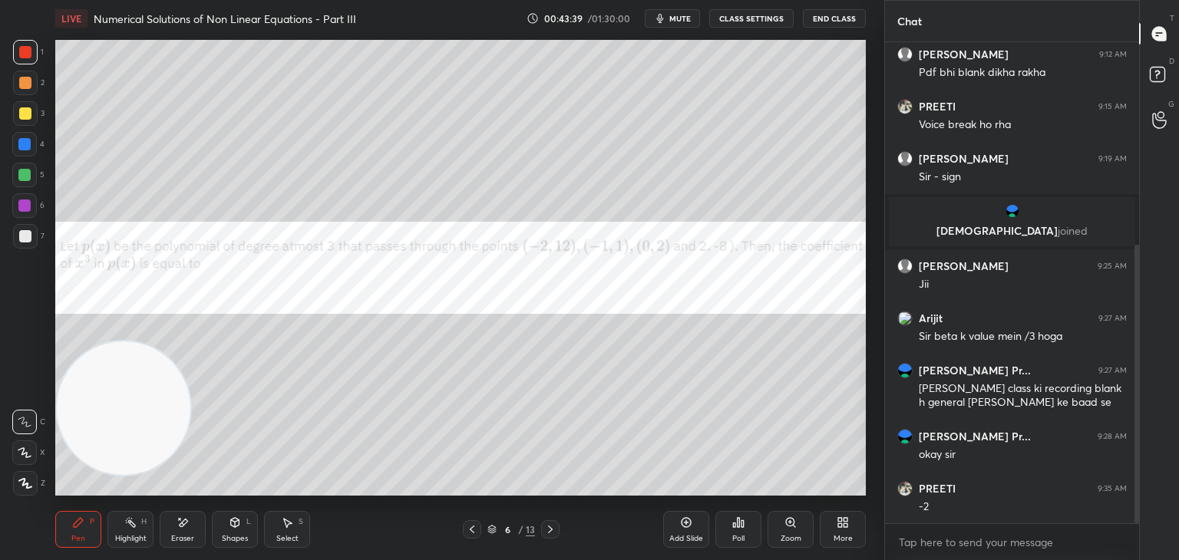
click at [848, 539] on div "More" at bounding box center [842, 539] width 19 height 8
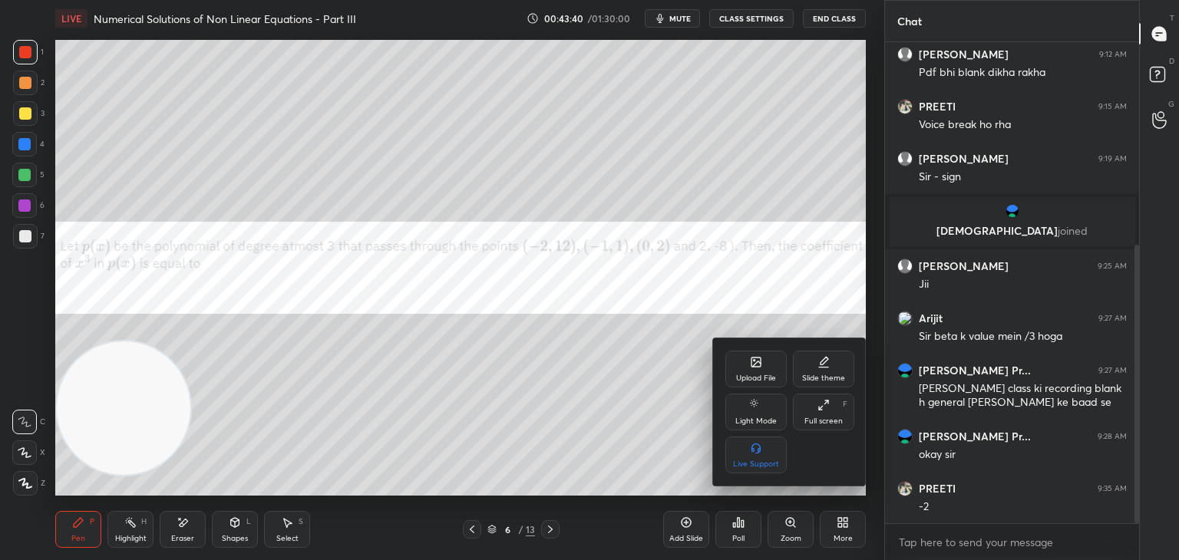
click at [746, 370] on div "Upload File" at bounding box center [755, 369] width 61 height 37
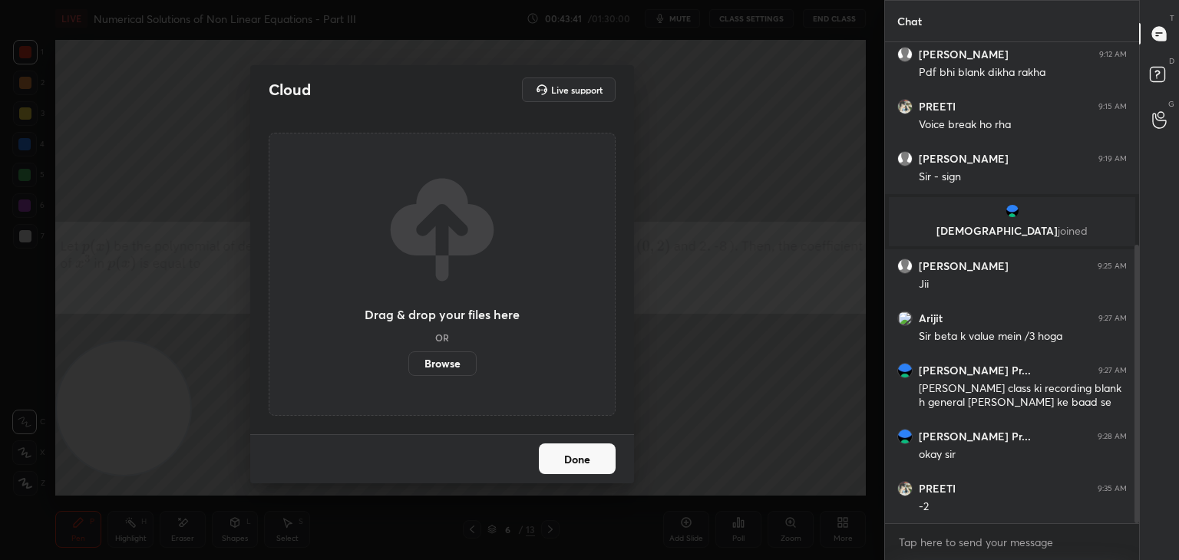
click at [441, 364] on label "Browse" at bounding box center [442, 363] width 68 height 25
click at [408, 364] on input "Browse" at bounding box center [408, 363] width 0 height 25
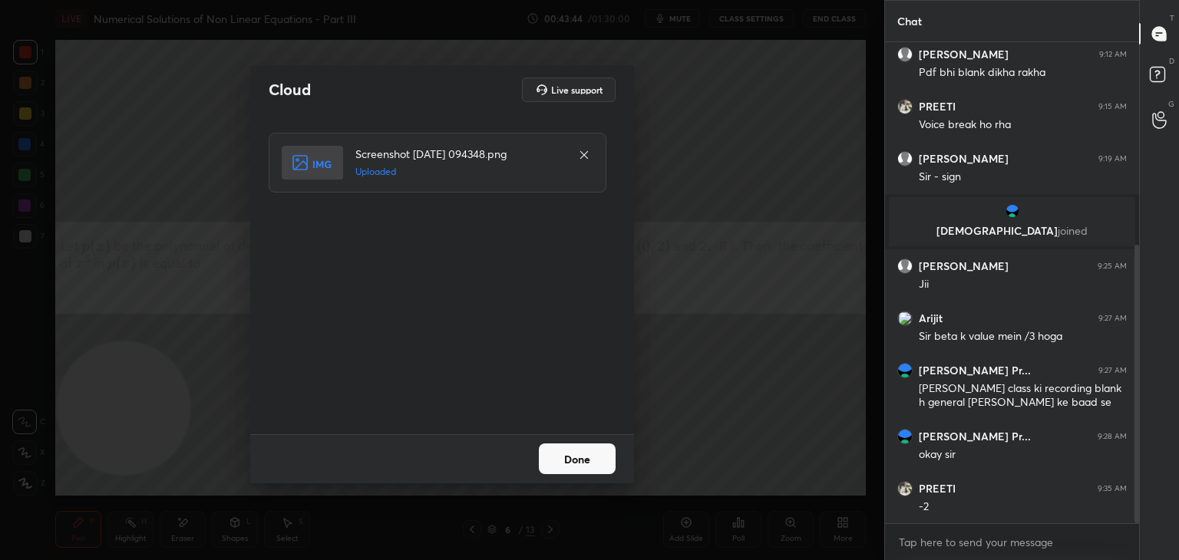
click at [574, 456] on button "Done" at bounding box center [577, 458] width 77 height 31
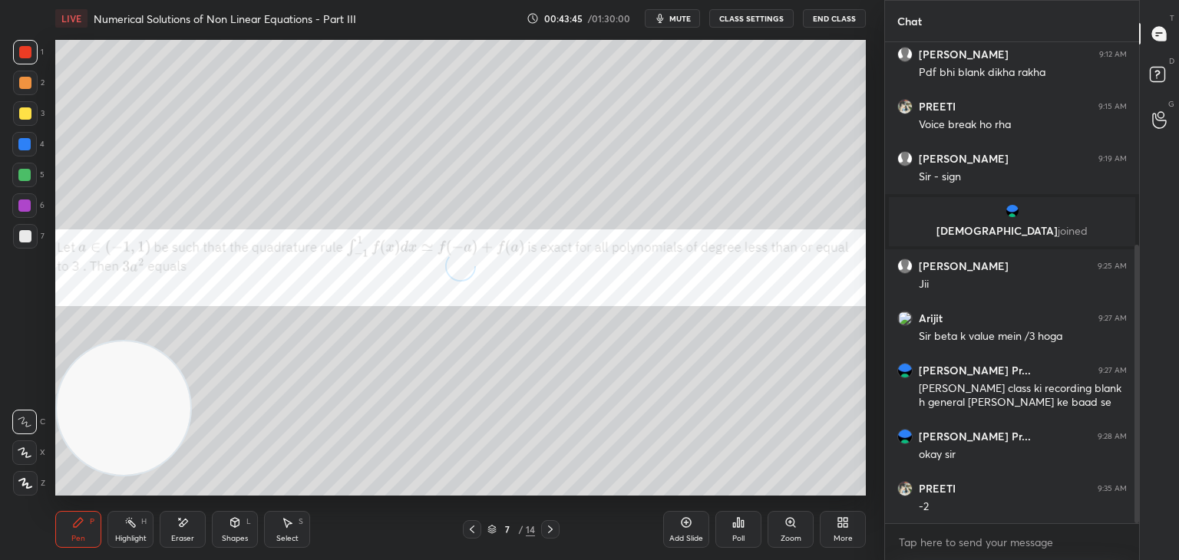
click at [678, 16] on span "mute" at bounding box center [679, 18] width 21 height 11
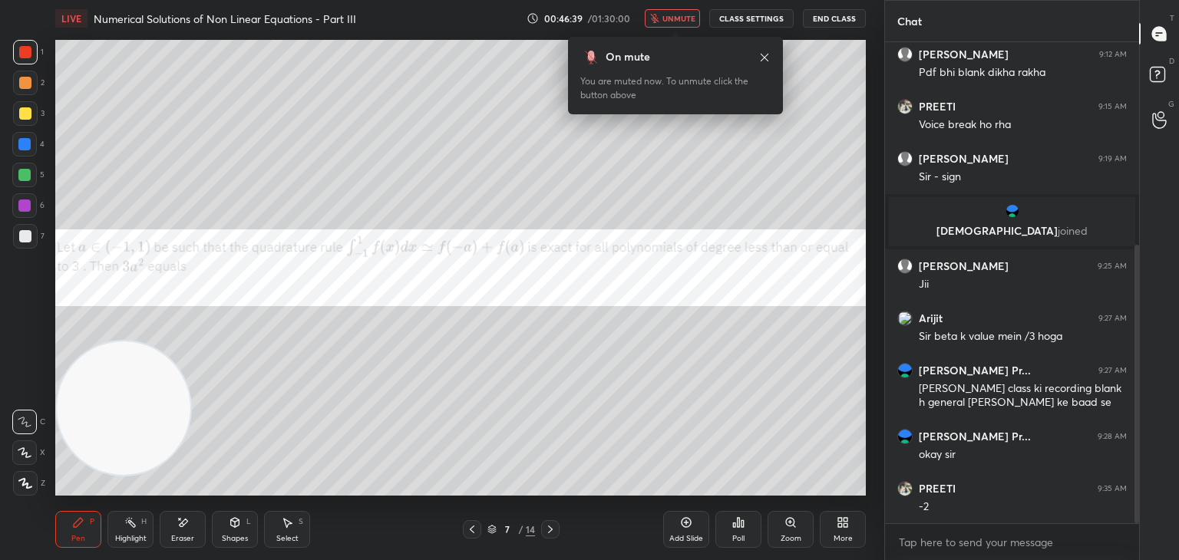
click at [674, 15] on span "unmute" at bounding box center [678, 18] width 33 height 11
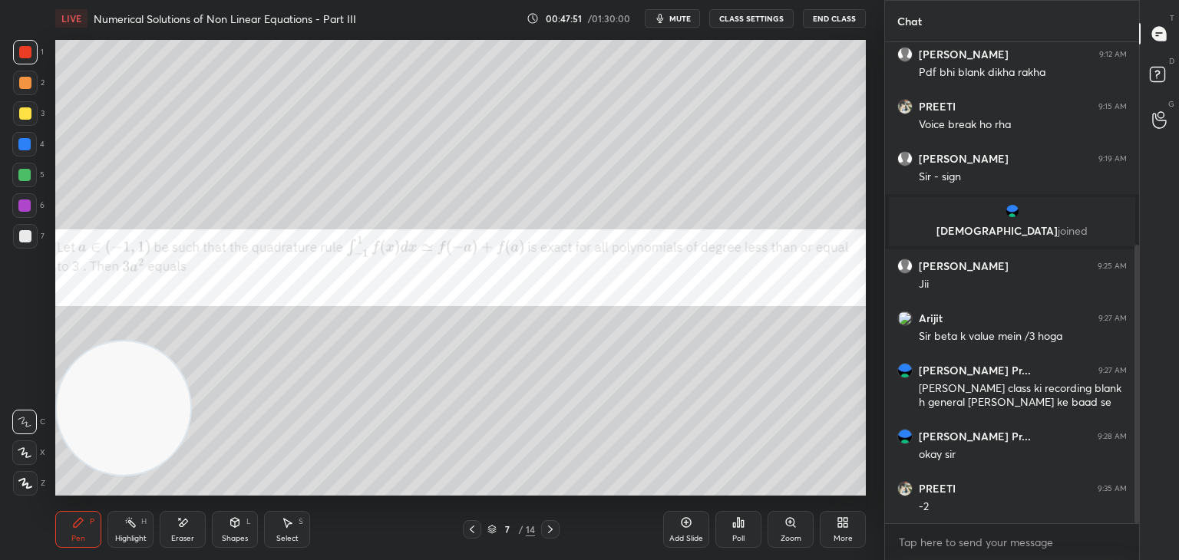
click at [25, 239] on div at bounding box center [25, 236] width 12 height 12
click at [18, 234] on div at bounding box center [25, 236] width 25 height 25
click at [82, 523] on icon at bounding box center [78, 522] width 12 height 12
click at [34, 62] on div at bounding box center [25, 52] width 25 height 25
click at [23, 230] on div at bounding box center [25, 236] width 25 height 25
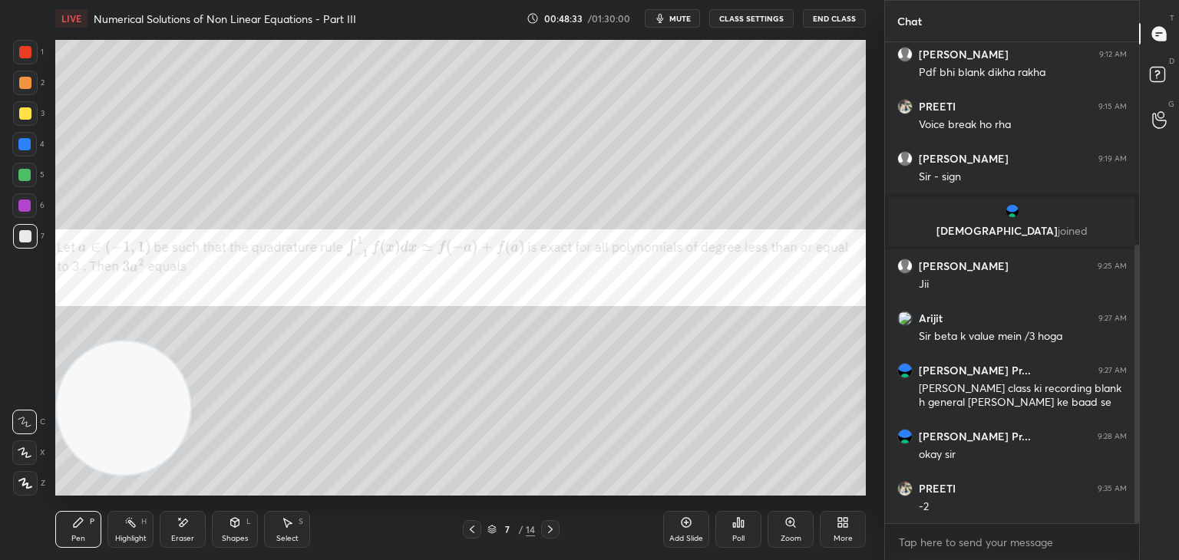
click at [187, 541] on div "Eraser" at bounding box center [182, 539] width 23 height 8
click at [87, 524] on div "Pen P" at bounding box center [78, 529] width 46 height 37
click at [602, 98] on div "Setting up your live class Poll for secs No correct answer Start poll" at bounding box center [460, 268] width 823 height 462
click at [734, 19] on div "LIVE Numerical Solutions of Non Linear Equations - Part III 00:48:59 / 01:30:00…" at bounding box center [460, 18] width 810 height 37
drag, startPoint x: 110, startPoint y: 433, endPoint x: 740, endPoint y: 23, distance: 750.8
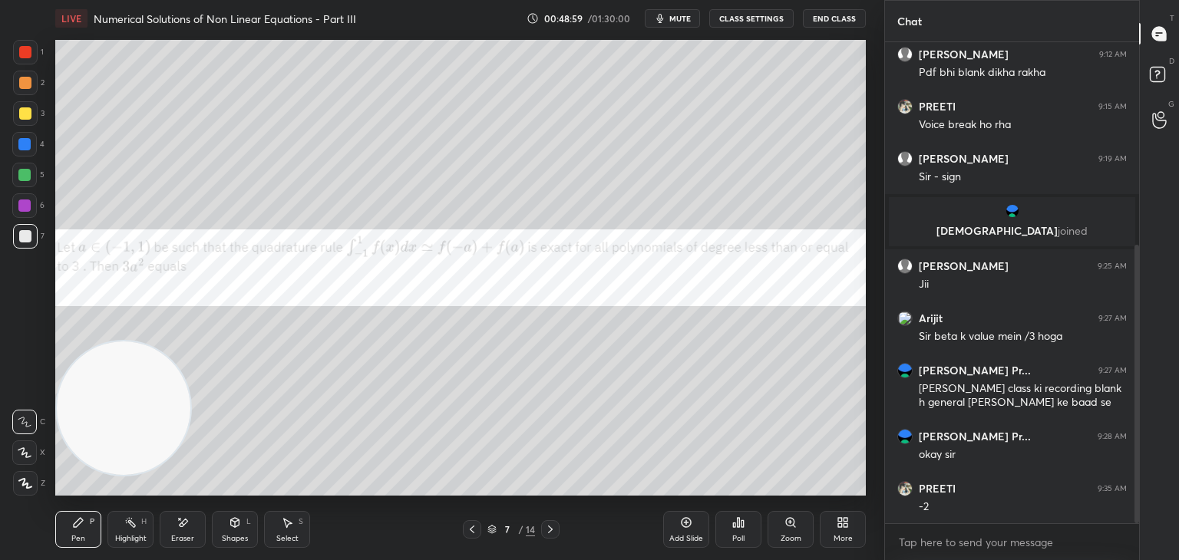
click at [822, 0] on html "1 2 3 4 5 6 7 C X Z E E Erase all H H LIVE Numerical Solutions of Non Linear Eq…" at bounding box center [589, 0] width 1179 height 0
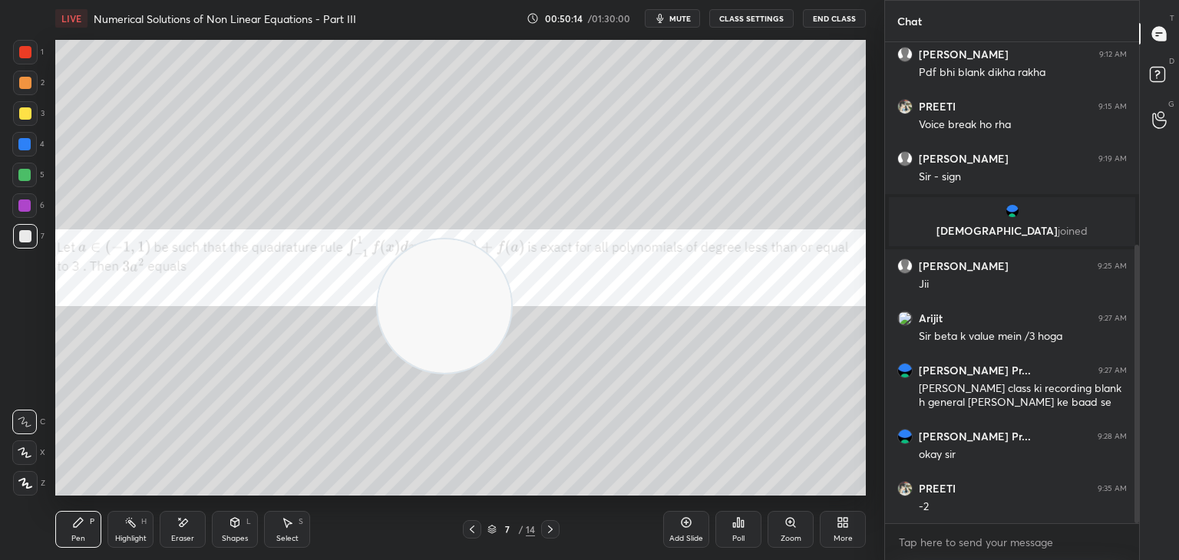
drag, startPoint x: 769, startPoint y: 141, endPoint x: 157, endPoint y: 427, distance: 675.5
click at [378, 373] on video at bounding box center [445, 306] width 134 height 134
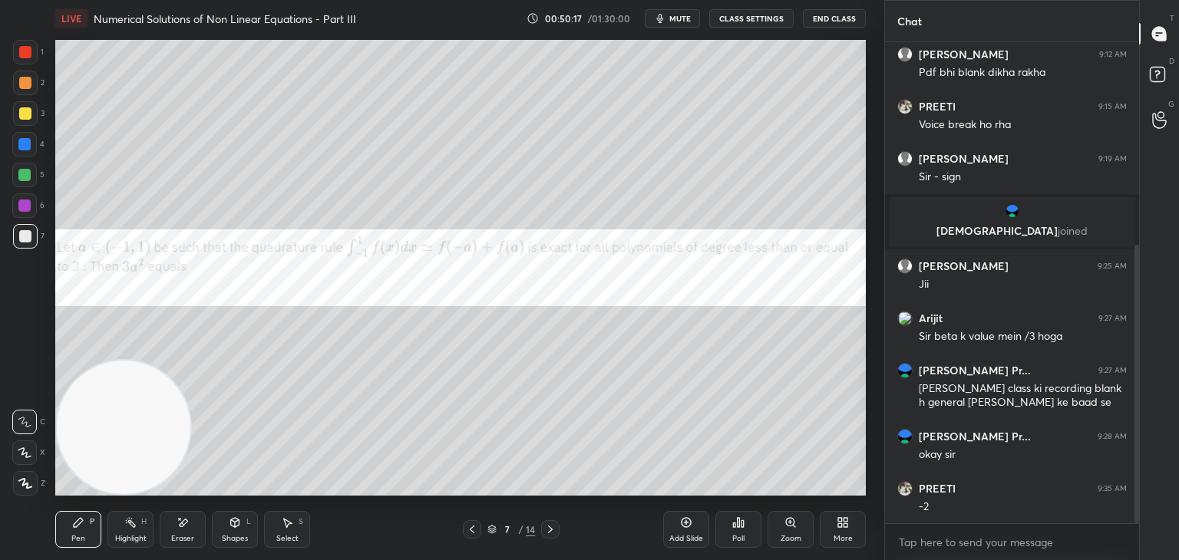
drag, startPoint x: 694, startPoint y: 535, endPoint x: 691, endPoint y: 546, distance: 12.1
click at [696, 535] on div "Add Slide" at bounding box center [686, 539] width 34 height 8
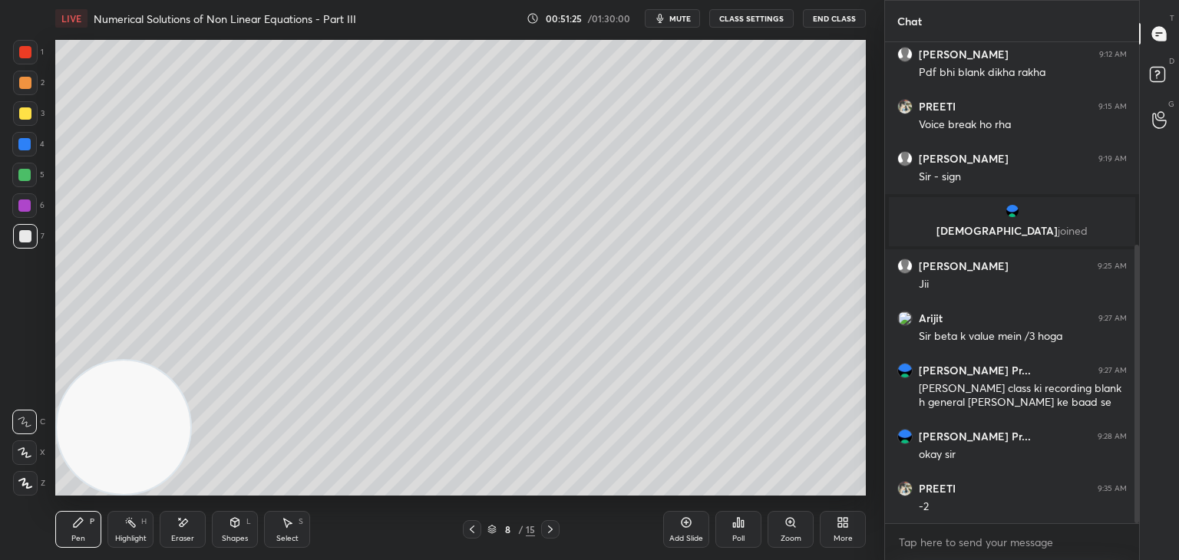
click at [24, 203] on div at bounding box center [24, 205] width 12 height 12
click at [23, 240] on div at bounding box center [25, 236] width 12 height 12
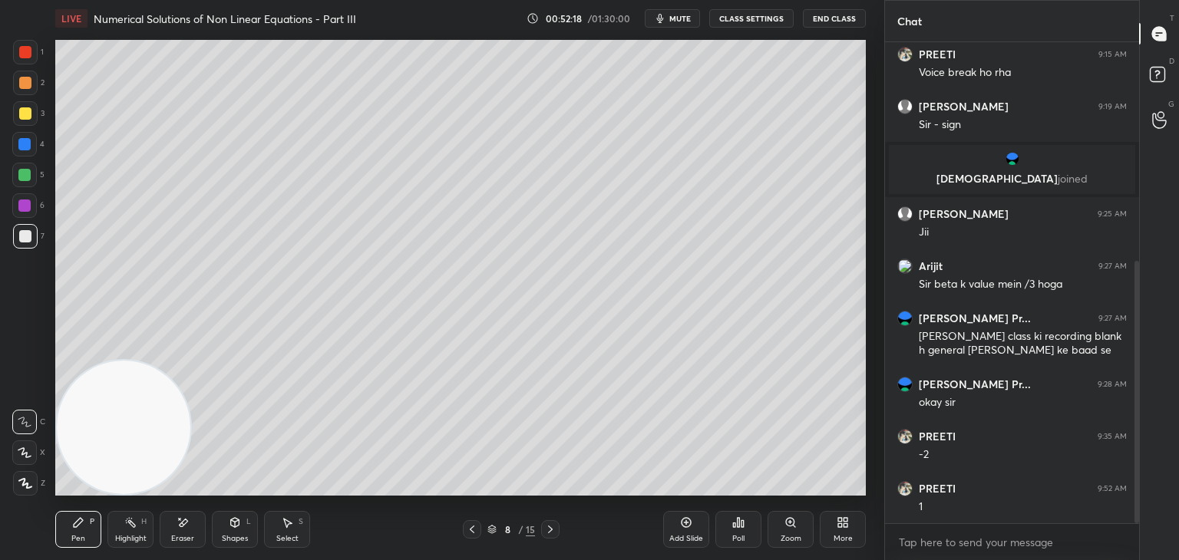
click at [170, 528] on div "Eraser" at bounding box center [183, 529] width 46 height 37
click at [87, 526] on div "Pen P" at bounding box center [78, 529] width 46 height 37
click at [187, 529] on div "Eraser" at bounding box center [183, 529] width 46 height 37
drag, startPoint x: 83, startPoint y: 511, endPoint x: 84, endPoint y: 519, distance: 8.6
click at [79, 519] on div "Pen P Highlight H Eraser Shapes L Select S 8 / 15 Add Slide Poll Zoom More" at bounding box center [460, 529] width 810 height 61
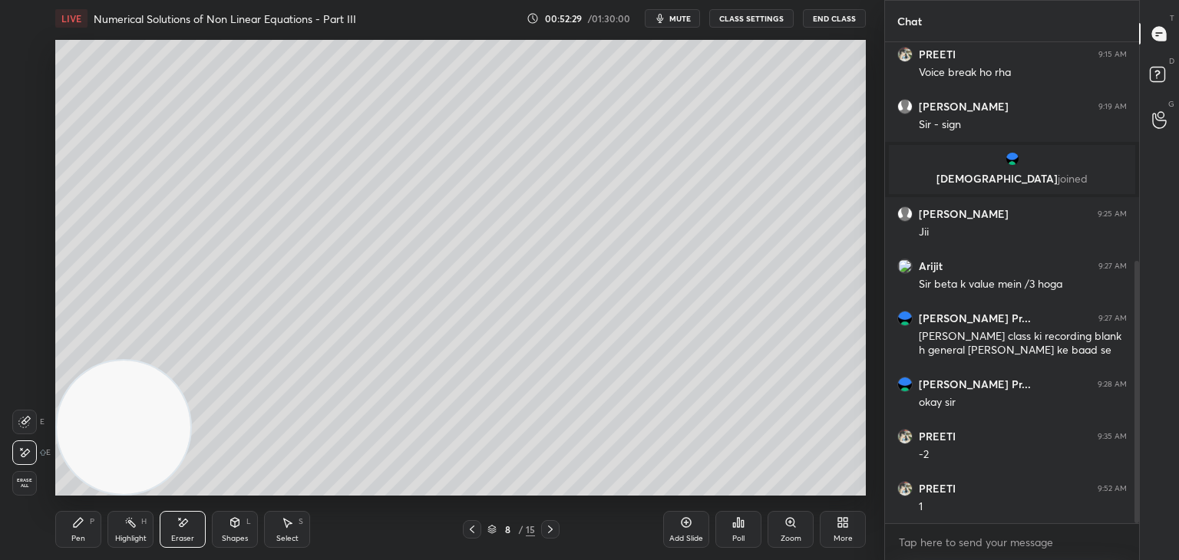
click at [84, 522] on div "Pen P" at bounding box center [78, 529] width 46 height 37
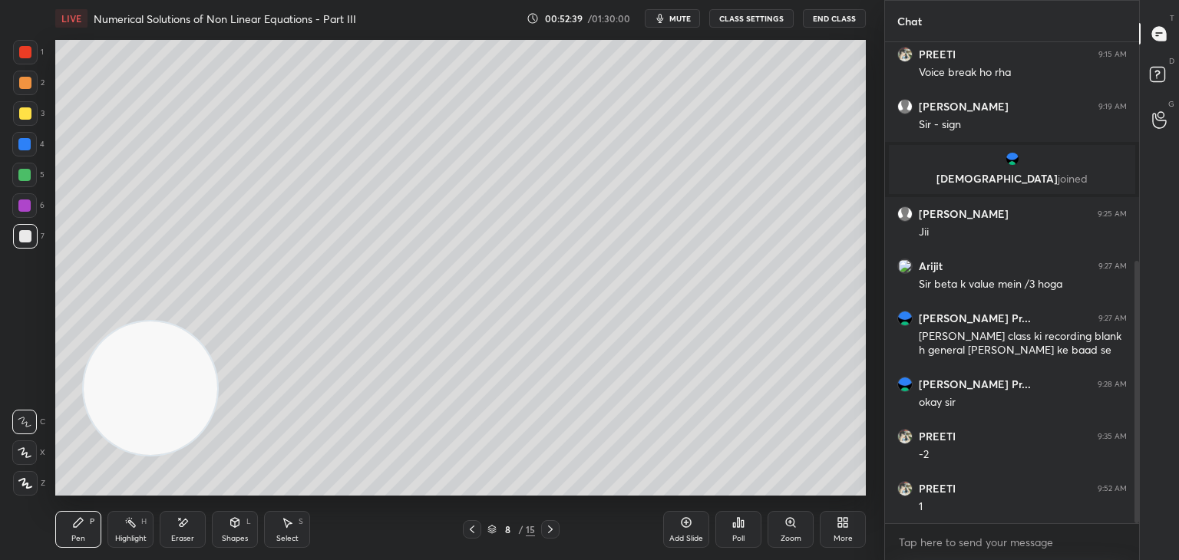
drag, startPoint x: 123, startPoint y: 392, endPoint x: 654, endPoint y: 77, distance: 617.2
click at [217, 321] on video at bounding box center [151, 388] width 134 height 134
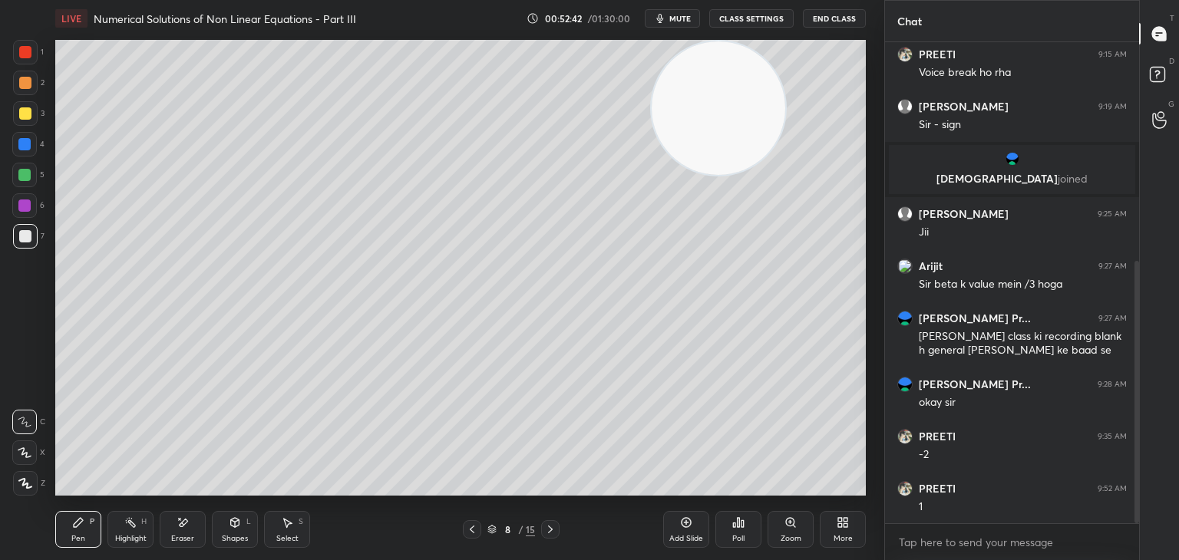
click at [472, 528] on icon at bounding box center [472, 529] width 12 height 12
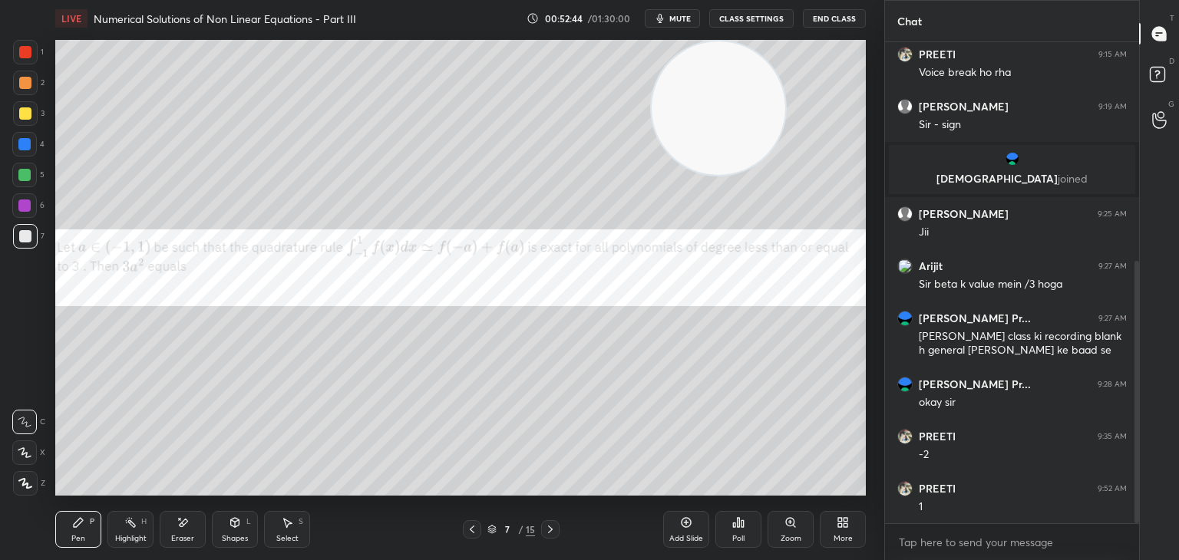
drag, startPoint x: 542, startPoint y: 529, endPoint x: 535, endPoint y: 539, distance: 12.6
click at [542, 532] on div at bounding box center [550, 529] width 18 height 18
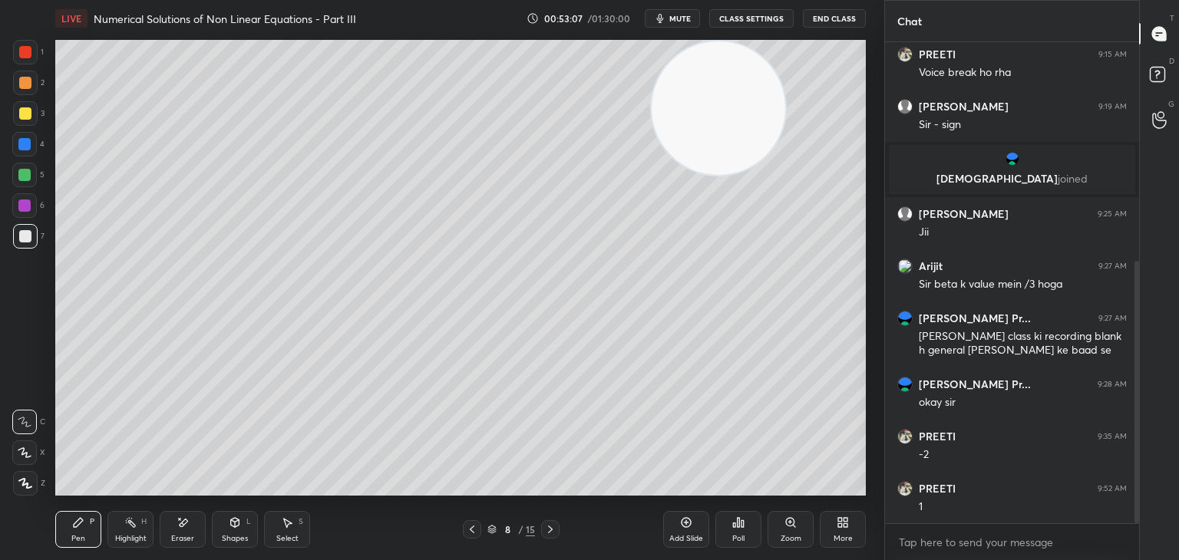
click at [476, 526] on div at bounding box center [472, 529] width 18 height 18
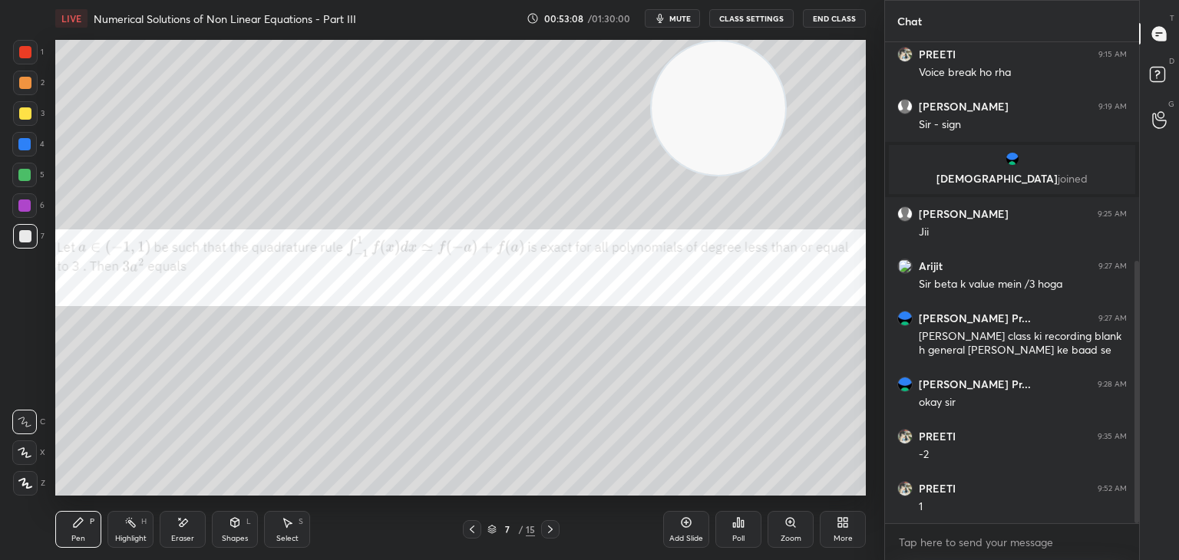
click at [24, 205] on div at bounding box center [24, 205] width 12 height 12
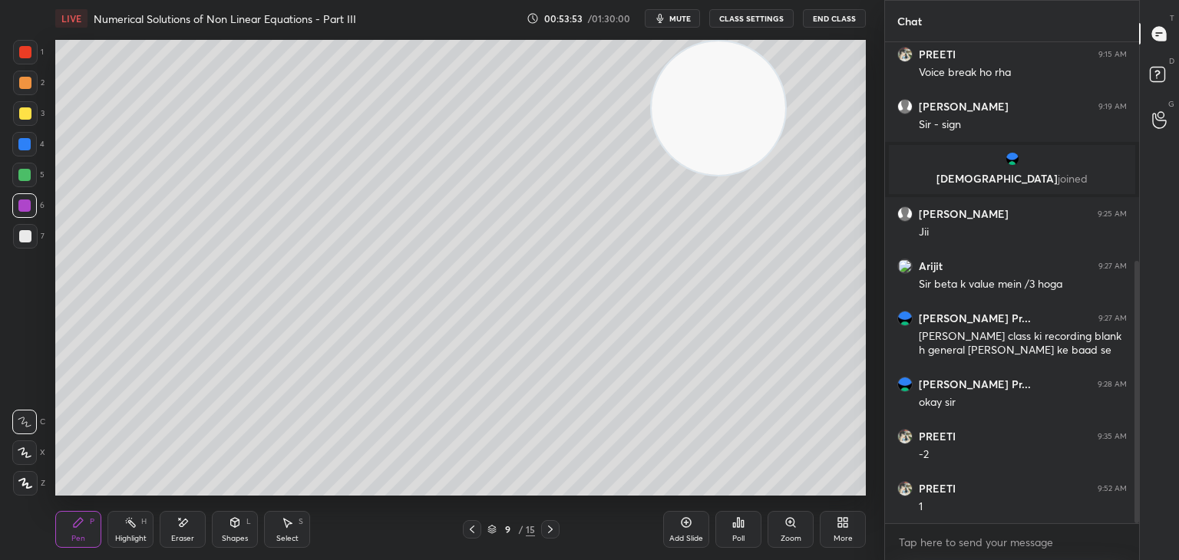
click at [844, 530] on div "More" at bounding box center [842, 529] width 46 height 37
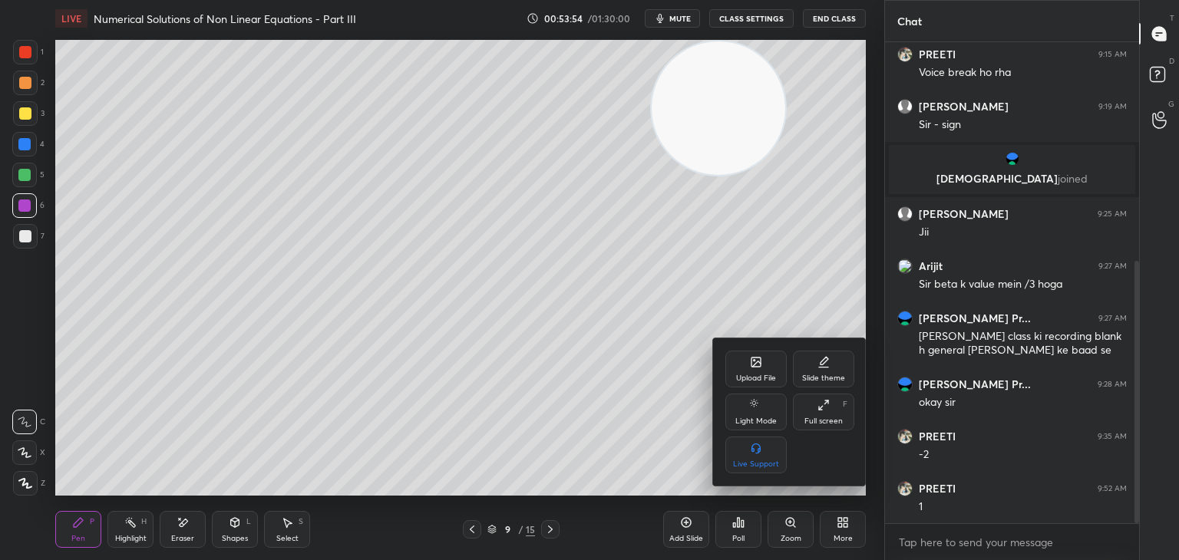
click at [749, 374] on div "Upload File" at bounding box center [756, 378] width 40 height 8
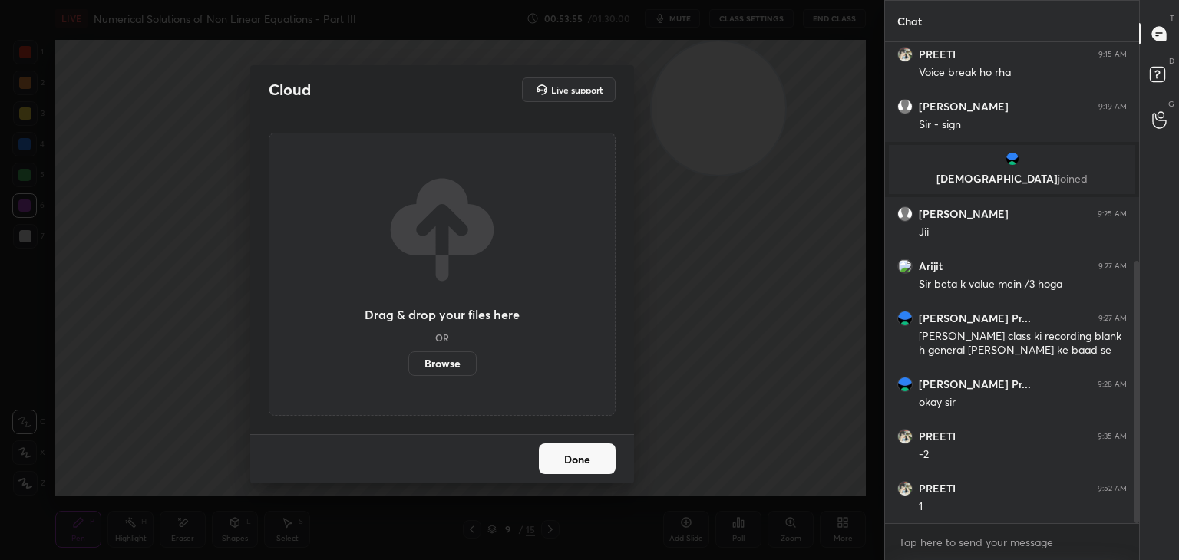
click at [440, 365] on label "Browse" at bounding box center [442, 363] width 68 height 25
click at [408, 365] on input "Browse" at bounding box center [408, 363] width 0 height 25
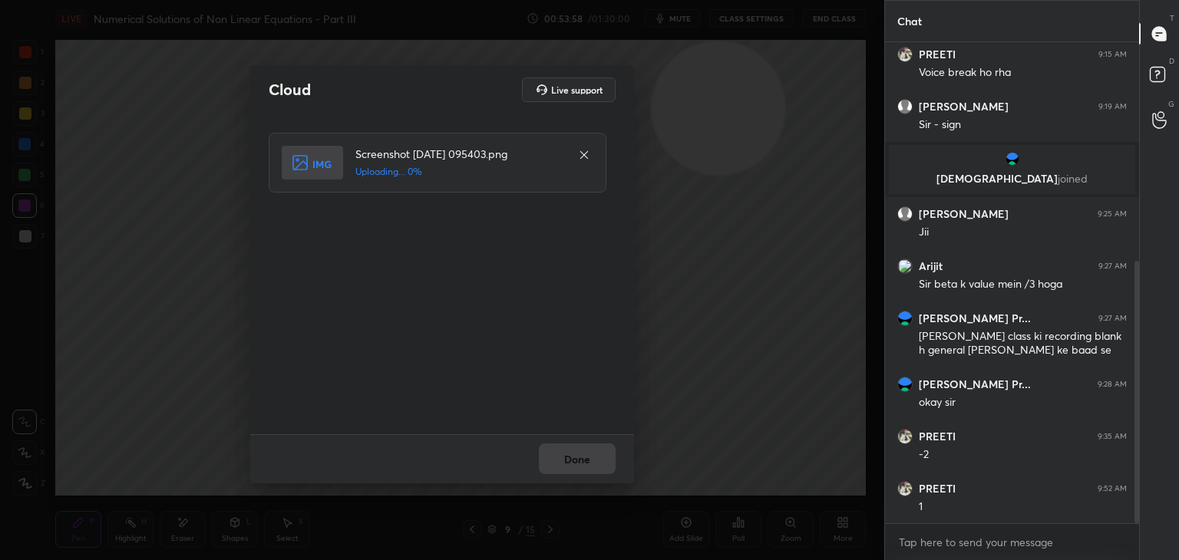
click at [589, 455] on div "Done" at bounding box center [442, 458] width 384 height 49
click at [591, 457] on div "Done" at bounding box center [442, 458] width 384 height 49
click at [590, 455] on div "Done" at bounding box center [442, 458] width 384 height 49
click at [582, 458] on button "Done" at bounding box center [577, 458] width 77 height 31
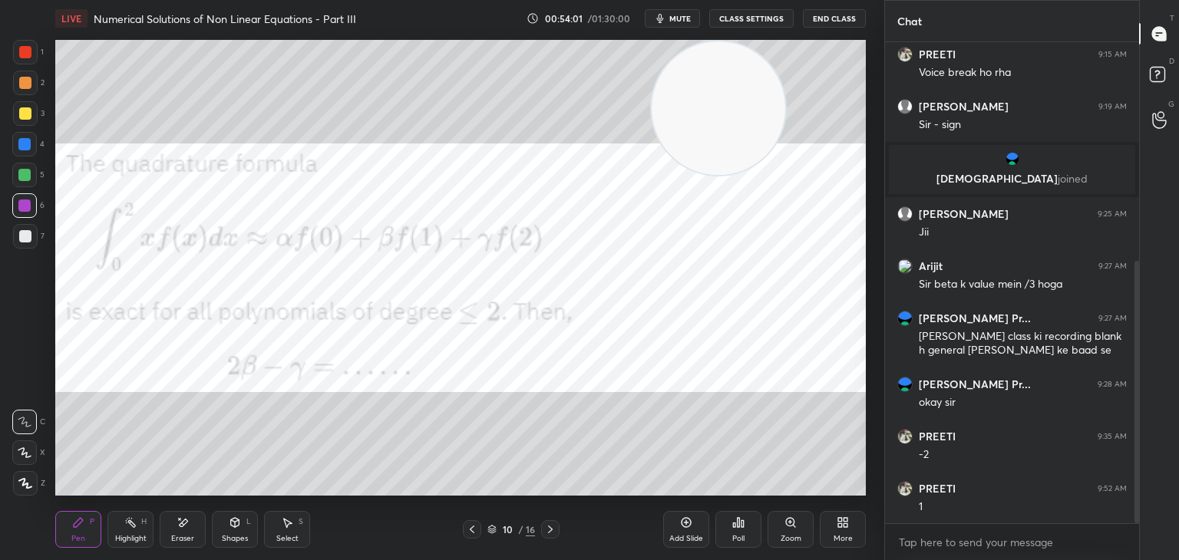
click at [681, 20] on span "mute" at bounding box center [679, 18] width 21 height 11
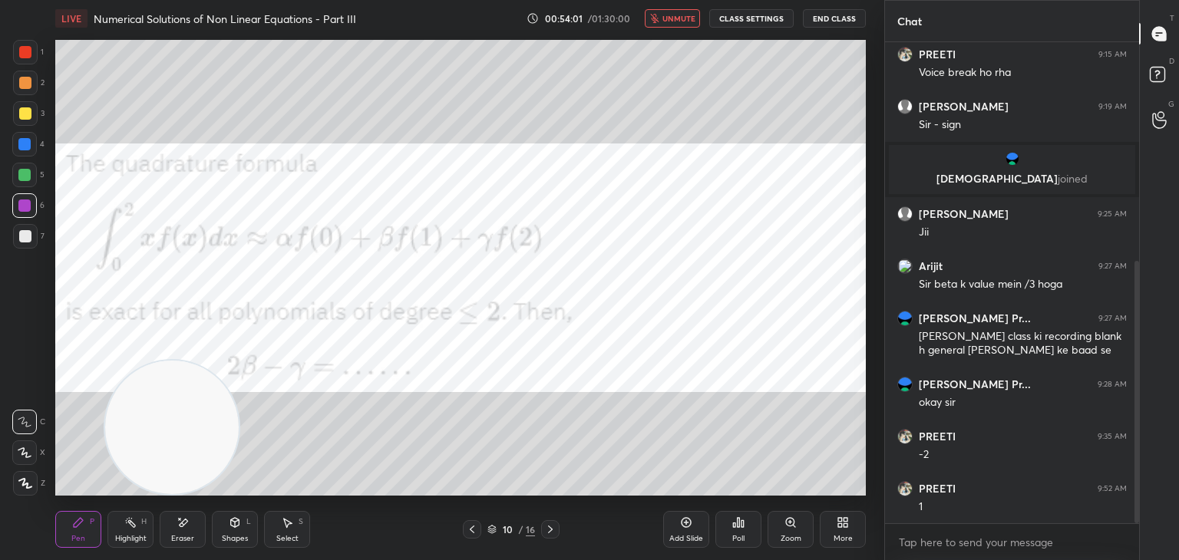
drag, startPoint x: 476, startPoint y: 292, endPoint x: 106, endPoint y: 504, distance: 426.6
click at [103, 548] on div "LIVE Numerical Solutions of Non Linear Equations - Part III 00:54:01 / 01:30:00…" at bounding box center [460, 280] width 823 height 560
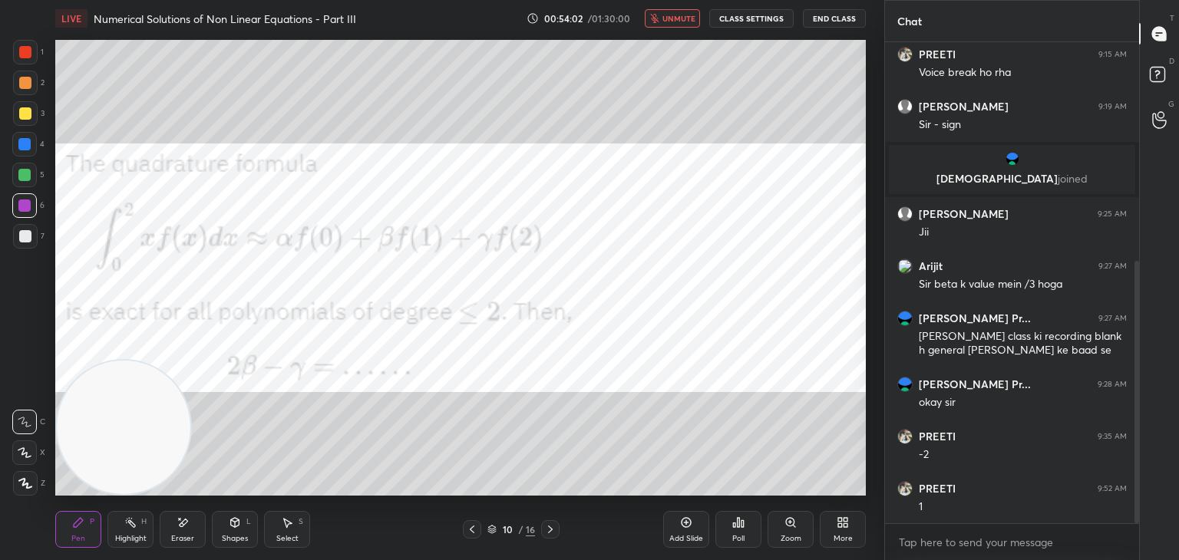
click at [25, 88] on div at bounding box center [25, 83] width 25 height 25
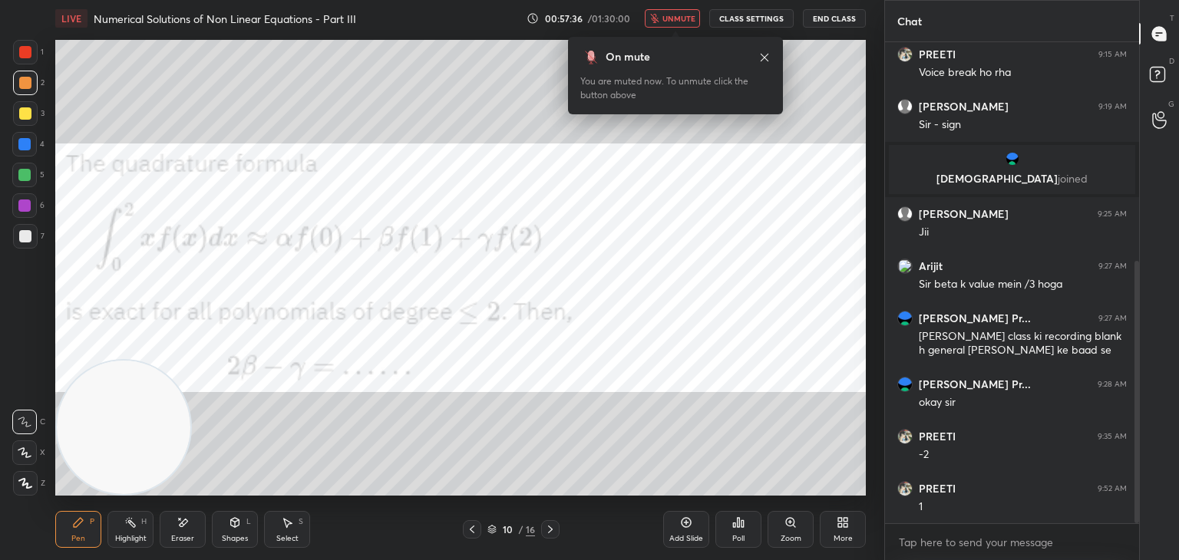
click at [686, 15] on span "unmute" at bounding box center [678, 18] width 33 height 11
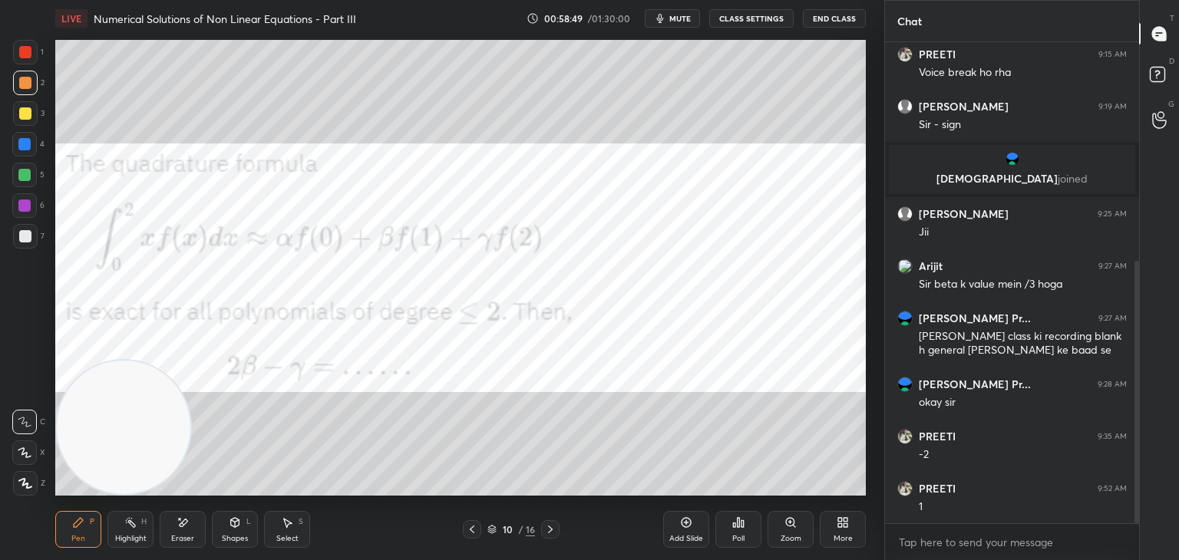
click at [26, 236] on div at bounding box center [25, 236] width 12 height 12
click at [700, 538] on div "Add Slide" at bounding box center [686, 539] width 34 height 8
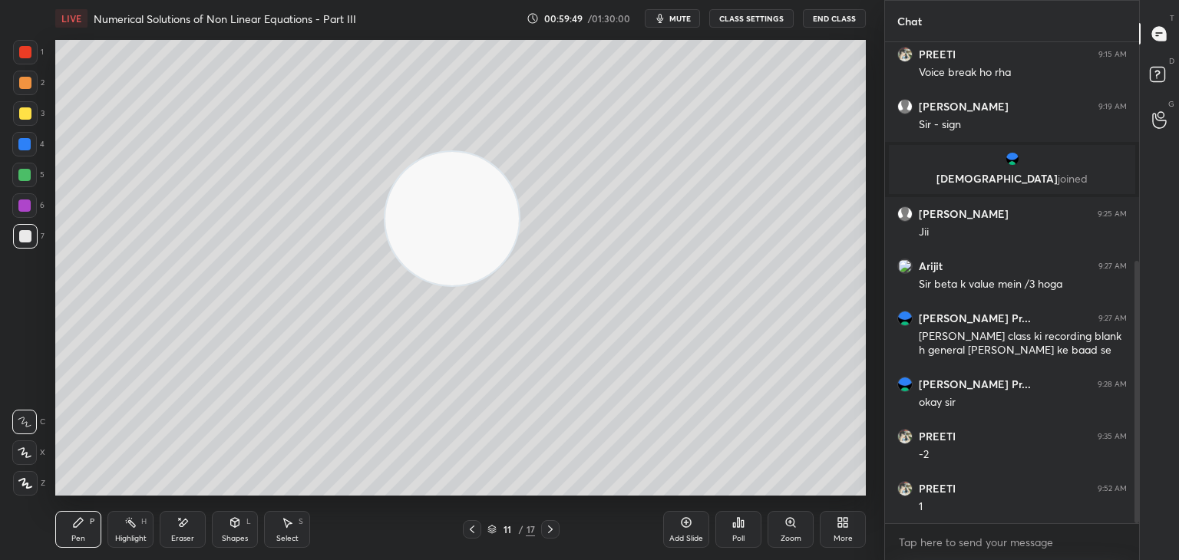
drag, startPoint x: 417, startPoint y: 203, endPoint x: 761, endPoint y: 31, distance: 384.3
click at [519, 152] on video at bounding box center [452, 219] width 134 height 134
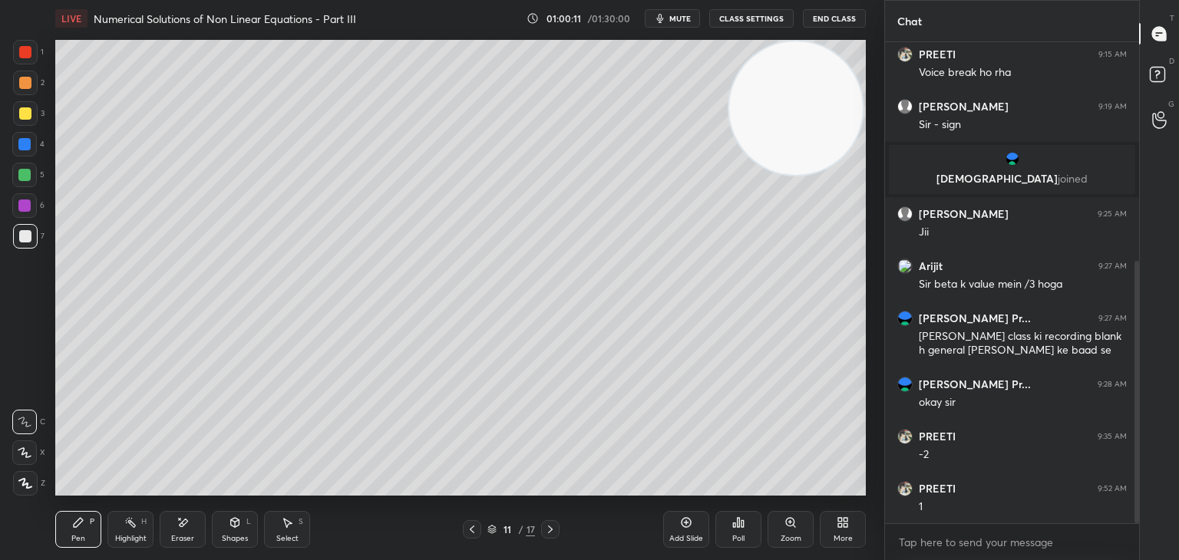
click at [827, 18] on button "End Class" at bounding box center [834, 18] width 63 height 18
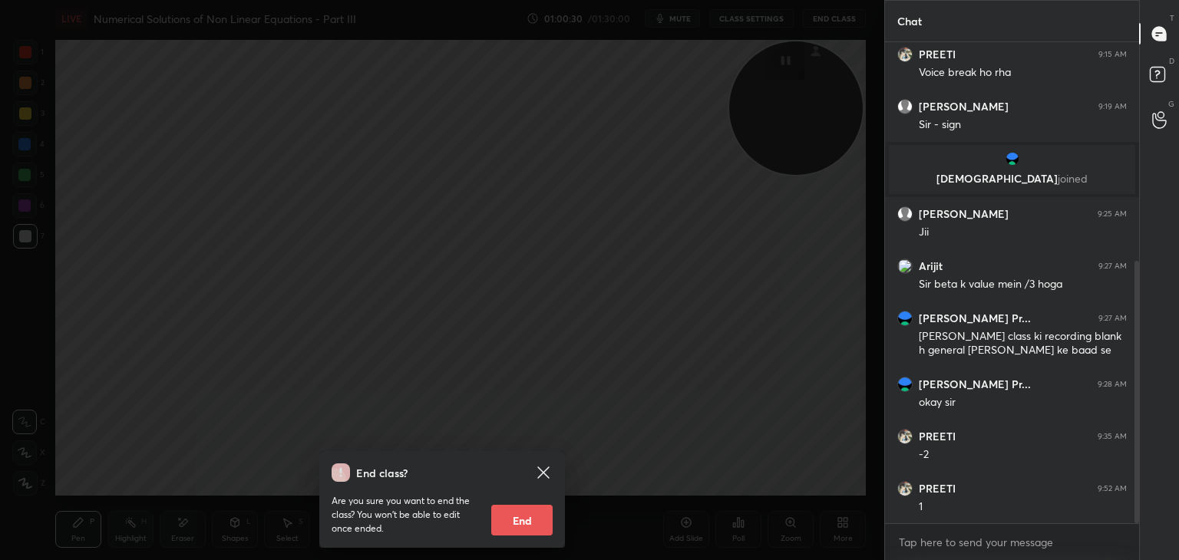
click at [549, 466] on icon at bounding box center [543, 472] width 18 height 18
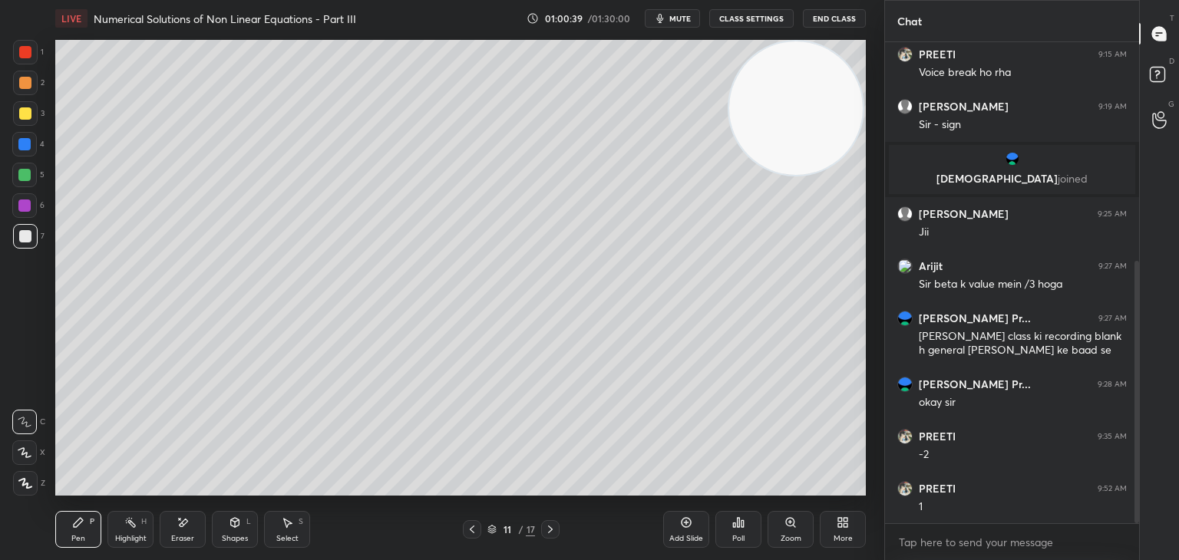
click at [175, 535] on div "Eraser" at bounding box center [182, 539] width 23 height 8
click at [84, 525] on div "Pen P" at bounding box center [78, 529] width 46 height 37
click at [681, 535] on div "Add Slide" at bounding box center [686, 539] width 34 height 8
drag, startPoint x: 180, startPoint y: 522, endPoint x: 213, endPoint y: 496, distance: 42.1
click at [183, 522] on icon at bounding box center [182, 522] width 12 height 13
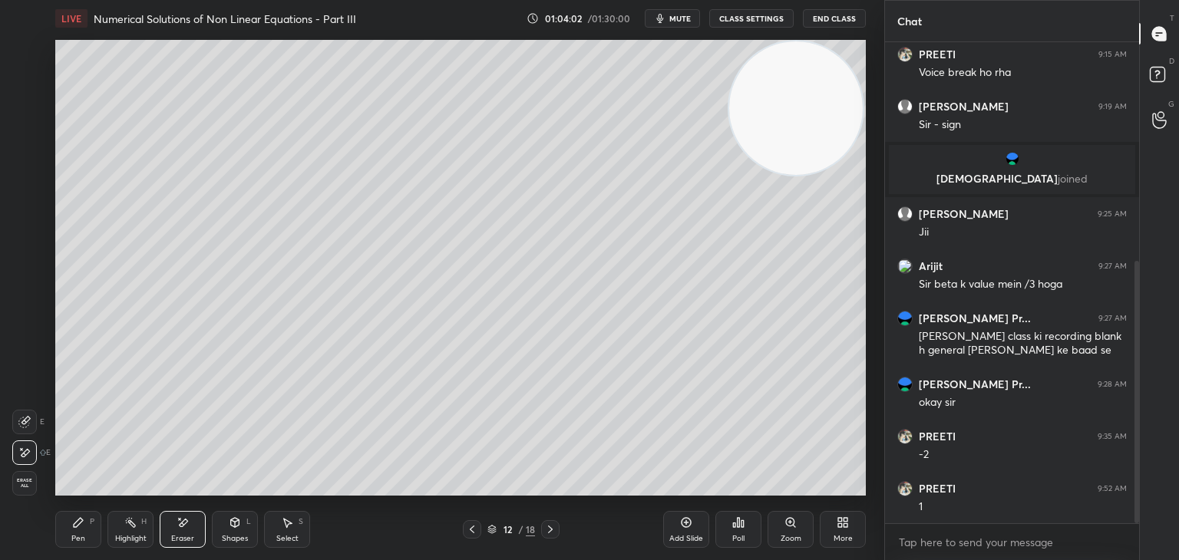
drag, startPoint x: 78, startPoint y: 525, endPoint x: 114, endPoint y: 505, distance: 40.5
click at [78, 527] on icon at bounding box center [78, 522] width 12 height 12
click at [475, 529] on icon at bounding box center [472, 529] width 12 height 12
drag, startPoint x: 552, startPoint y: 526, endPoint x: 542, endPoint y: 524, distance: 10.1
click at [552, 526] on icon at bounding box center [550, 529] width 12 height 12
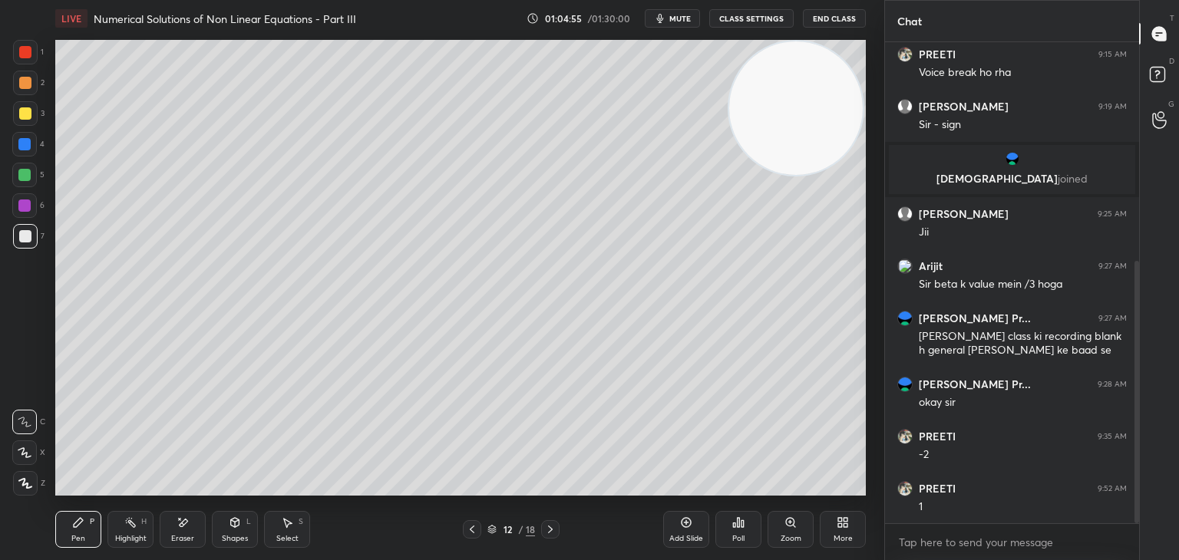
click at [684, 532] on div "Add Slide" at bounding box center [686, 529] width 46 height 37
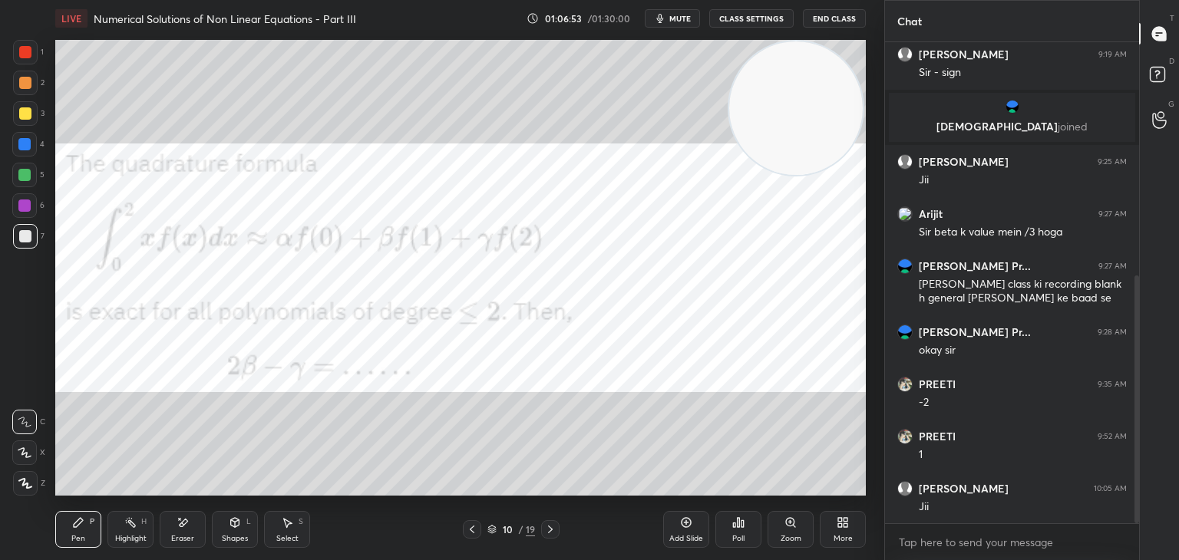
drag, startPoint x: 20, startPoint y: 148, endPoint x: 29, endPoint y: 149, distance: 9.2
click at [25, 149] on div at bounding box center [24, 144] width 12 height 12
drag, startPoint x: 137, startPoint y: 532, endPoint x: 147, endPoint y: 532, distance: 10.0
click at [137, 532] on div "Highlight H" at bounding box center [130, 529] width 46 height 37
click at [169, 532] on div "Eraser" at bounding box center [183, 529] width 46 height 37
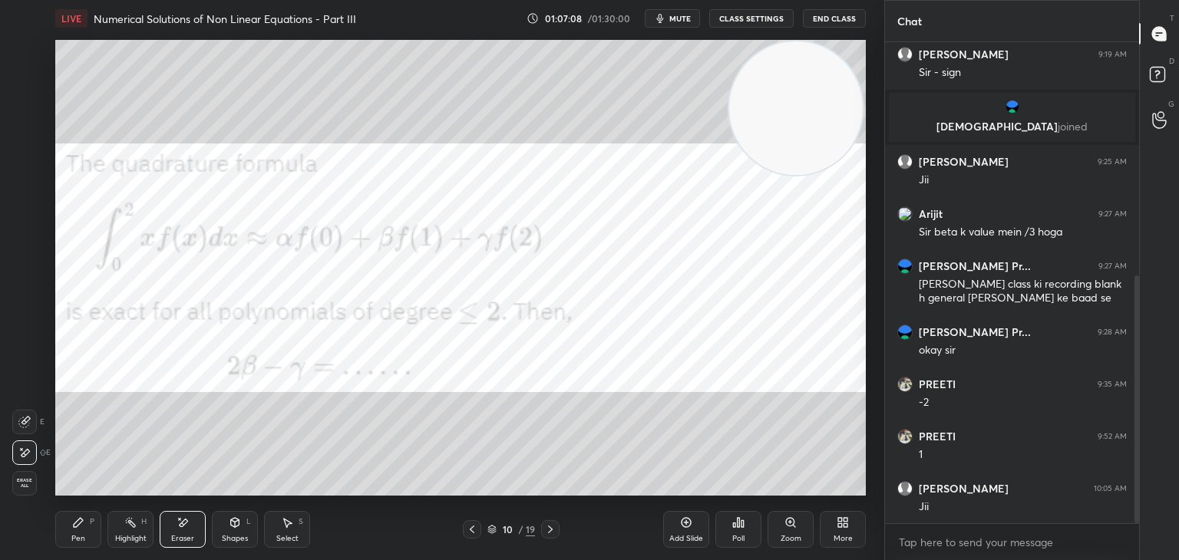
click at [86, 540] on div "Pen P" at bounding box center [78, 529] width 46 height 37
click at [474, 527] on icon at bounding box center [472, 529] width 12 height 12
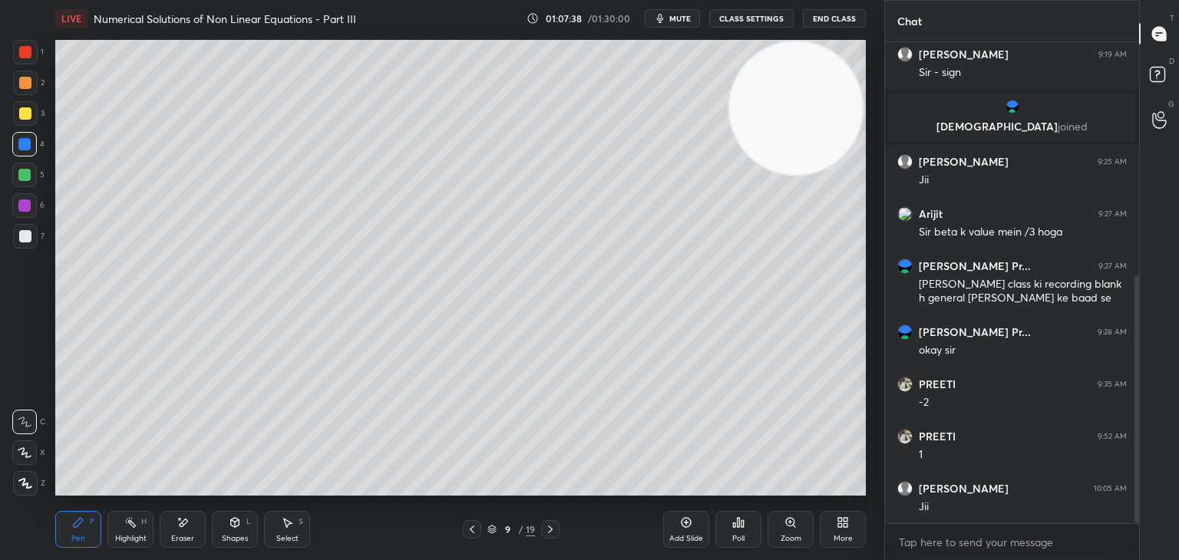
click at [473, 527] on icon at bounding box center [472, 529] width 12 height 12
click at [546, 525] on icon at bounding box center [550, 529] width 12 height 12
click at [551, 523] on icon at bounding box center [550, 529] width 12 height 12
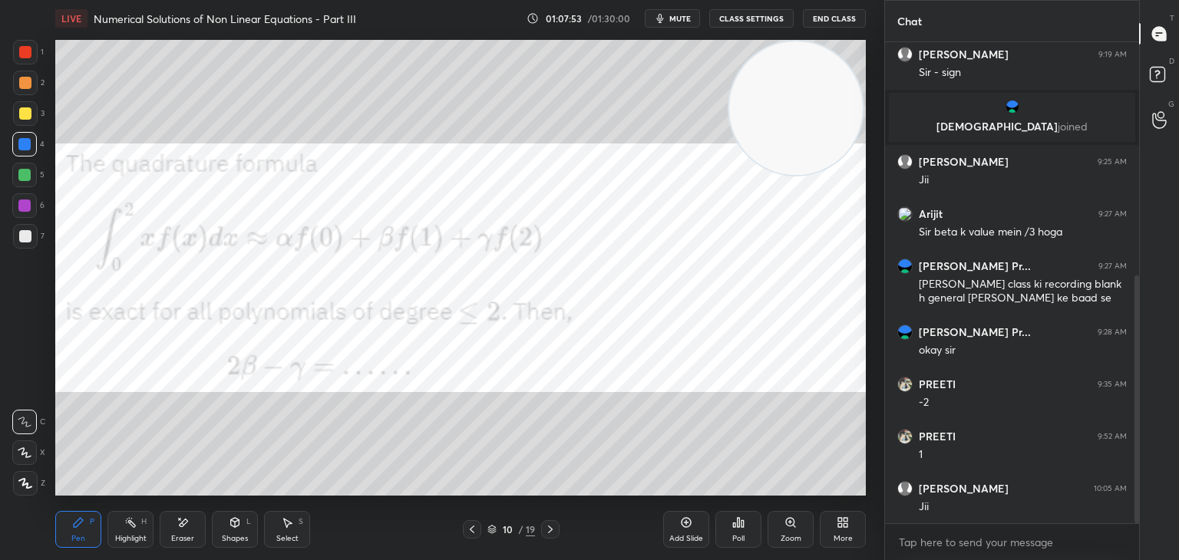
scroll to position [506, 0]
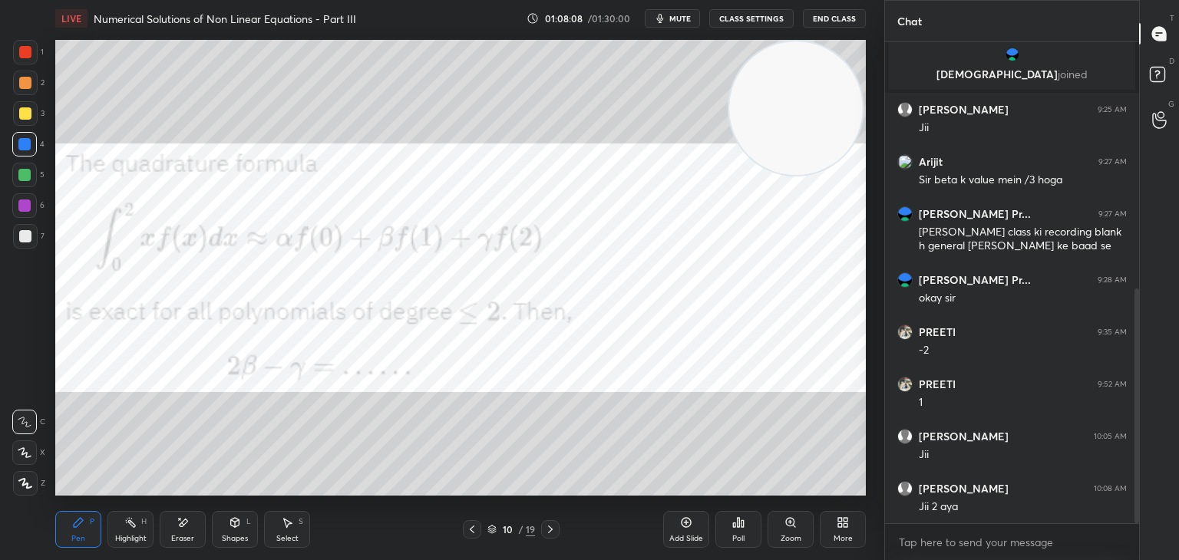
click at [847, 535] on div "More" at bounding box center [842, 539] width 19 height 8
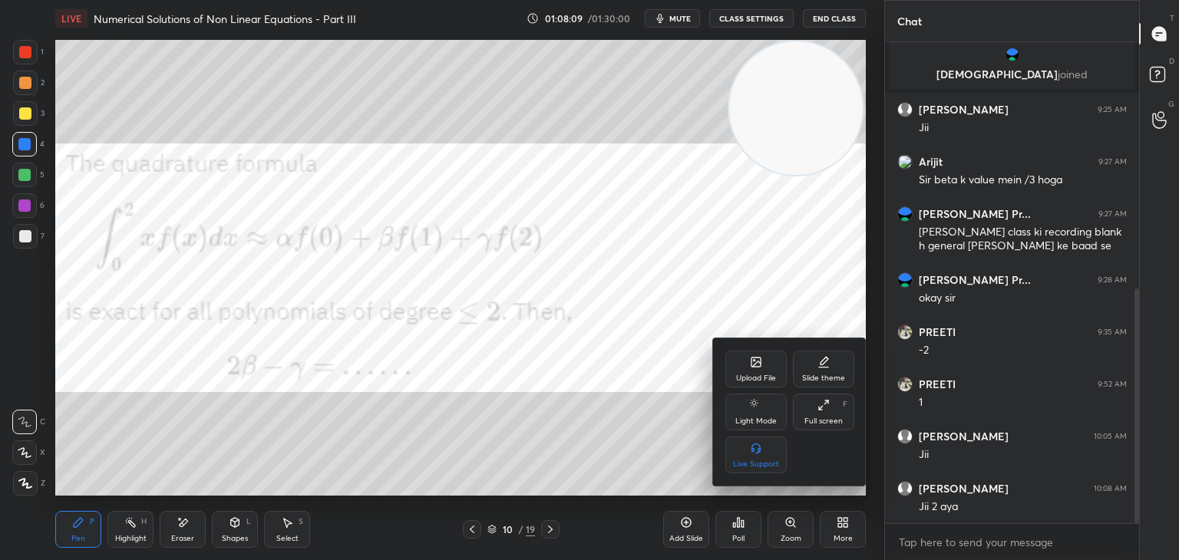
click at [755, 368] on icon at bounding box center [756, 362] width 12 height 12
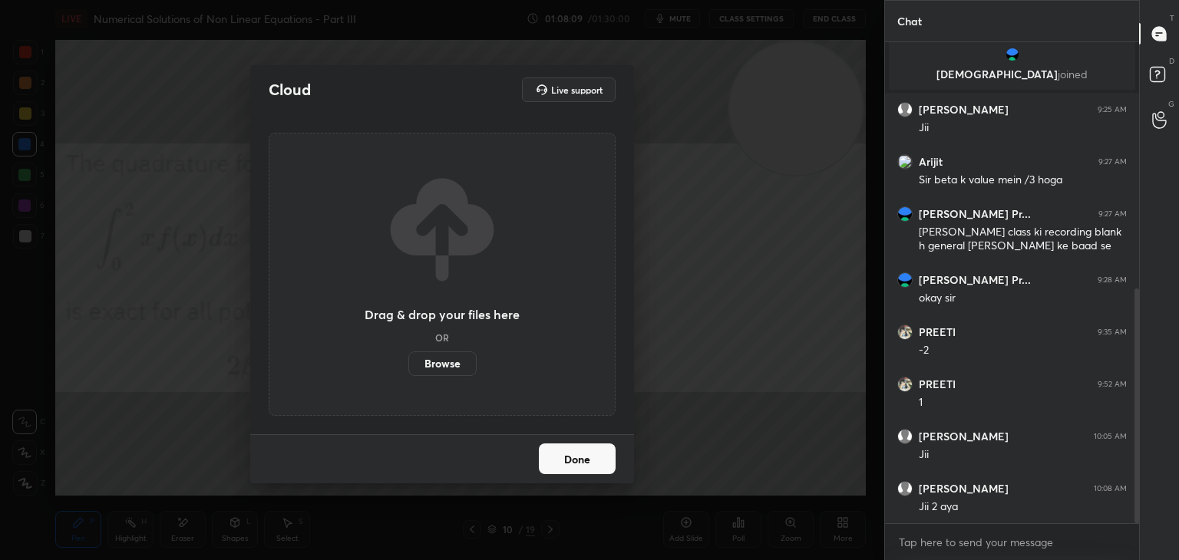
click at [436, 363] on label "Browse" at bounding box center [442, 363] width 68 height 25
click at [408, 363] on input "Browse" at bounding box center [408, 363] width 0 height 25
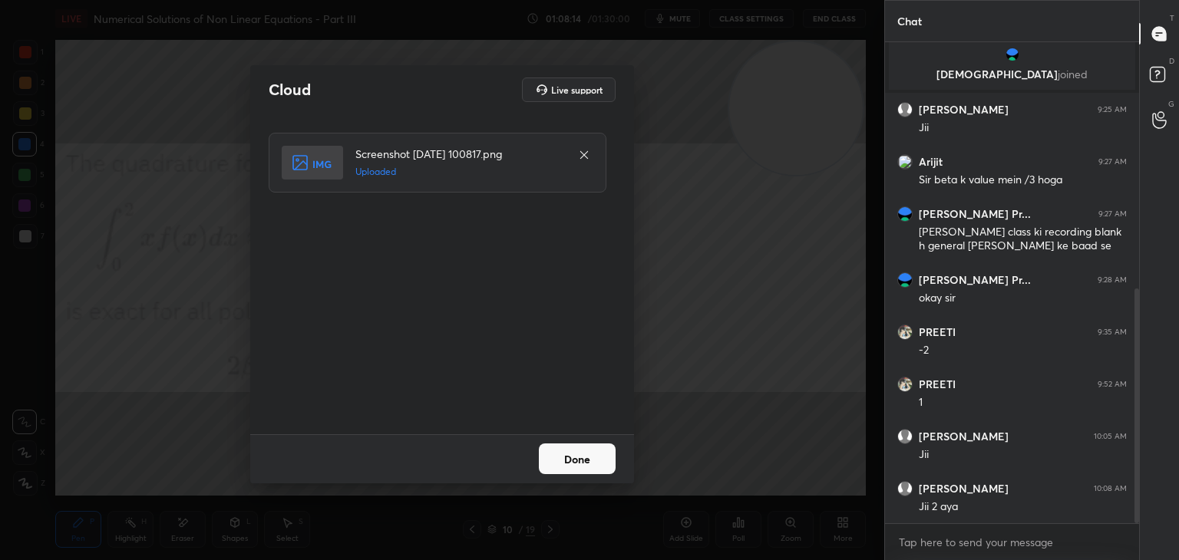
click at [580, 465] on button "Done" at bounding box center [577, 458] width 77 height 31
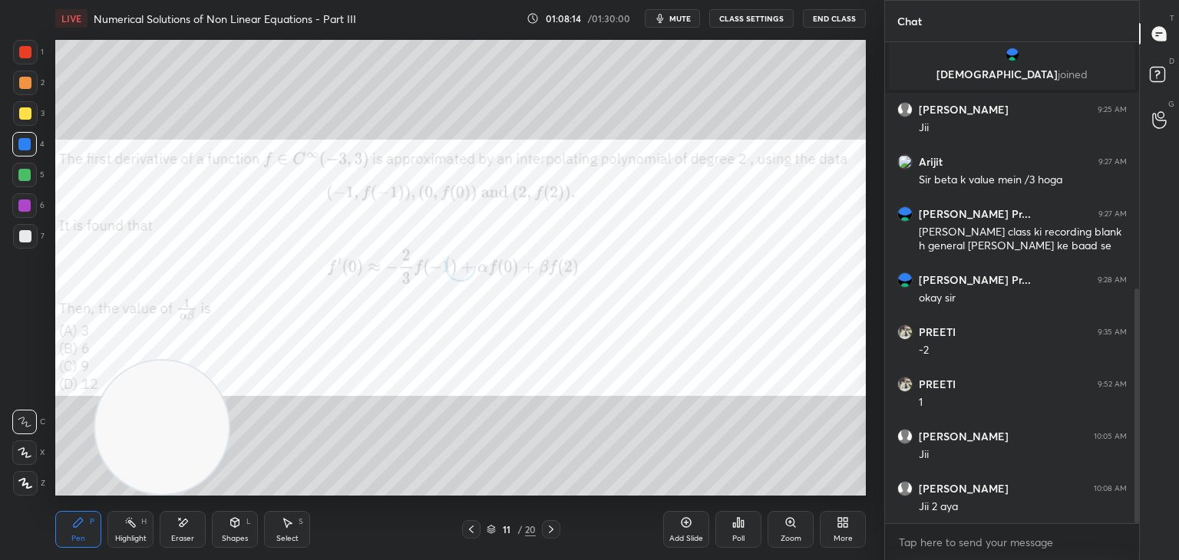
drag, startPoint x: 613, startPoint y: 201, endPoint x: 4, endPoint y: 513, distance: 684.6
click at [21, 541] on div "1 2 3 4 5 6 7 C X Z E E Erase all H H LIVE Numerical Solutions of Non Linear Eq…" at bounding box center [436, 280] width 872 height 560
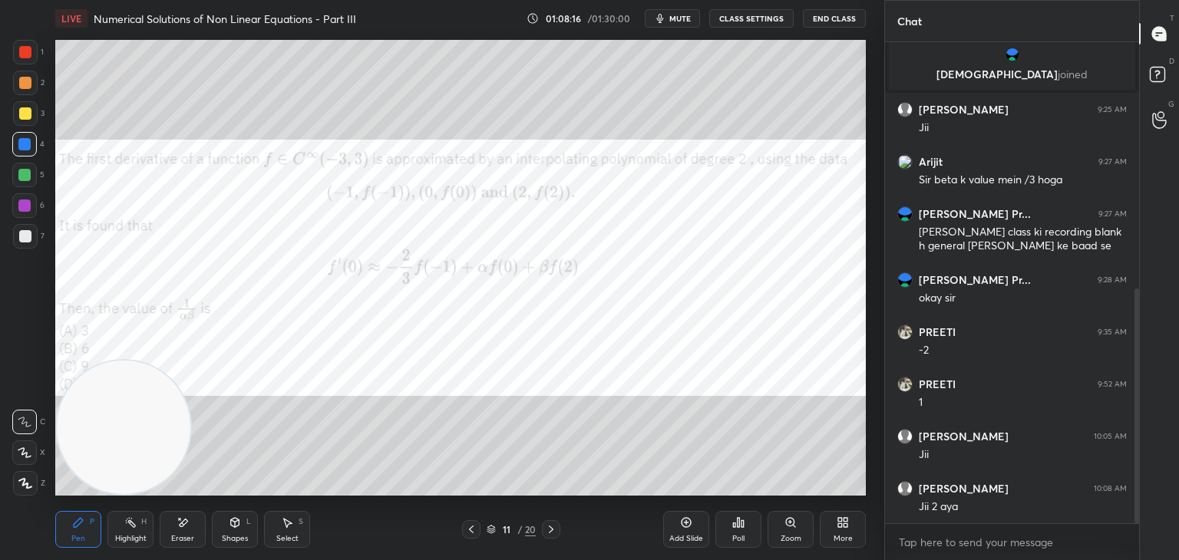
click at [24, 55] on div at bounding box center [25, 52] width 12 height 12
click at [30, 115] on div at bounding box center [25, 113] width 12 height 12
click at [39, 56] on div "1" at bounding box center [28, 52] width 31 height 25
click at [236, 523] on icon at bounding box center [235, 522] width 8 height 9
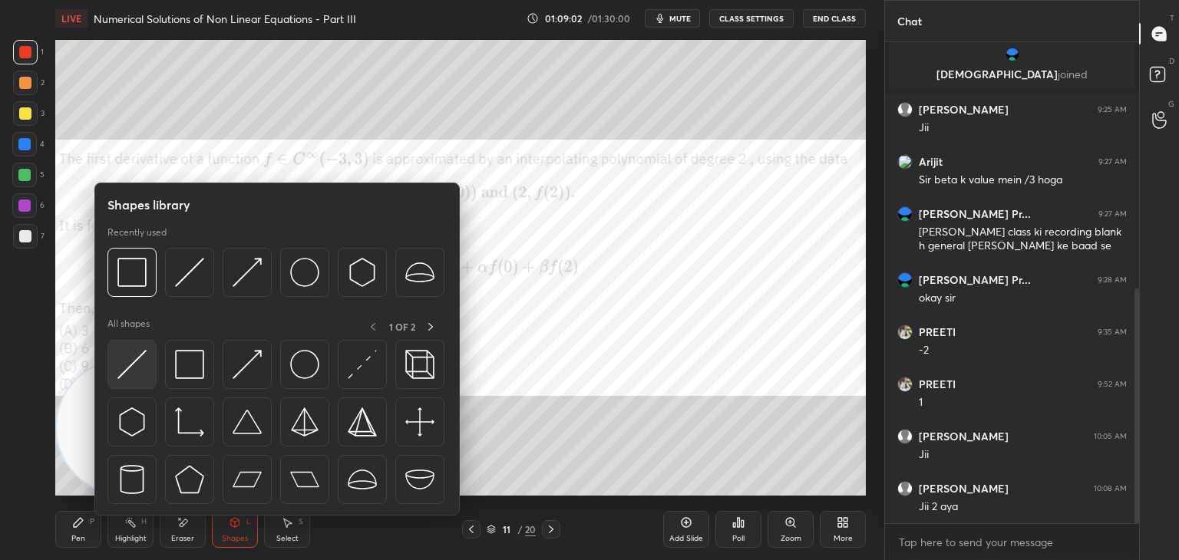
click at [145, 368] on div at bounding box center [131, 364] width 49 height 49
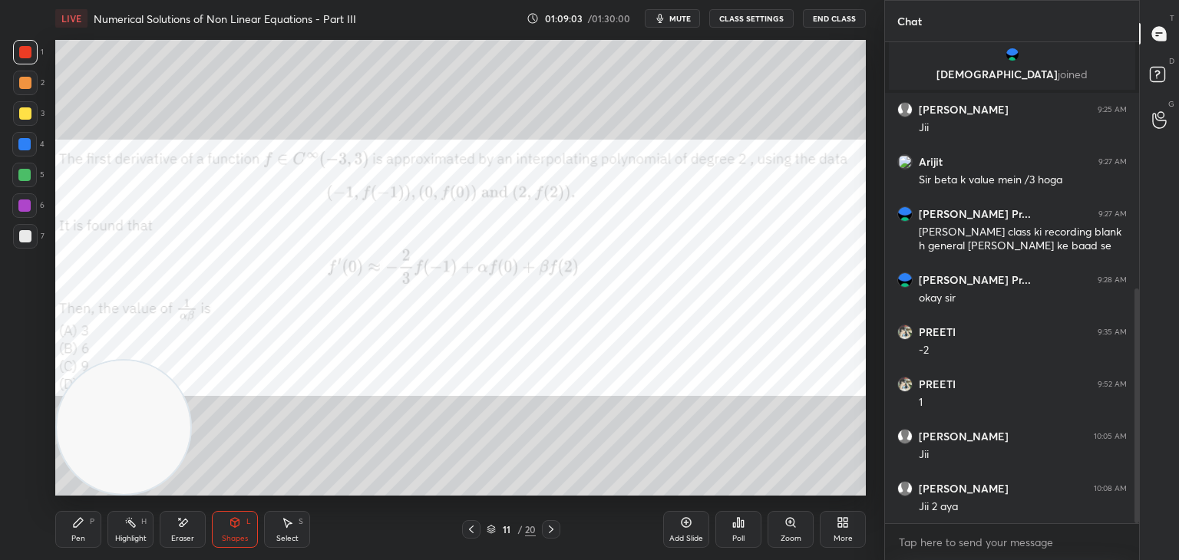
scroll to position [559, 0]
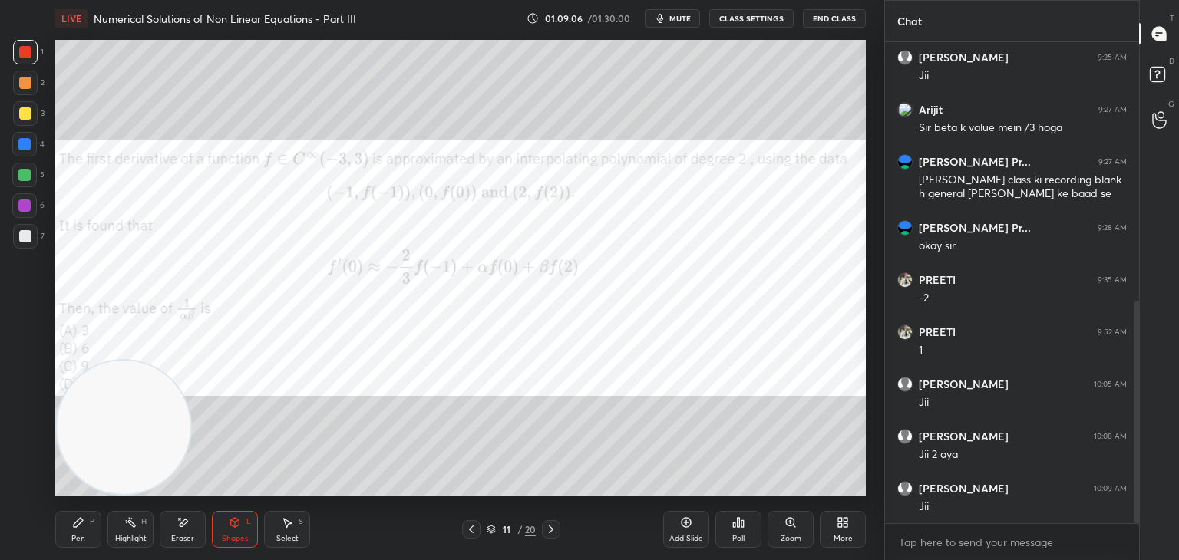
drag, startPoint x: 76, startPoint y: 524, endPoint x: 84, endPoint y: 523, distance: 8.6
click at [77, 524] on icon at bounding box center [78, 522] width 9 height 9
click at [21, 229] on div at bounding box center [25, 236] width 25 height 25
click at [21, 53] on div at bounding box center [25, 52] width 12 height 12
click at [242, 541] on div "Shapes" at bounding box center [235, 539] width 26 height 8
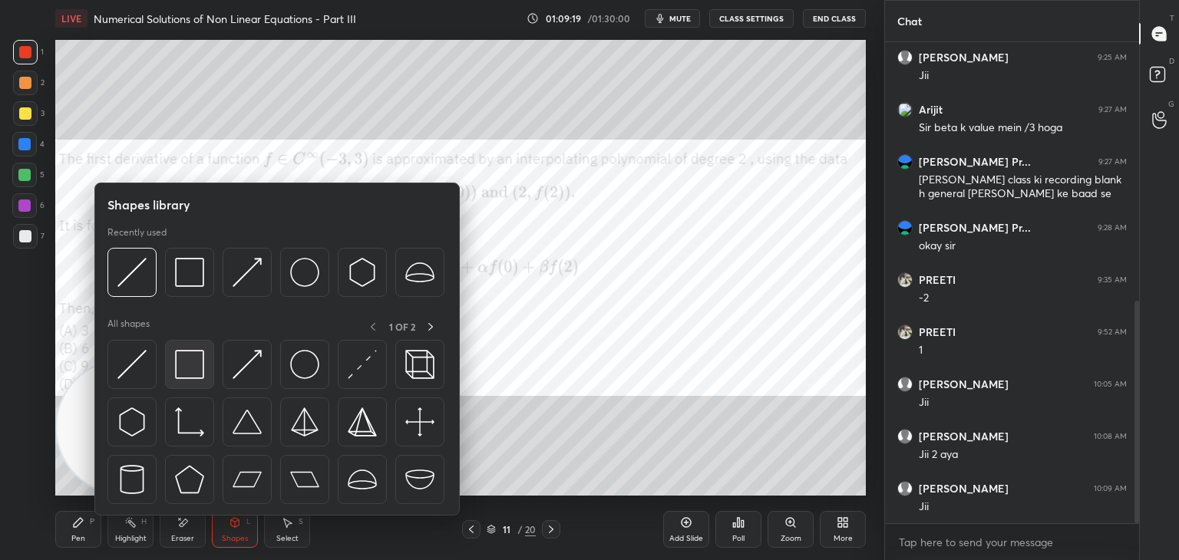
click at [193, 360] on img at bounding box center [189, 364] width 29 height 29
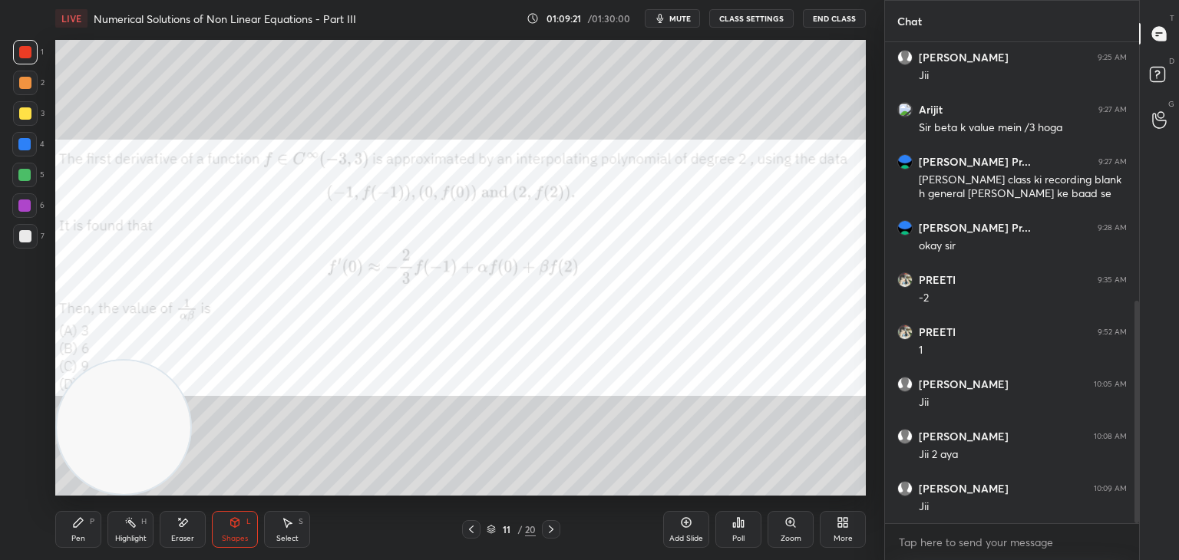
click at [236, 525] on icon at bounding box center [235, 522] width 8 height 9
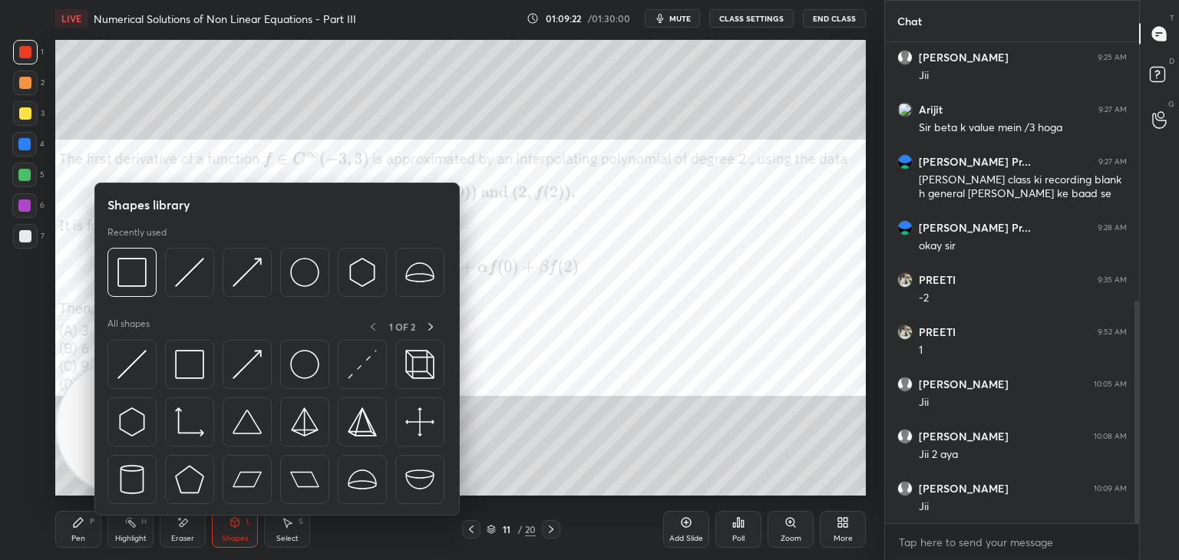
click at [126, 364] on img at bounding box center [131, 364] width 29 height 29
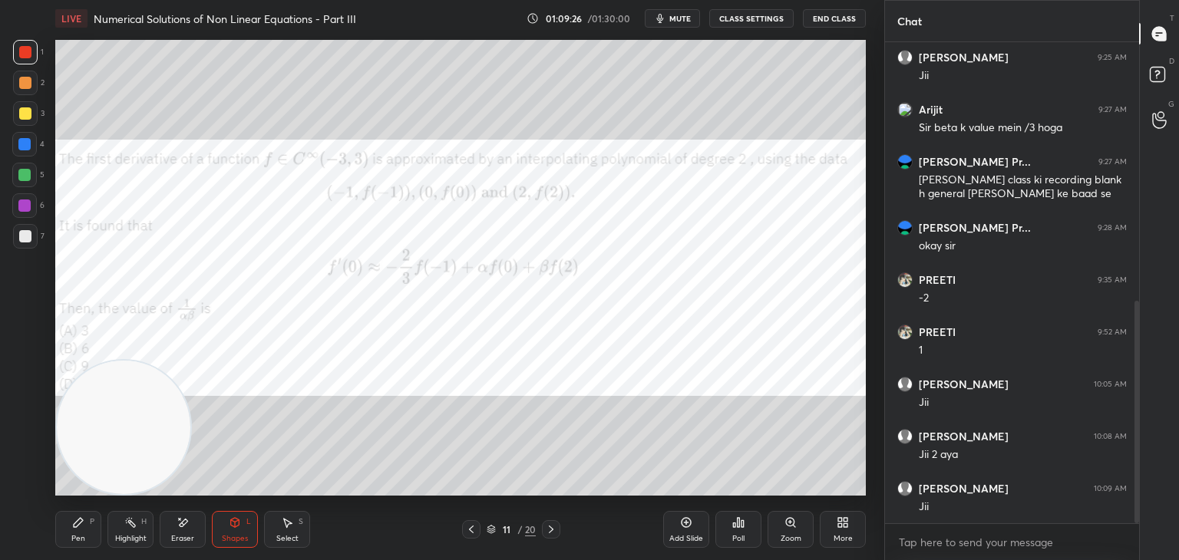
click at [75, 544] on div "Pen P" at bounding box center [78, 529] width 46 height 37
click at [31, 221] on div "6" at bounding box center [28, 208] width 32 height 31
click at [252, 526] on div "Shapes L" at bounding box center [235, 529] width 46 height 37
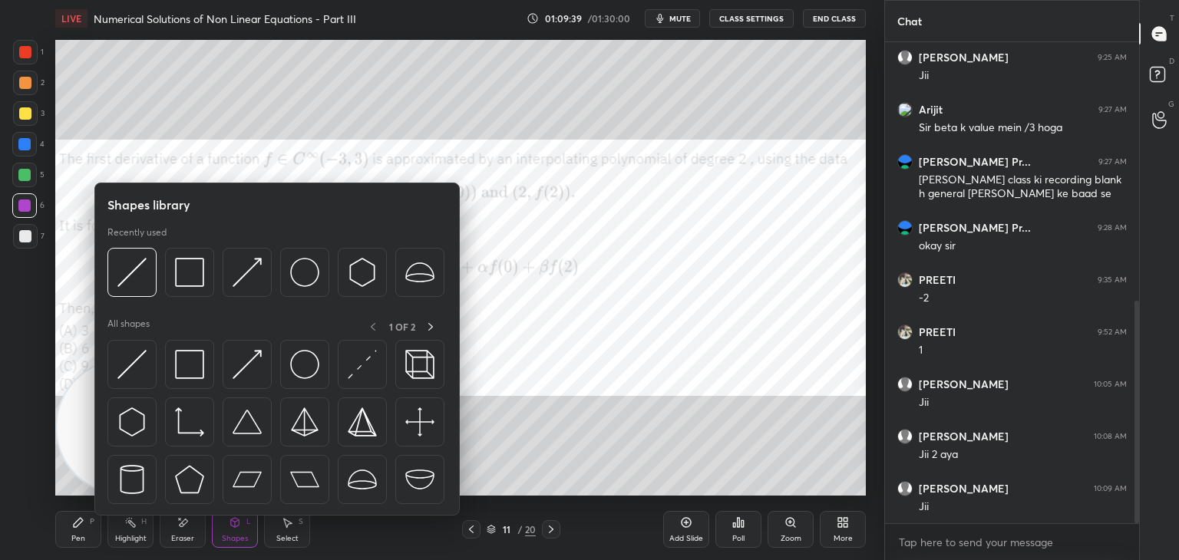
click at [143, 373] on img at bounding box center [131, 364] width 29 height 29
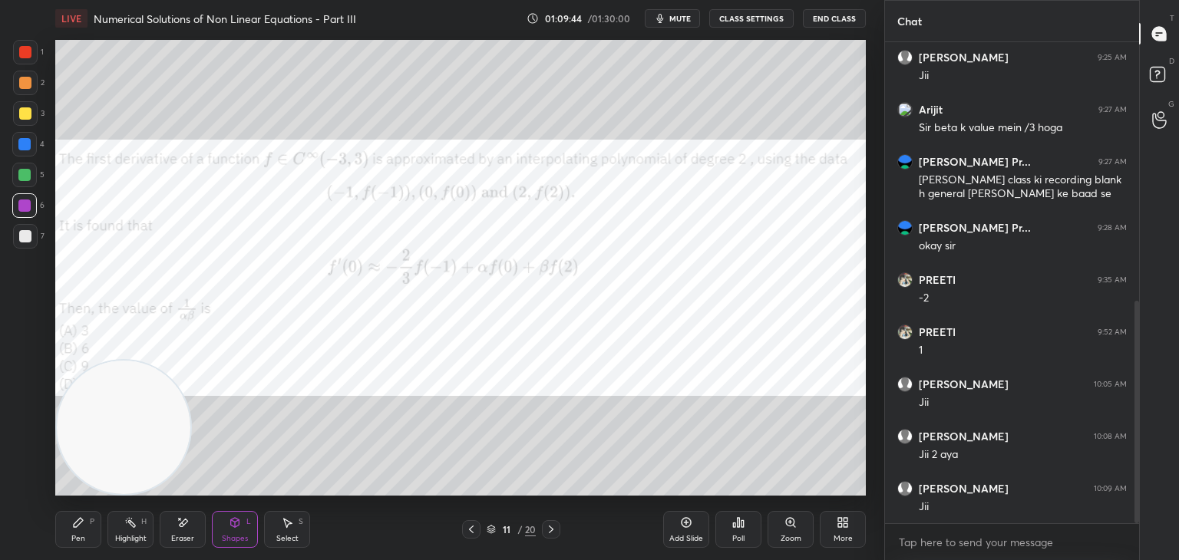
click at [74, 531] on div "Pen P" at bounding box center [78, 529] width 46 height 37
click at [20, 229] on div at bounding box center [25, 236] width 25 height 25
click at [27, 56] on div at bounding box center [25, 52] width 12 height 12
click at [25, 61] on div at bounding box center [25, 52] width 25 height 25
click at [27, 244] on div at bounding box center [25, 236] width 25 height 25
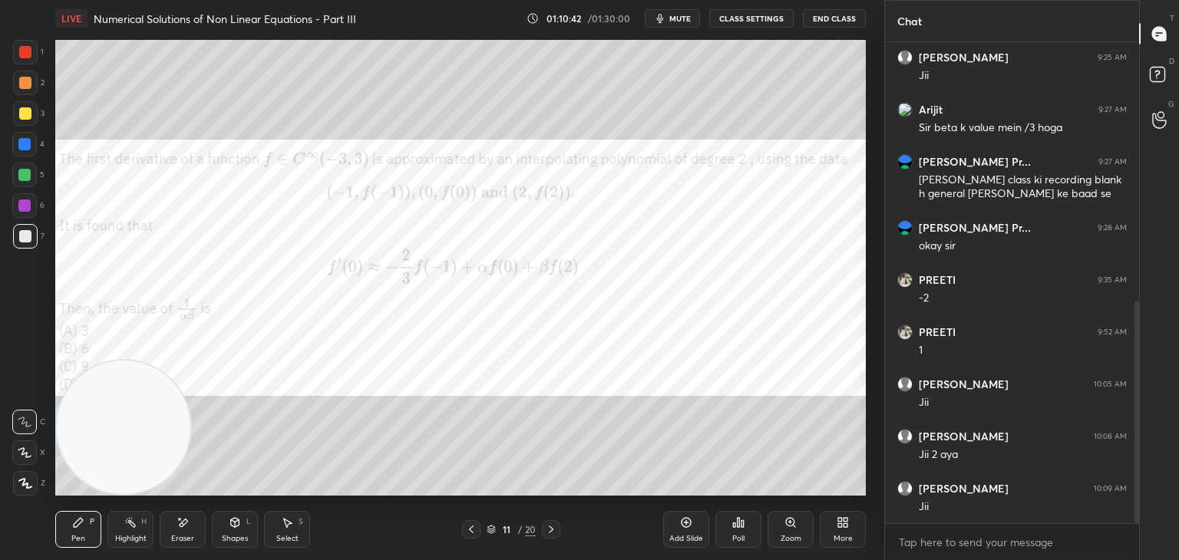
click at [26, 241] on div at bounding box center [25, 236] width 12 height 12
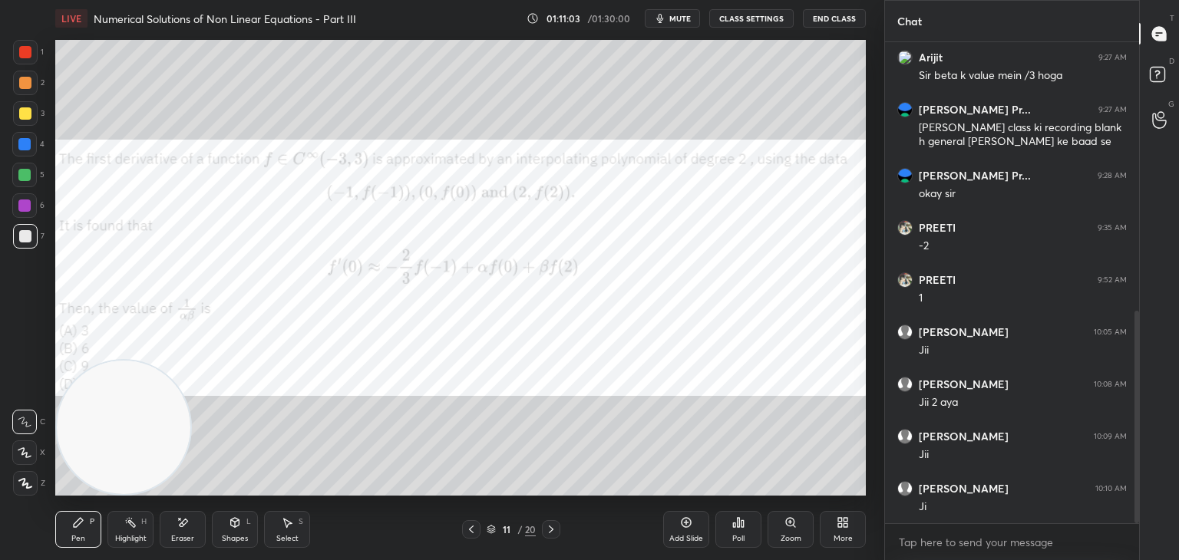
click at [25, 47] on div at bounding box center [25, 52] width 12 height 12
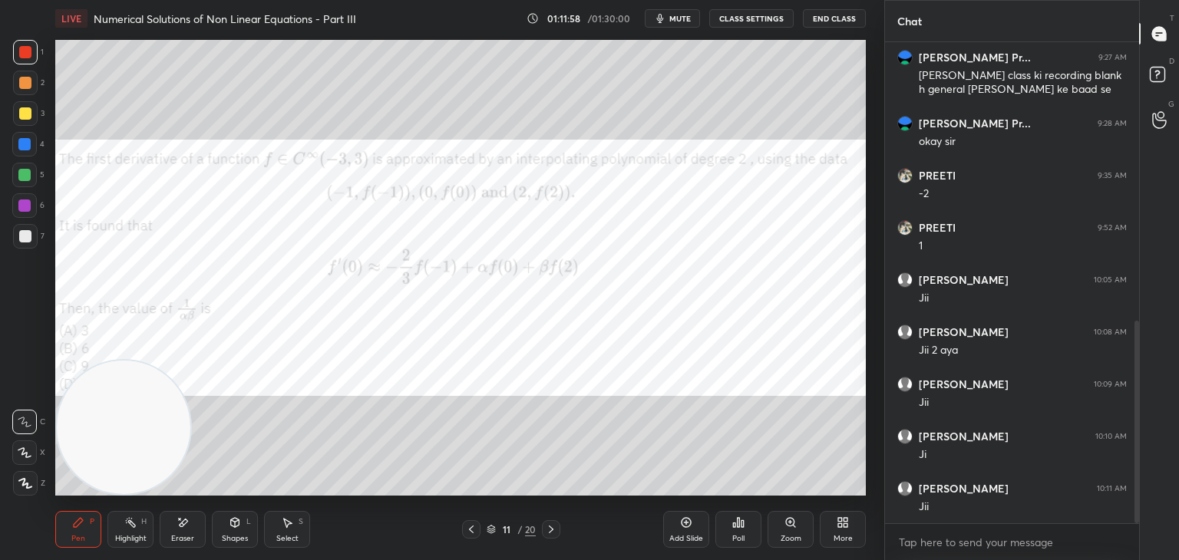
scroll to position [715, 0]
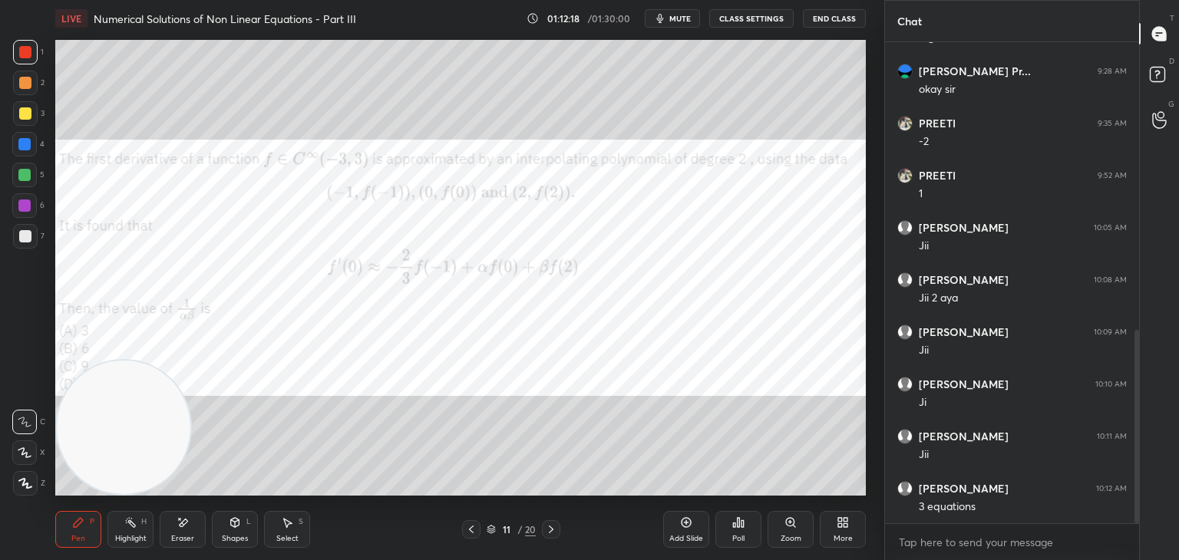
click at [25, 173] on div at bounding box center [24, 175] width 12 height 12
drag, startPoint x: 26, startPoint y: 61, endPoint x: 28, endPoint y: 47, distance: 13.9
click at [25, 60] on div at bounding box center [25, 52] width 25 height 25
click at [23, 58] on div at bounding box center [25, 52] width 12 height 12
click at [18, 242] on div at bounding box center [25, 236] width 25 height 25
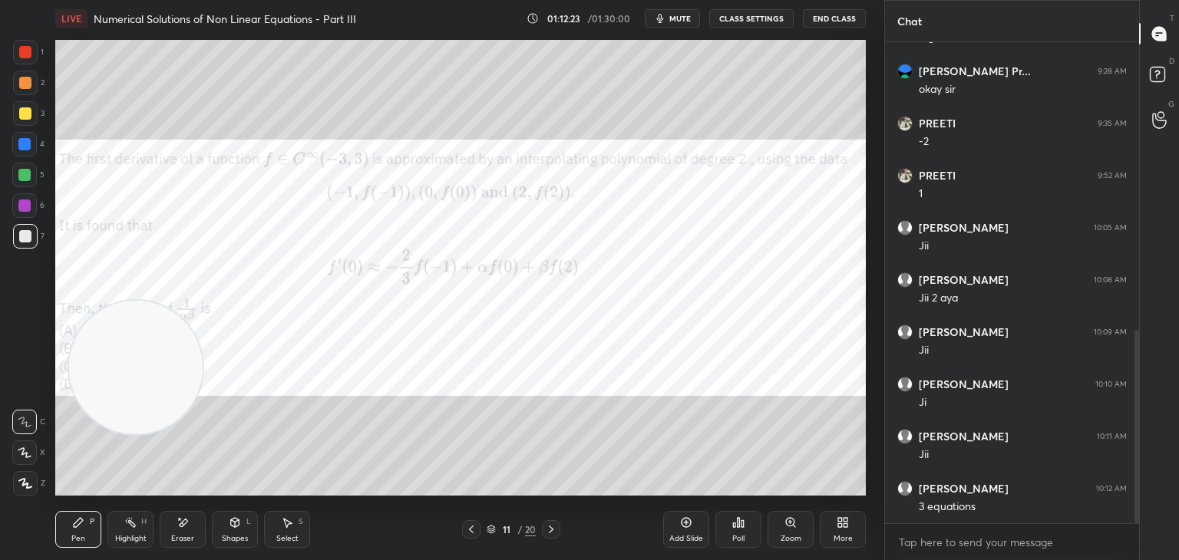
drag, startPoint x: 95, startPoint y: 360, endPoint x: 136, endPoint y: 31, distance: 330.9
click at [121, 301] on video at bounding box center [136, 368] width 134 height 134
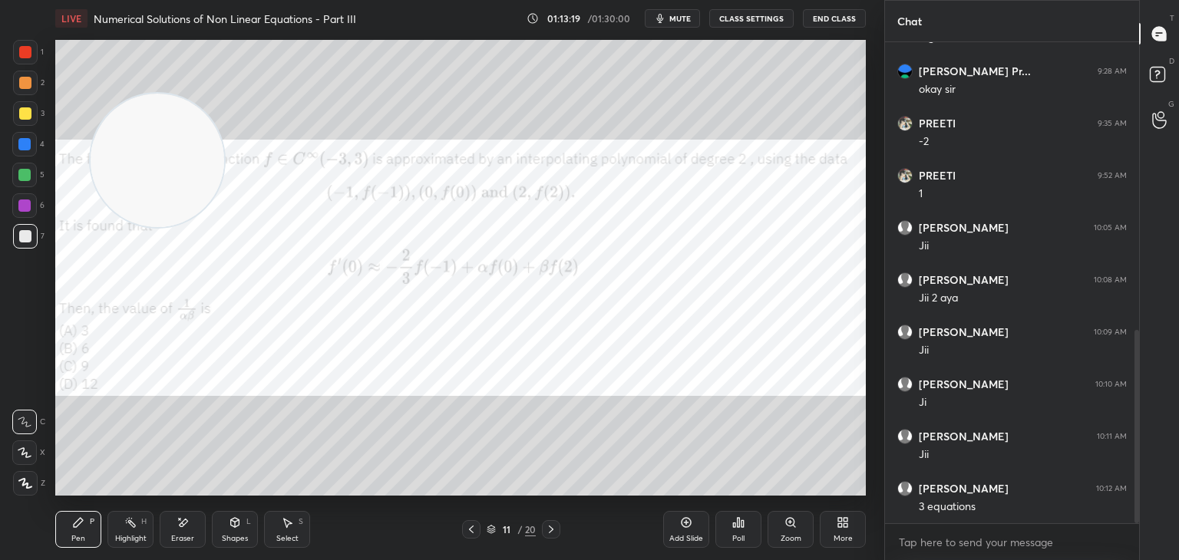
click at [21, 58] on div at bounding box center [25, 52] width 25 height 25
click at [181, 532] on div "Eraser" at bounding box center [183, 529] width 46 height 37
click at [84, 532] on div "Pen P" at bounding box center [78, 529] width 46 height 37
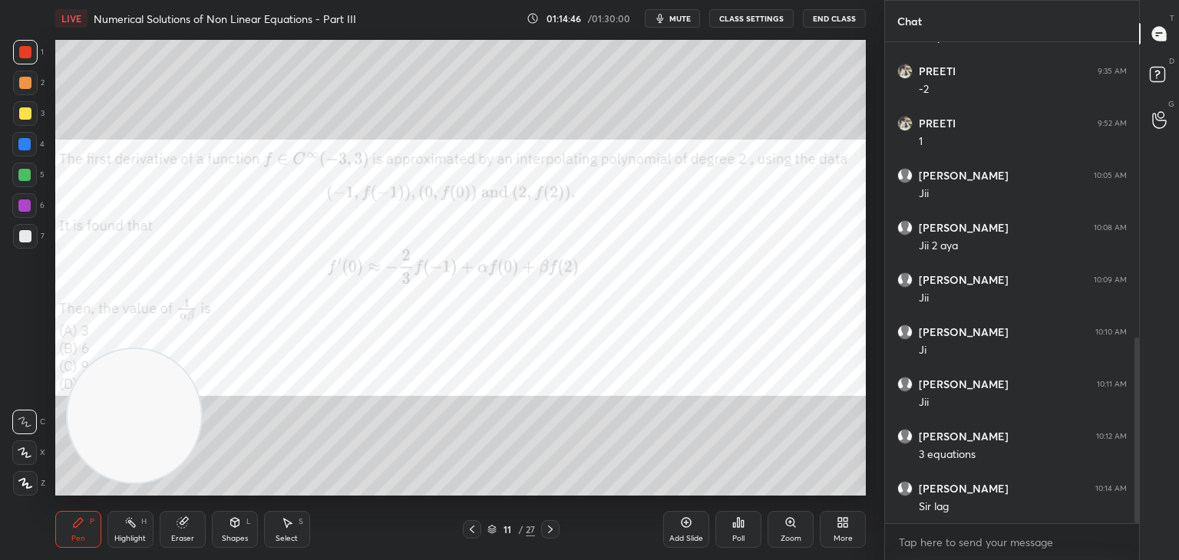
drag, startPoint x: 121, startPoint y: 426, endPoint x: 114, endPoint y: 436, distance: 12.6
click at [118, 433] on video at bounding box center [135, 416] width 134 height 134
click at [78, 541] on div "Pen" at bounding box center [78, 539] width 14 height 8
click at [194, 361] on video at bounding box center [128, 428] width 134 height 134
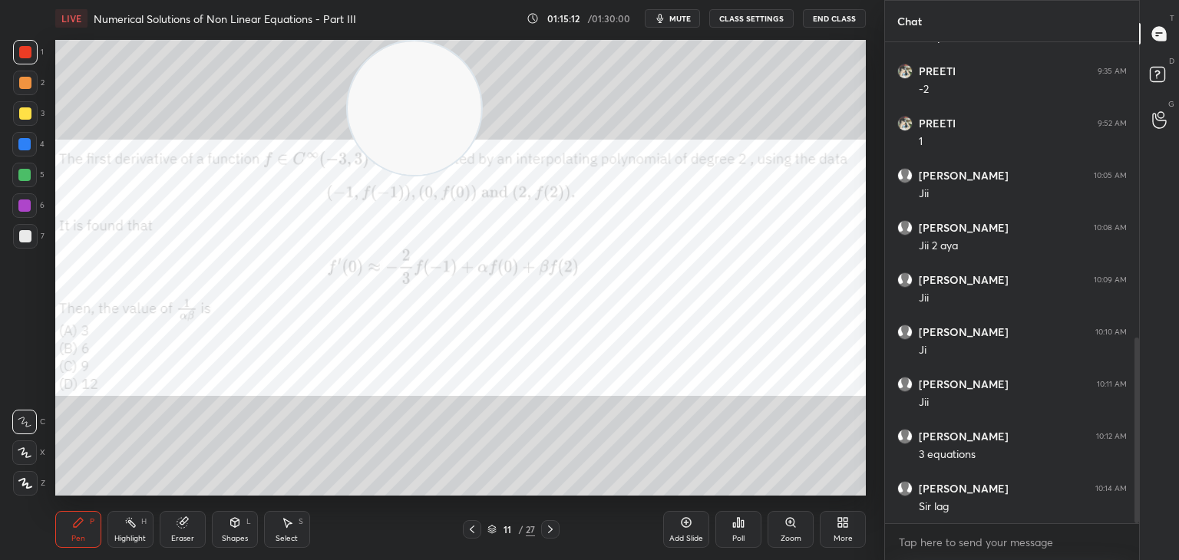
scroll to position [819, 0]
click at [180, 518] on icon at bounding box center [181, 523] width 10 height 10
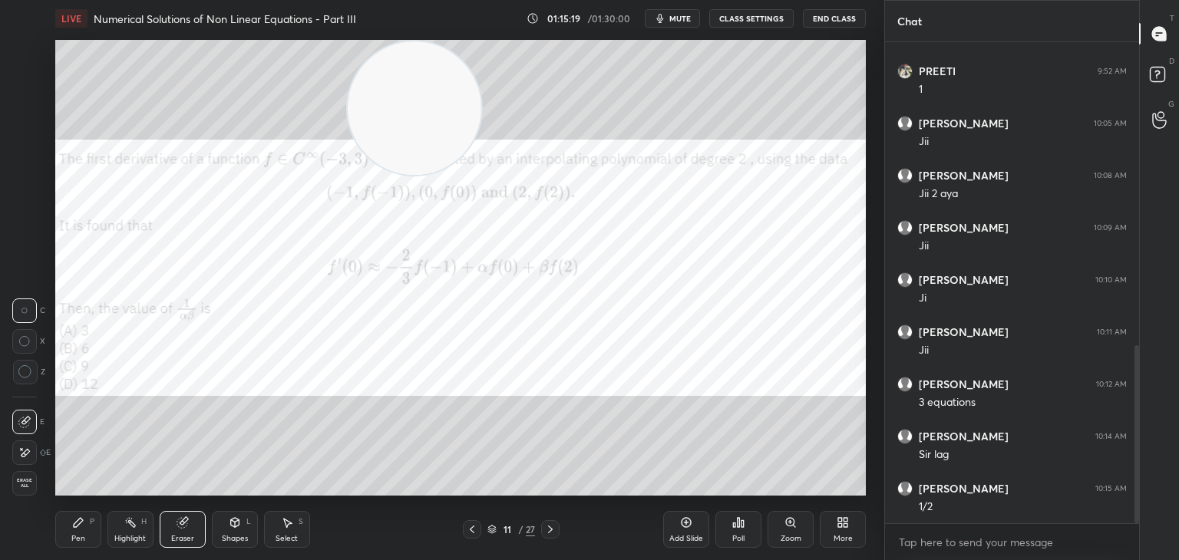
click at [180, 529] on div "Eraser" at bounding box center [183, 529] width 46 height 37
drag, startPoint x: 80, startPoint y: 532, endPoint x: 77, endPoint y: 544, distance: 12.7
click at [79, 535] on div "Pen P" at bounding box center [78, 529] width 46 height 37
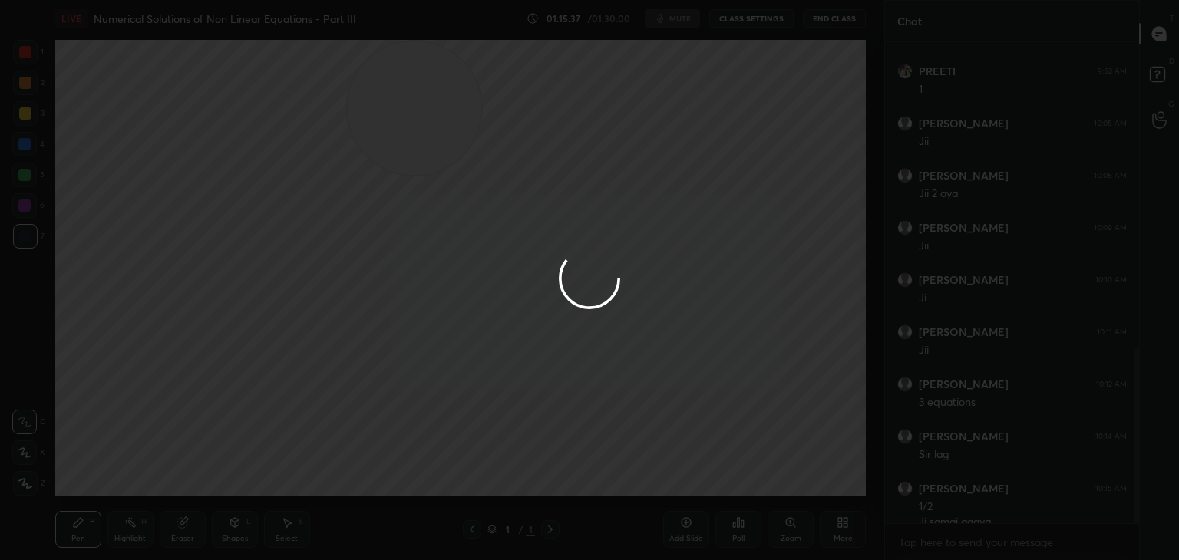
scroll to position [835, 0]
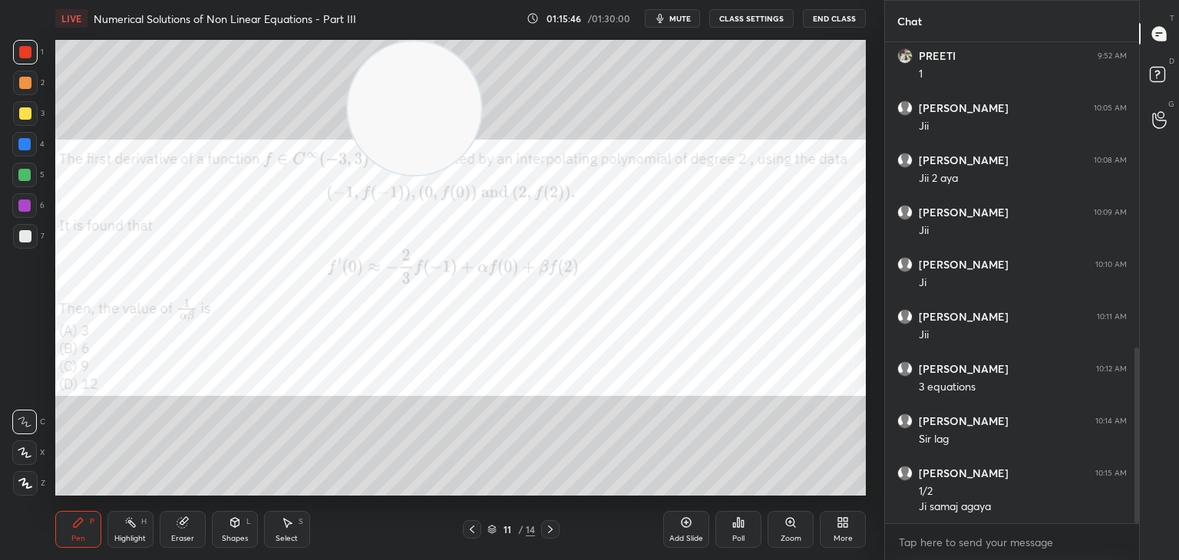
click at [840, 528] on icon at bounding box center [842, 522] width 12 height 12
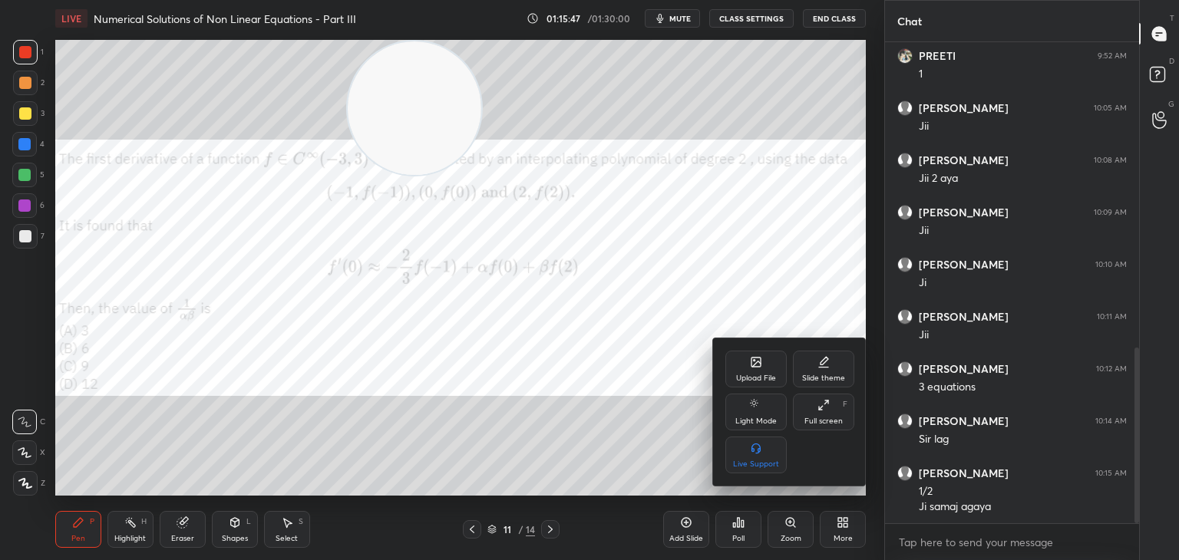
click at [760, 372] on div "Upload File" at bounding box center [755, 369] width 61 height 37
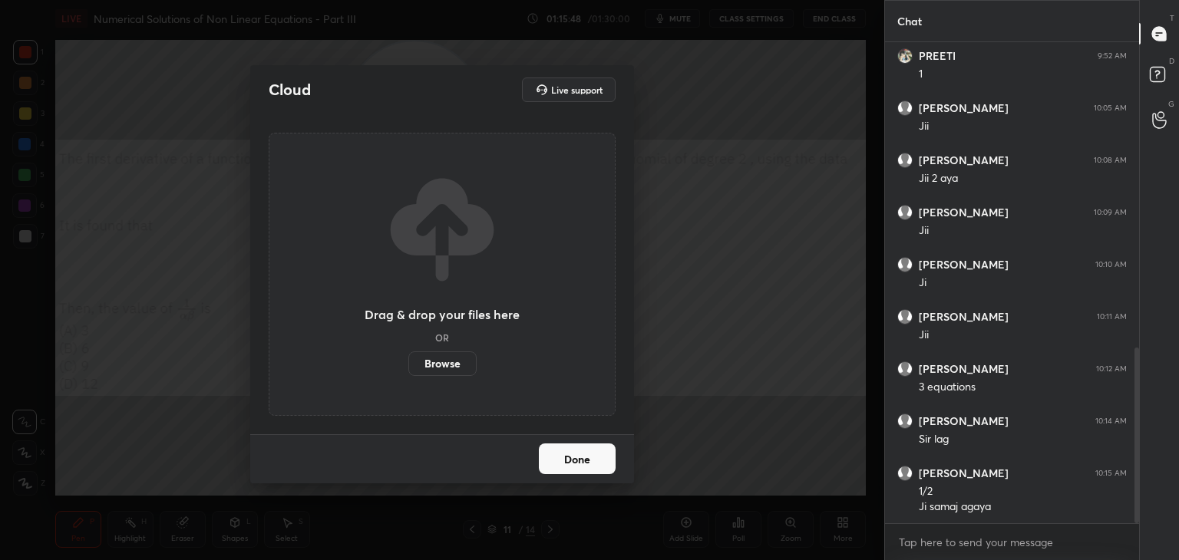
click at [442, 363] on label "Browse" at bounding box center [442, 363] width 68 height 25
click at [408, 363] on input "Browse" at bounding box center [408, 363] width 0 height 25
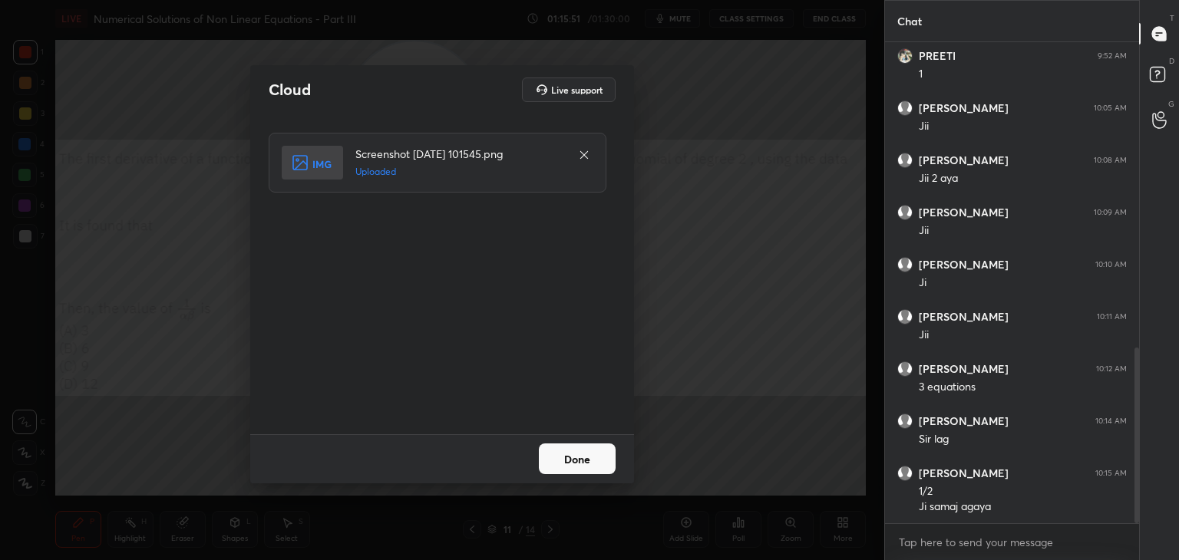
drag, startPoint x: 617, startPoint y: 457, endPoint x: 612, endPoint y: 463, distance: 8.2
click at [617, 458] on div "Done" at bounding box center [442, 458] width 384 height 49
click at [597, 470] on button "Done" at bounding box center [577, 458] width 77 height 31
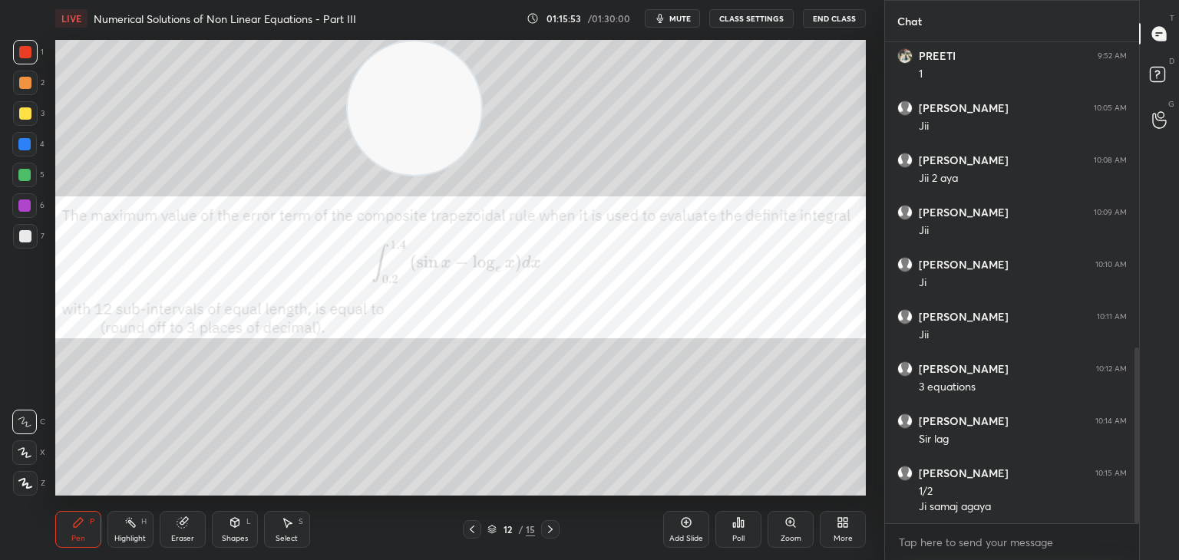
click at [686, 19] on span "mute" at bounding box center [679, 18] width 21 height 11
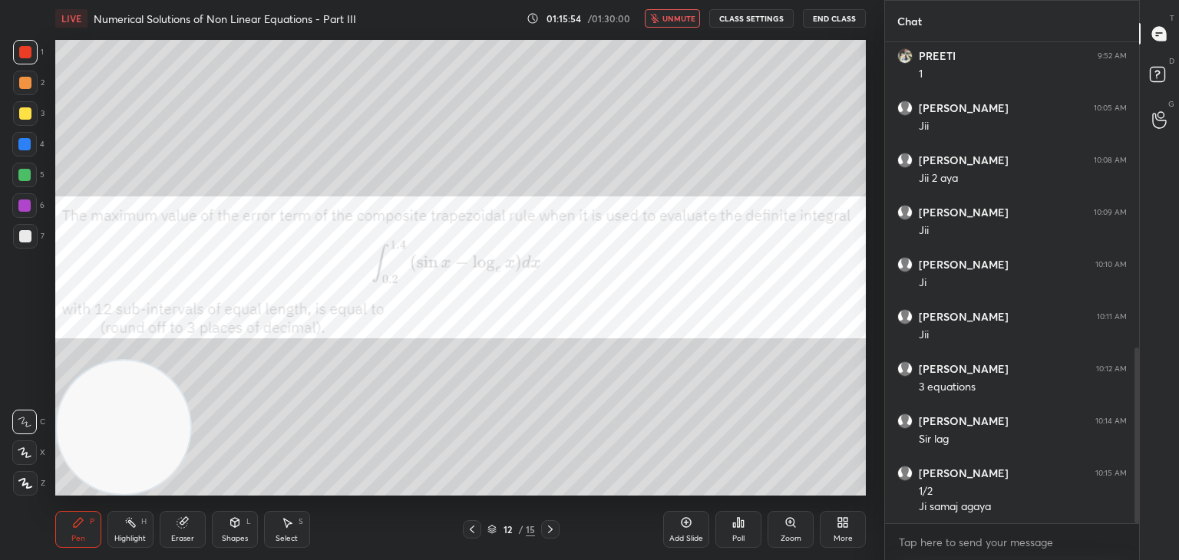
drag, startPoint x: 398, startPoint y: 181, endPoint x: 9, endPoint y: 538, distance: 527.8
click at [5, 0] on html "1 2 3 4 5 6 7 C X Z C X Z E E Erase all H H LIVE Numerical Solutions of Non Lin…" at bounding box center [589, 0] width 1179 height 0
click at [28, 142] on div at bounding box center [24, 144] width 12 height 12
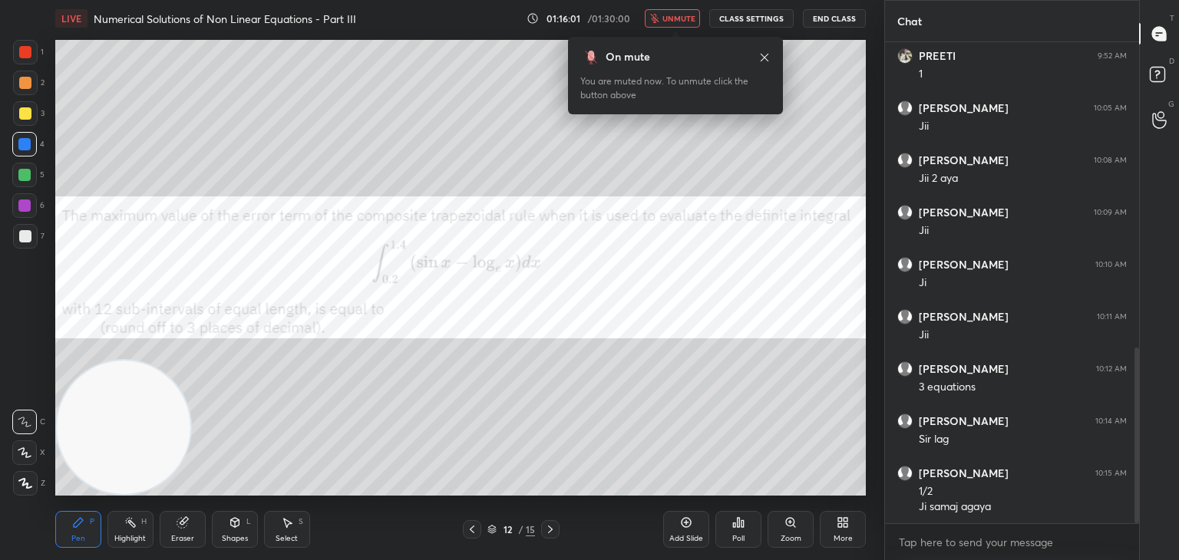
click at [764, 56] on icon at bounding box center [764, 57] width 12 height 12
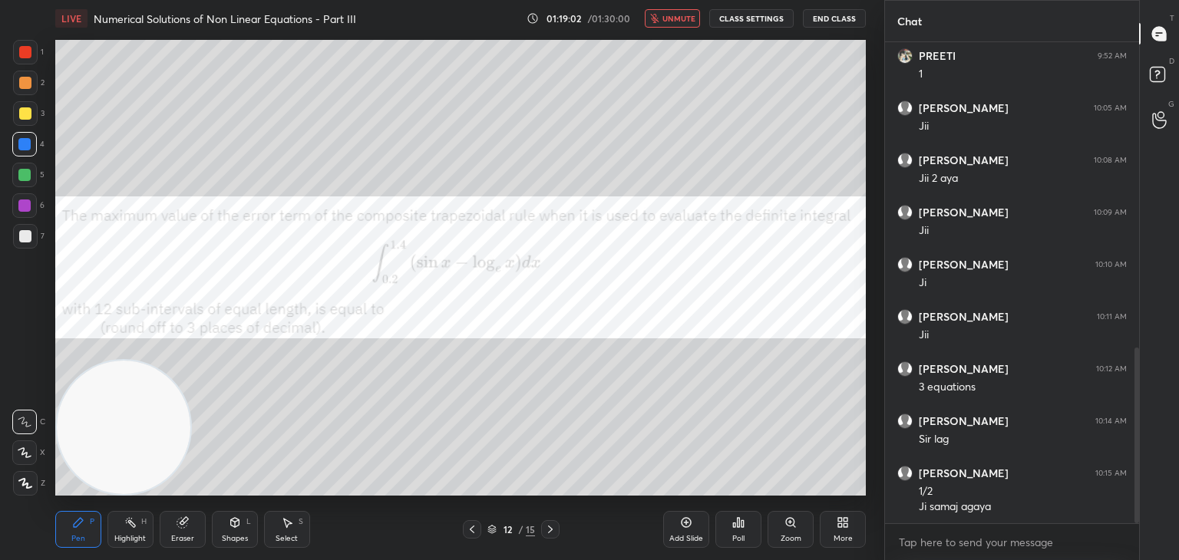
click at [689, 16] on span "unmute" at bounding box center [678, 18] width 33 height 11
click at [16, 237] on div at bounding box center [25, 236] width 25 height 25
click at [240, 540] on div "Shapes" at bounding box center [235, 539] width 26 height 8
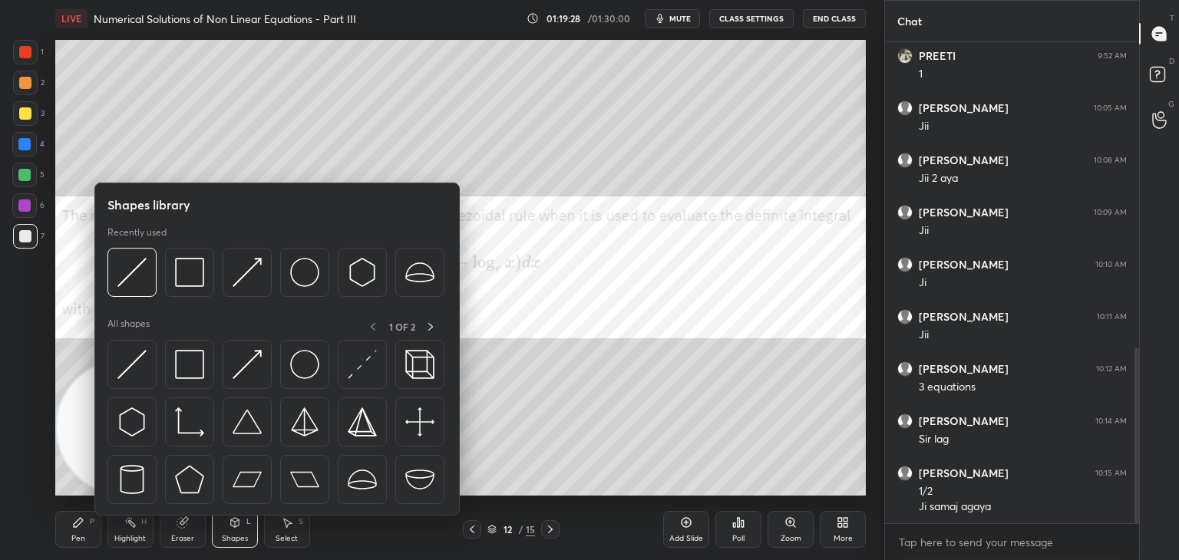
click at [137, 375] on img at bounding box center [131, 364] width 29 height 29
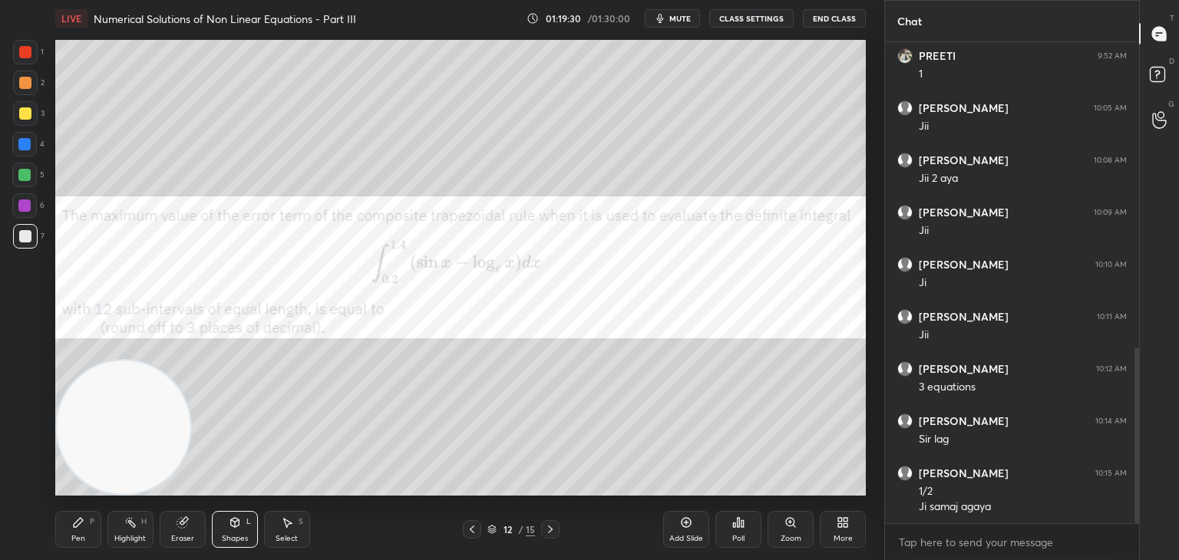
click at [27, 231] on div at bounding box center [25, 236] width 12 height 12
click at [87, 539] on div "Pen P" at bounding box center [78, 529] width 46 height 37
click at [22, 124] on div "3" at bounding box center [28, 116] width 31 height 31
click at [12, 50] on div "1 2 3 4 5 6 7 C X Z C X Z E E Erase all H H" at bounding box center [24, 268] width 49 height 456
click at [32, 234] on div at bounding box center [25, 236] width 25 height 25
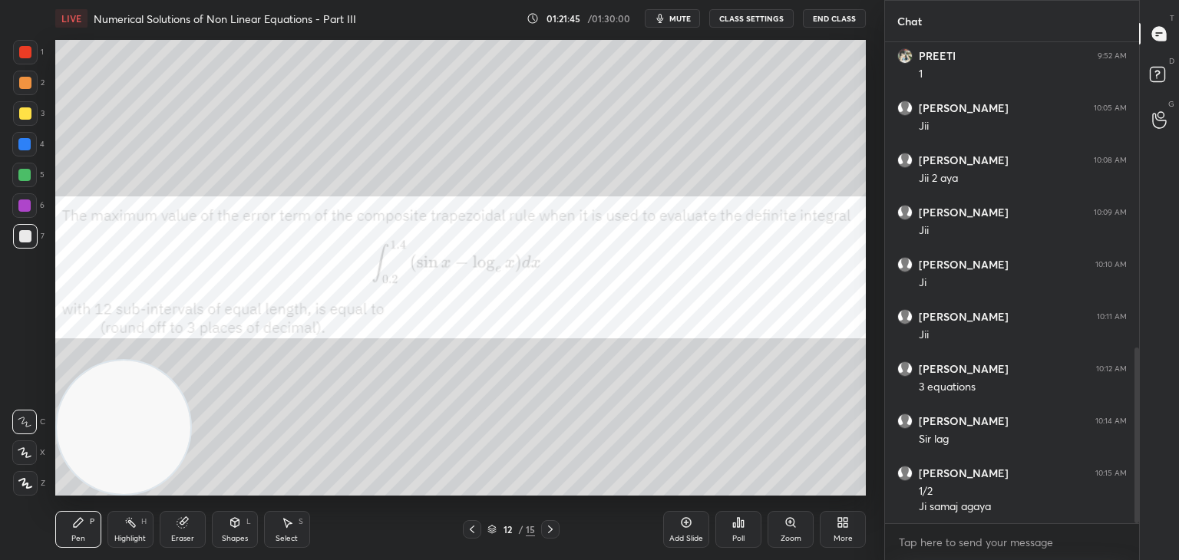
scroll to position [887, 0]
click at [26, 62] on div at bounding box center [25, 52] width 25 height 25
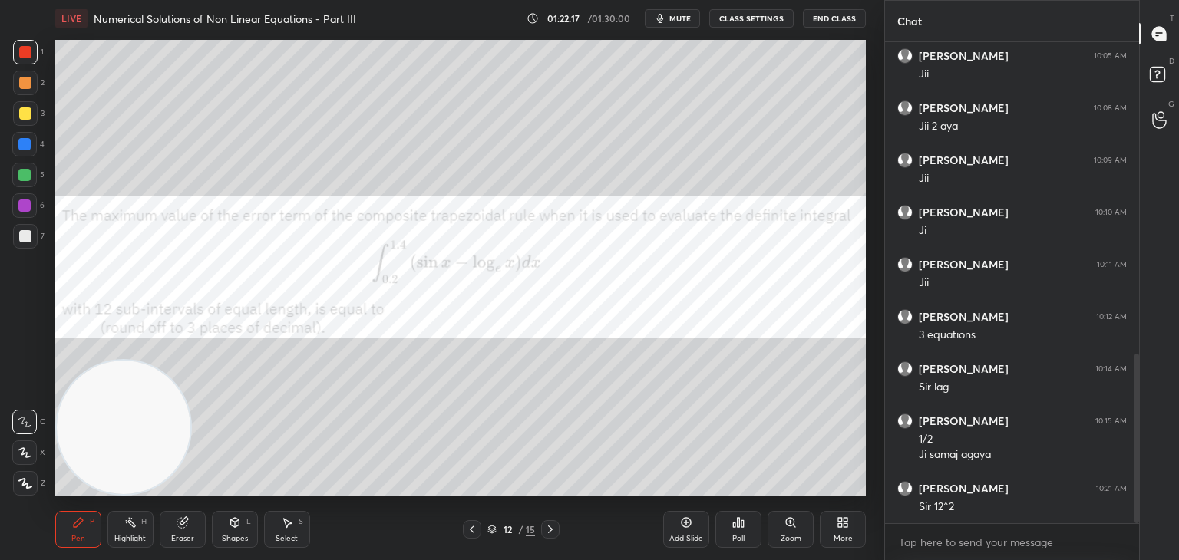
click at [27, 151] on div at bounding box center [24, 144] width 25 height 25
click at [181, 521] on icon at bounding box center [181, 523] width 10 height 10
click at [85, 538] on div "Pen P" at bounding box center [78, 529] width 46 height 37
click at [199, 507] on div "Pen P Highlight H Eraser Shapes L Select S 12 / 15 Add Slide Poll Zoom More" at bounding box center [460, 529] width 810 height 61
click at [185, 516] on icon at bounding box center [182, 522] width 12 height 12
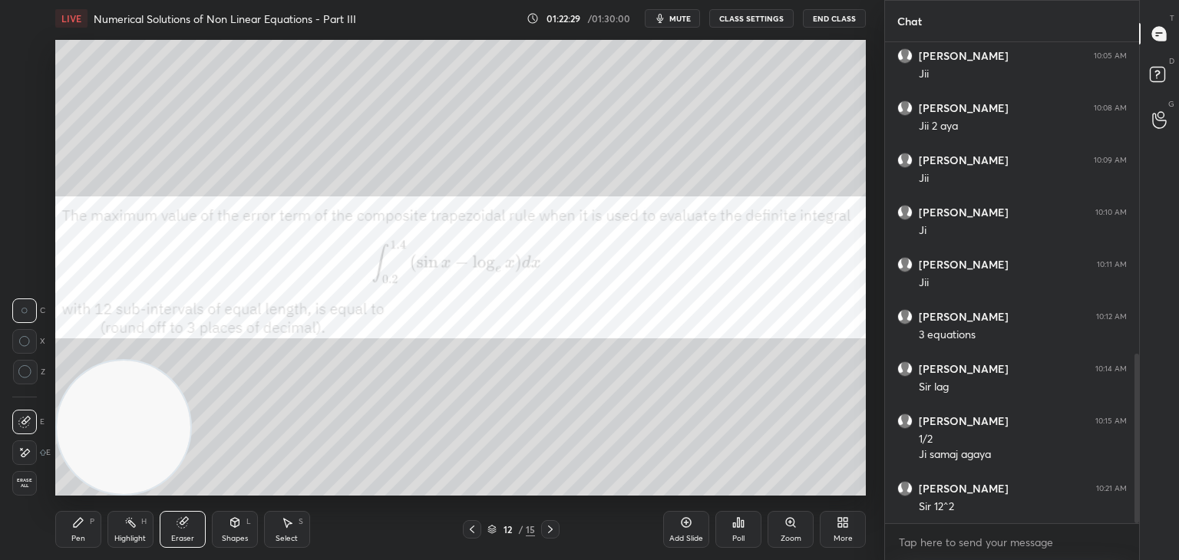
click at [34, 430] on div at bounding box center [24, 422] width 25 height 25
click at [76, 527] on icon at bounding box center [78, 522] width 9 height 9
click at [28, 243] on div at bounding box center [25, 236] width 25 height 25
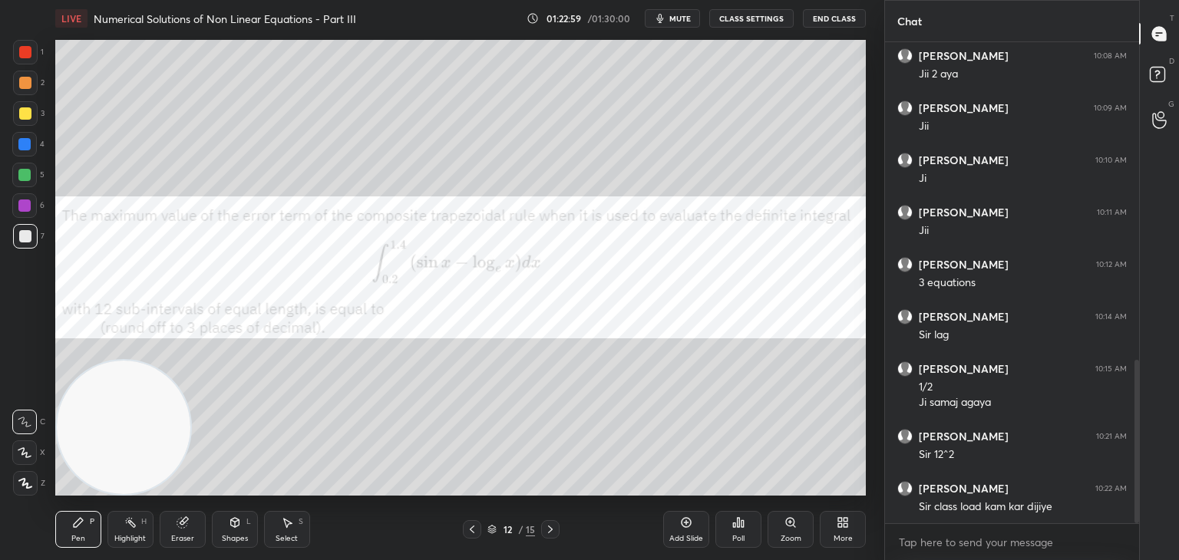
click at [26, 180] on div at bounding box center [24, 175] width 12 height 12
click at [25, 58] on div at bounding box center [25, 52] width 25 height 25
click at [21, 206] on div at bounding box center [24, 205] width 12 height 12
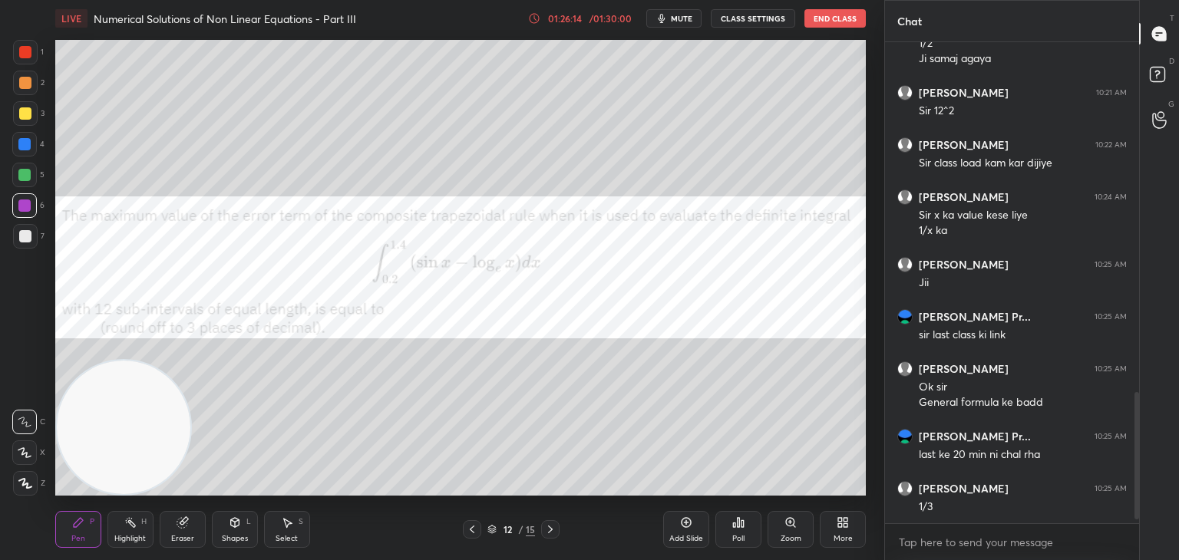
scroll to position [1335, 0]
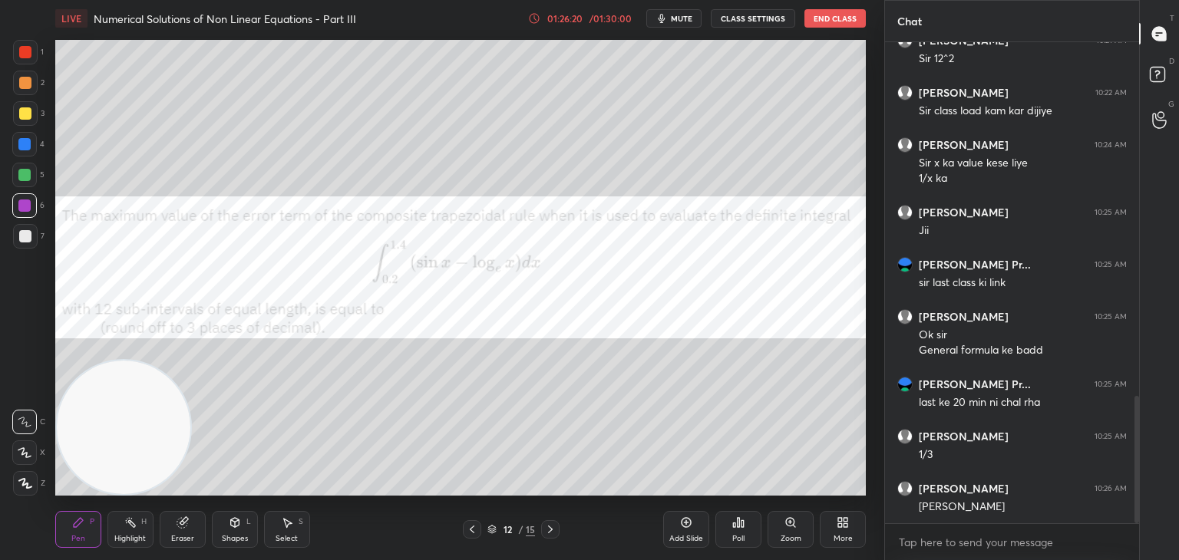
click at [824, 17] on button "End Class" at bounding box center [834, 18] width 61 height 18
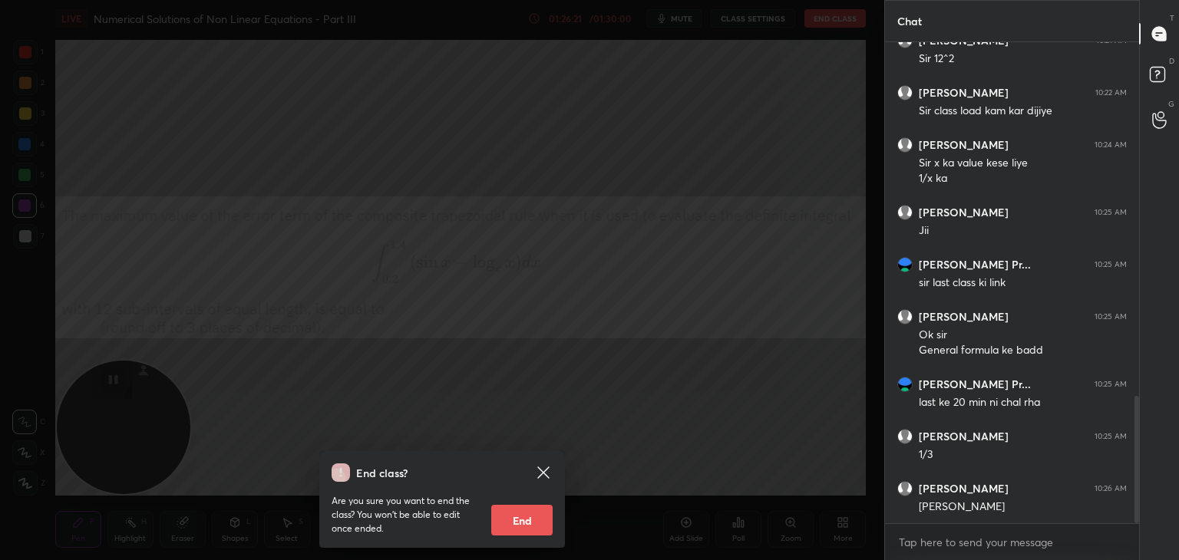
click at [542, 517] on button "End" at bounding box center [521, 520] width 61 height 31
type textarea "x"
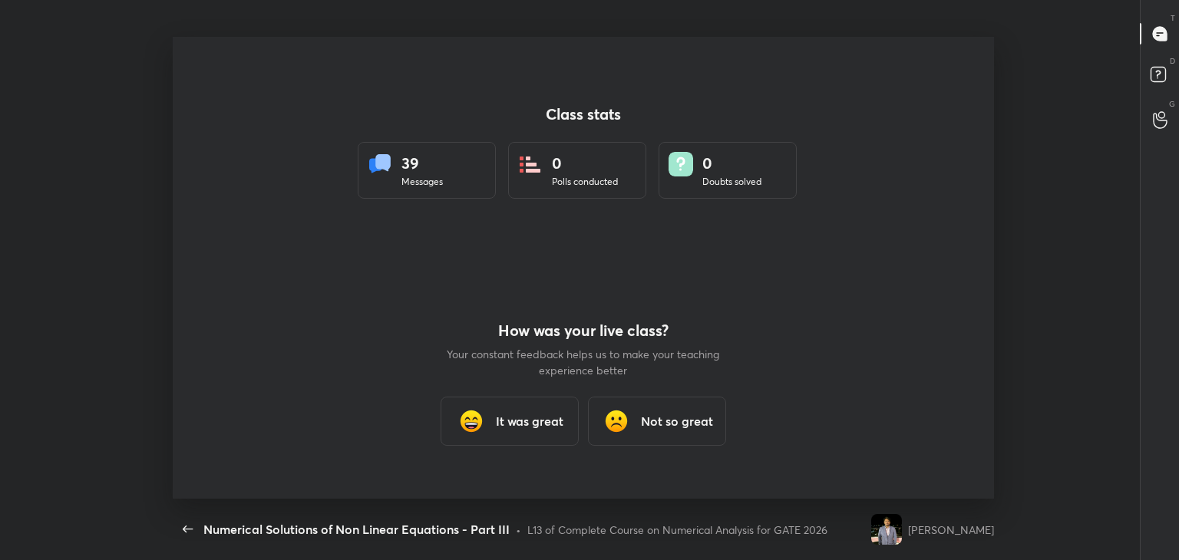
scroll to position [0, 0]
